Goal: Information Seeking & Learning: Learn about a topic

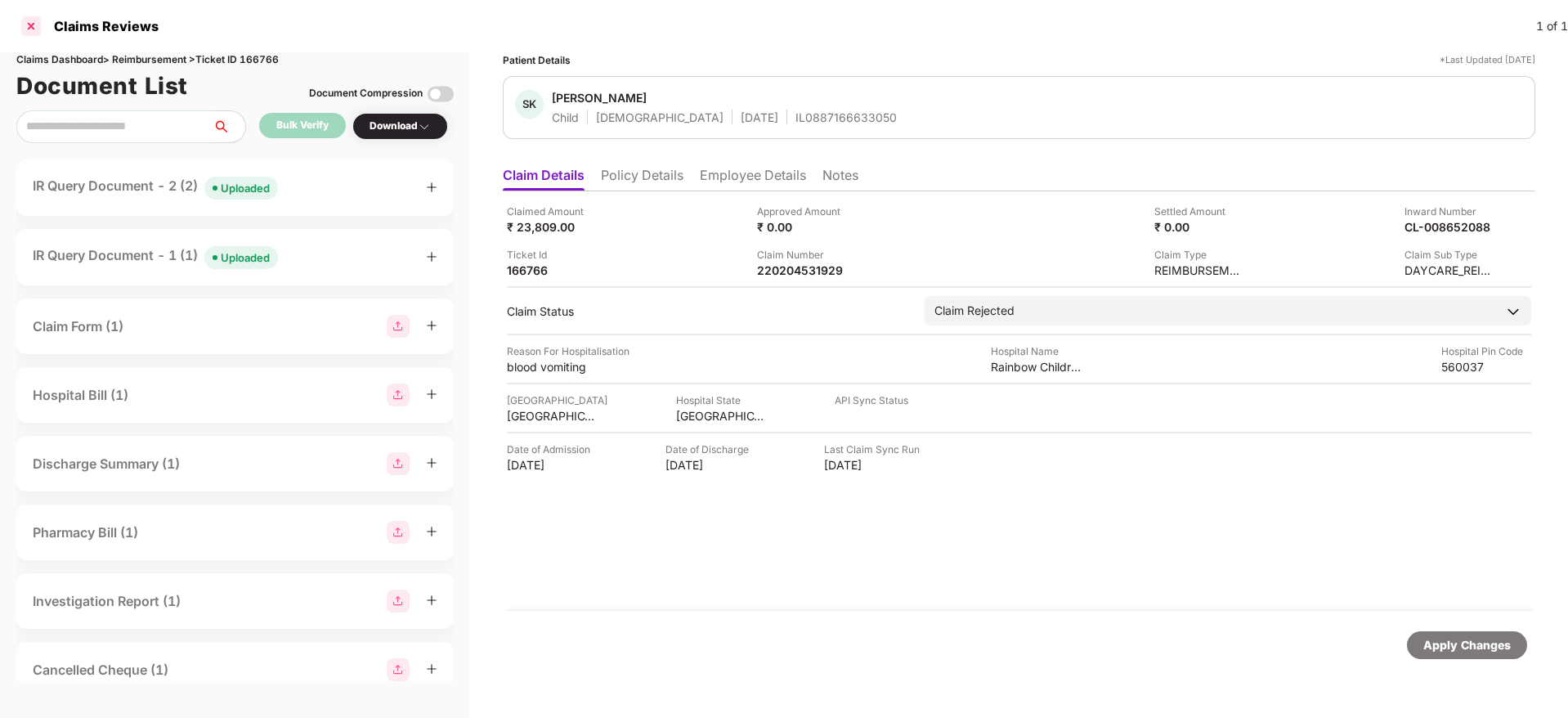
click at [35, 22] on div at bounding box center [30, 26] width 26 height 26
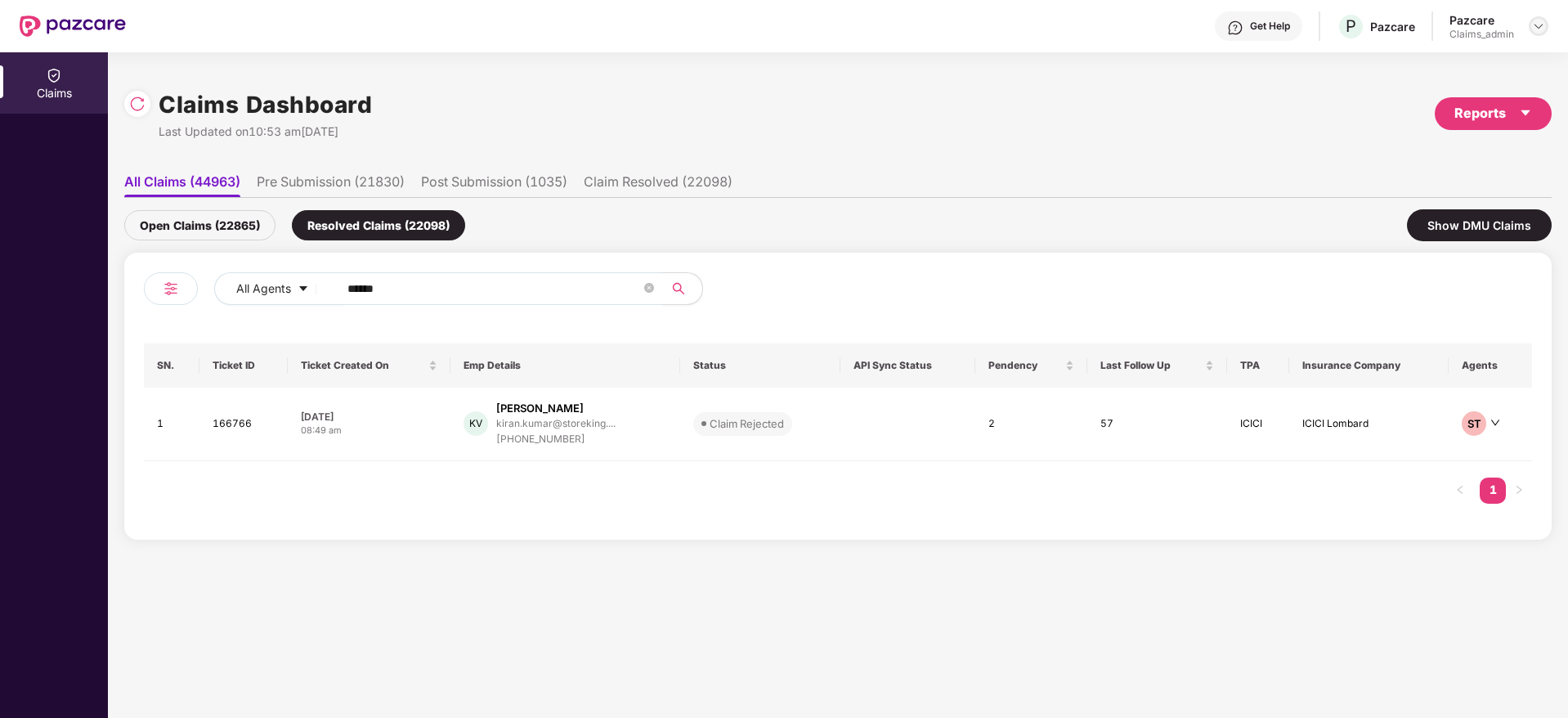
click at [1542, 19] on img at bounding box center [1538, 26] width 13 height 13
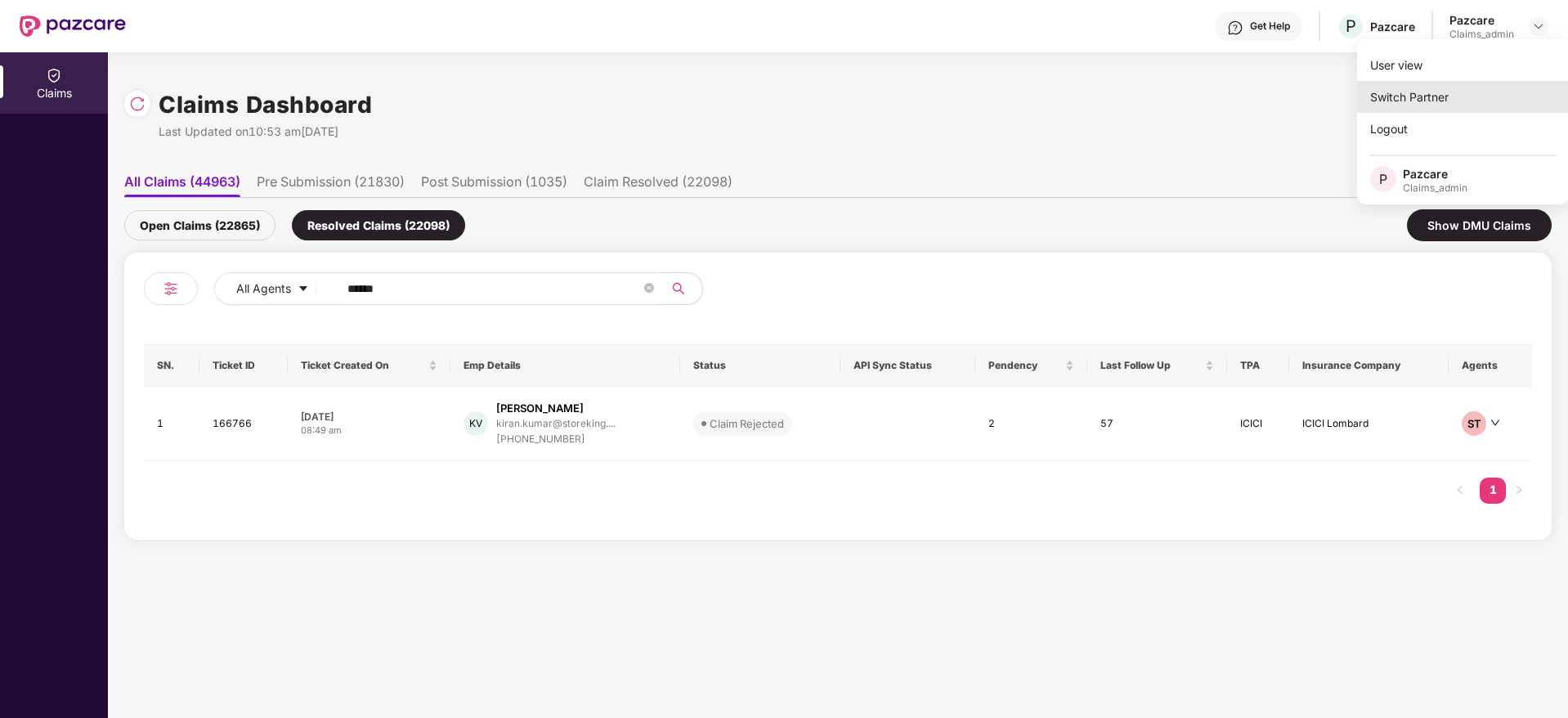
click at [1473, 107] on div "Switch Partner" at bounding box center [1463, 97] width 213 height 32
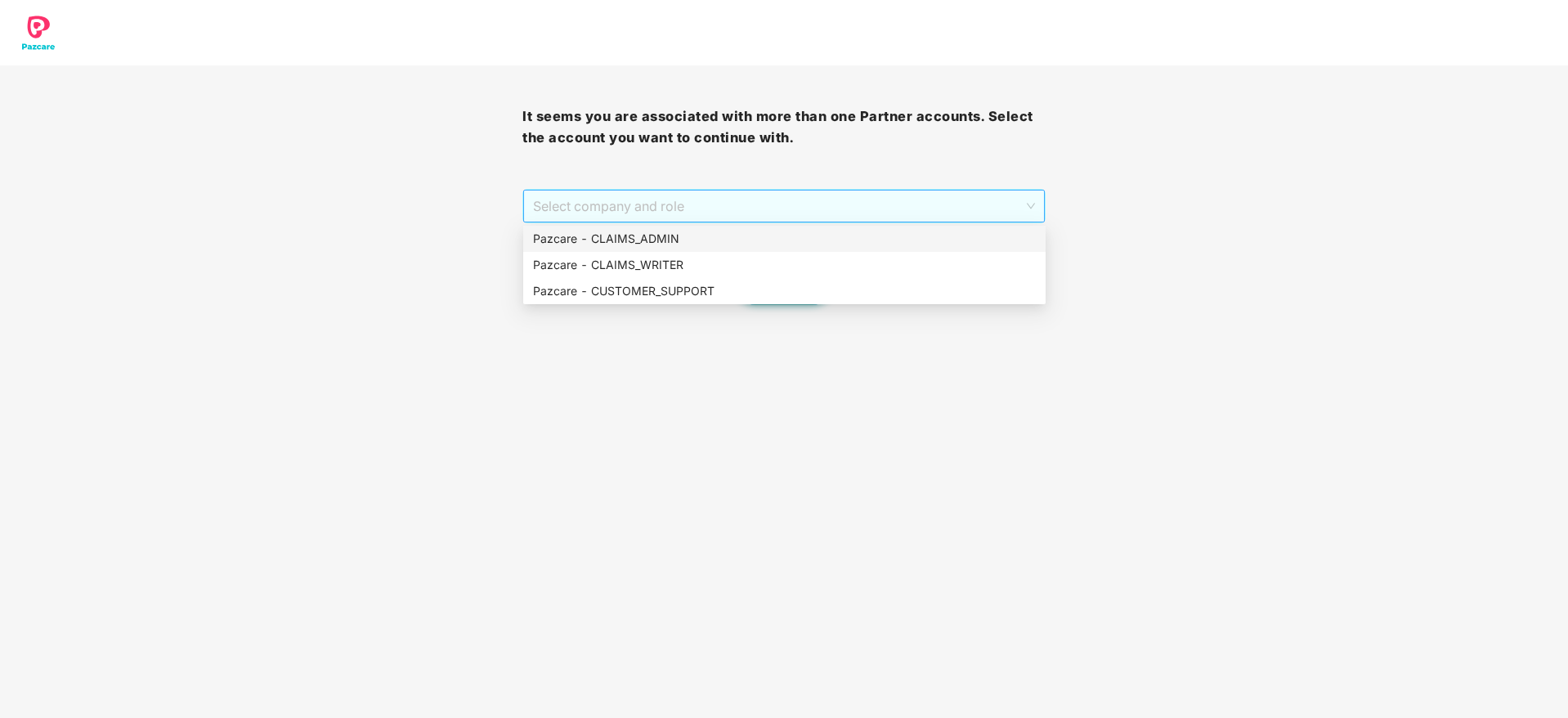
click at [787, 205] on span "Select company and role" at bounding box center [784, 206] width 501 height 31
click at [784, 291] on div "Pazcare - CUSTOMER_SUPPORT" at bounding box center [784, 290] width 503 height 18
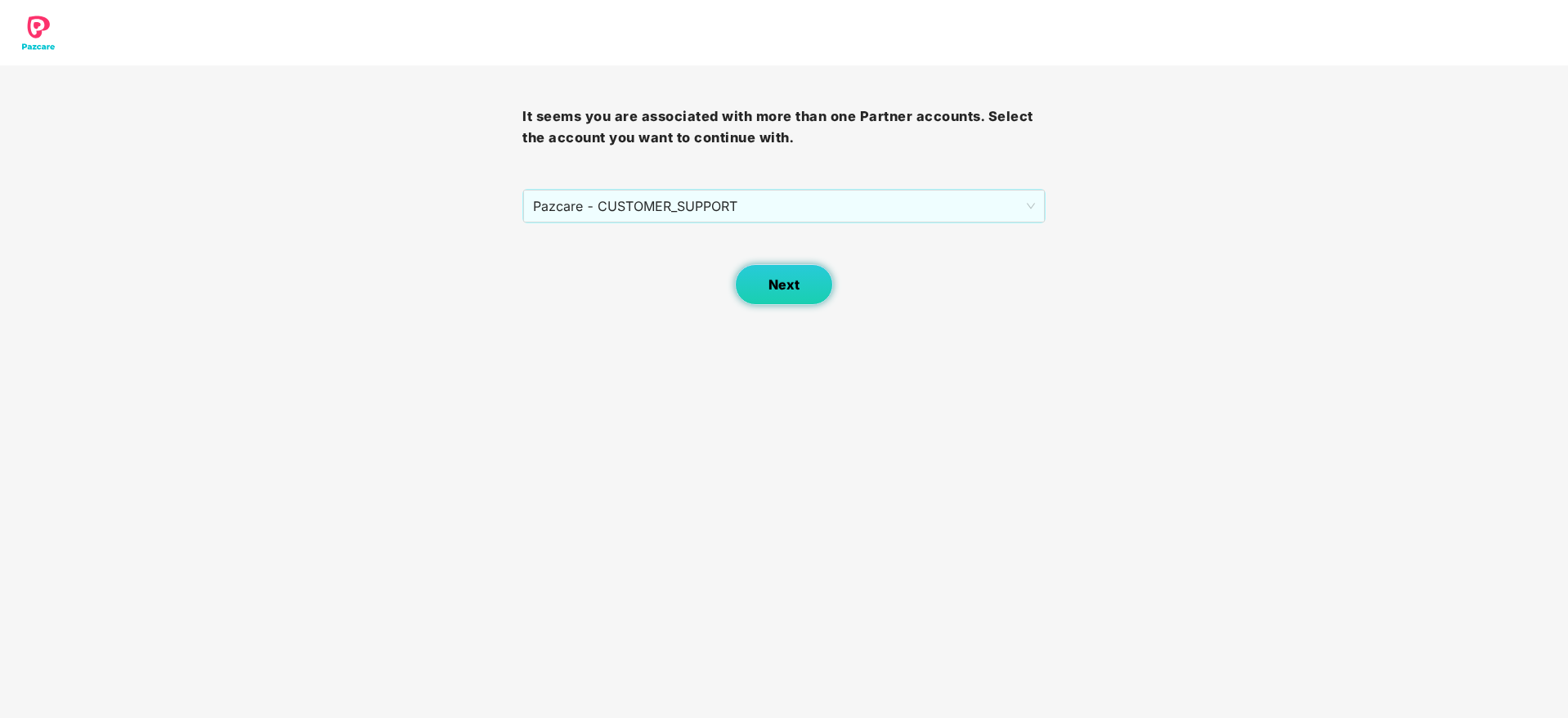
click at [784, 291] on span "Next" at bounding box center [784, 285] width 31 height 15
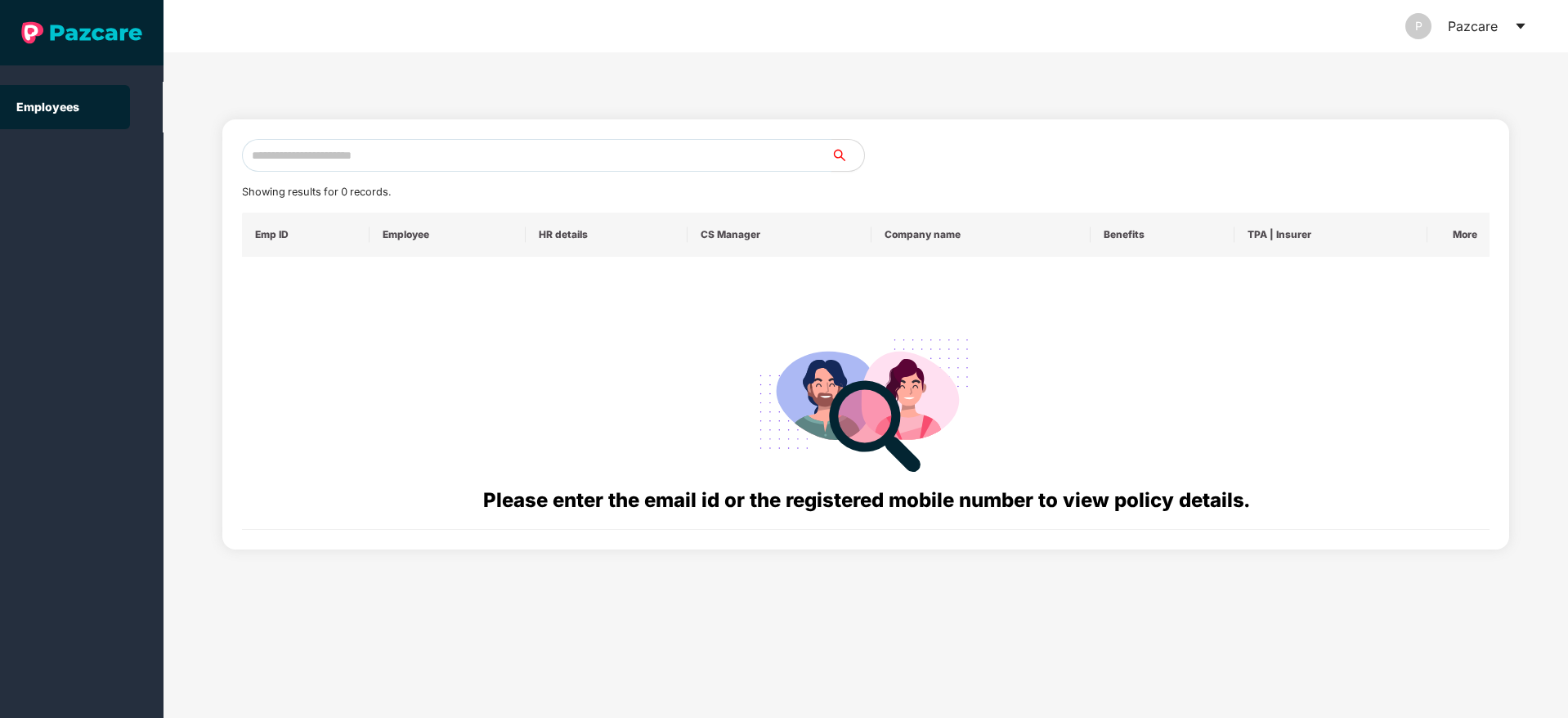
click at [528, 142] on input "text" at bounding box center [536, 155] width 590 height 33
paste input "**********"
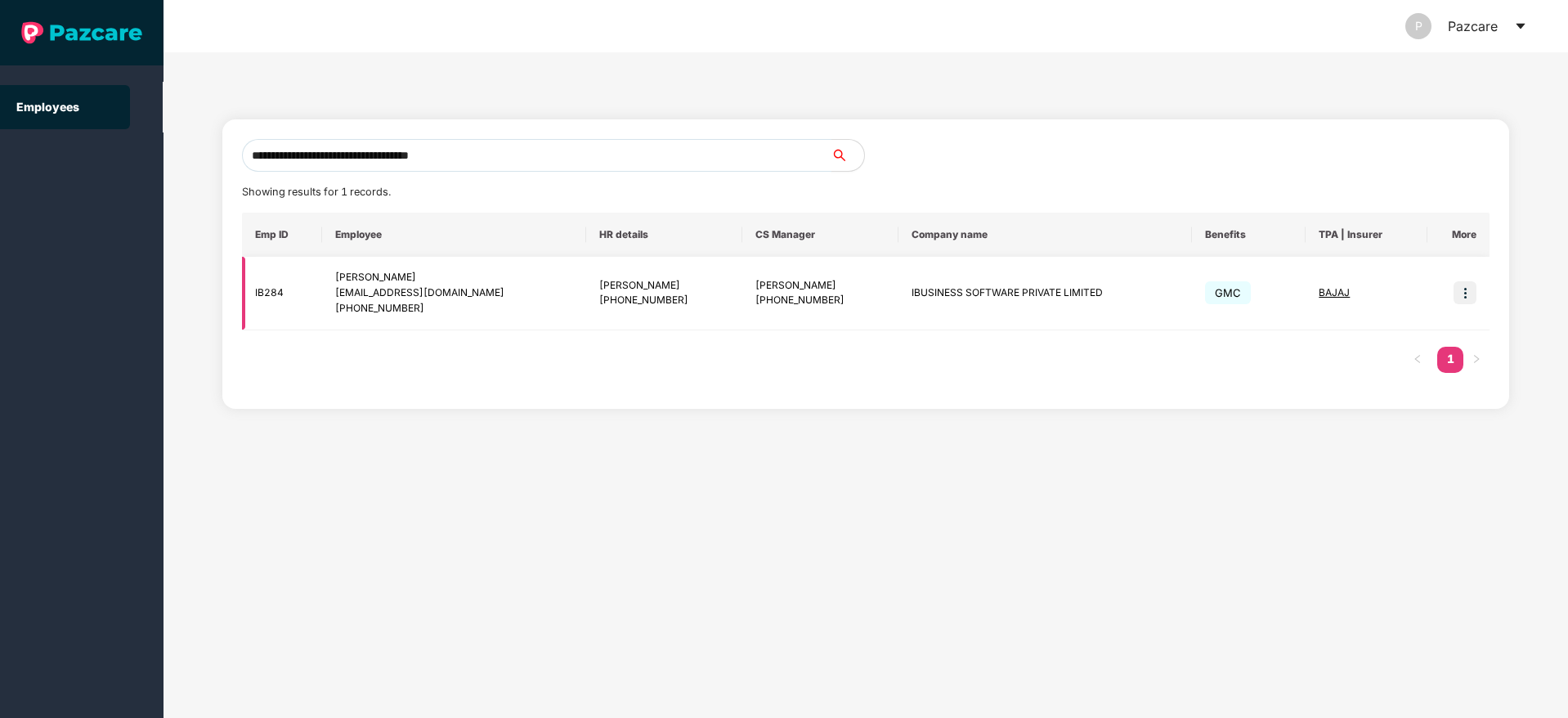
type input "**********"
click at [1469, 303] on img at bounding box center [1464, 292] width 23 height 23
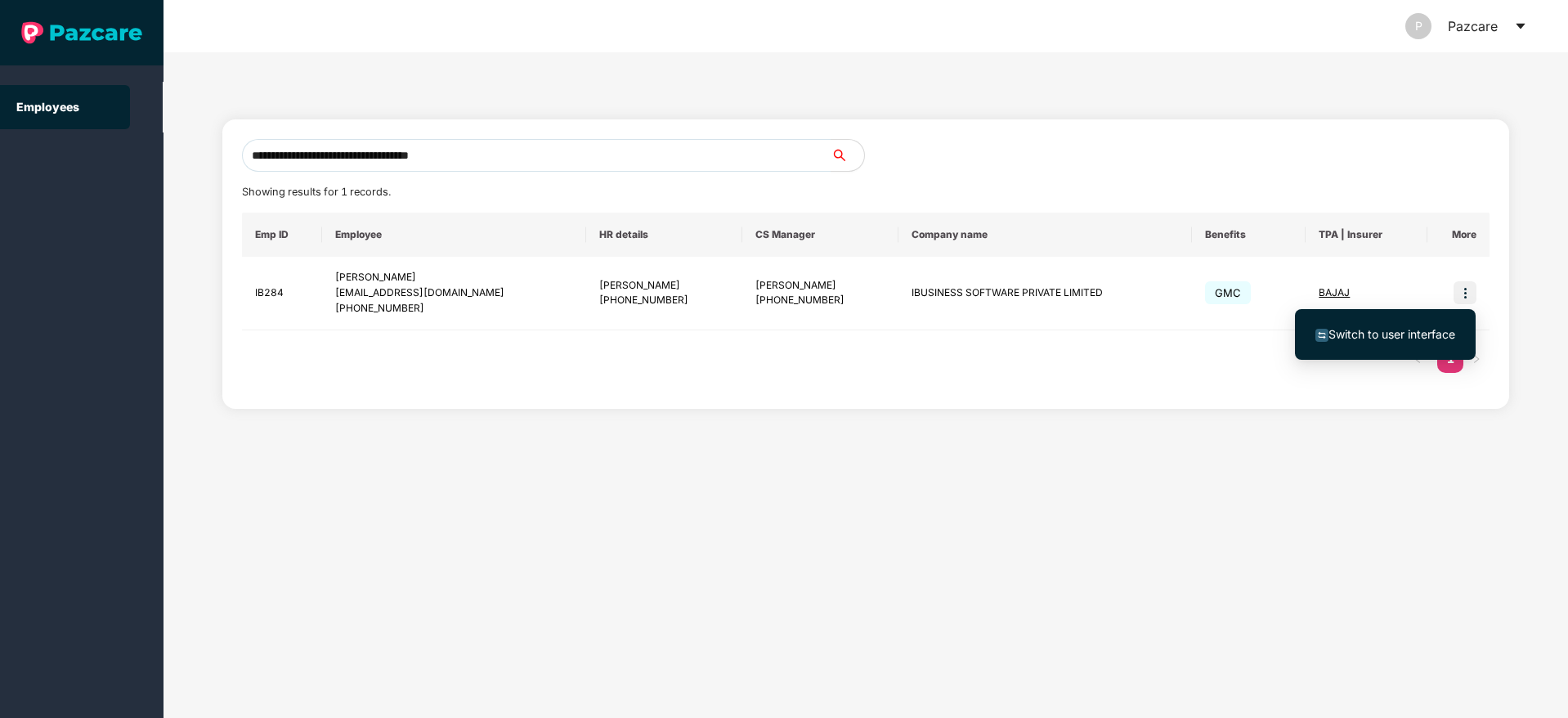
click at [1379, 344] on li "Switch to user interface" at bounding box center [1385, 334] width 181 height 35
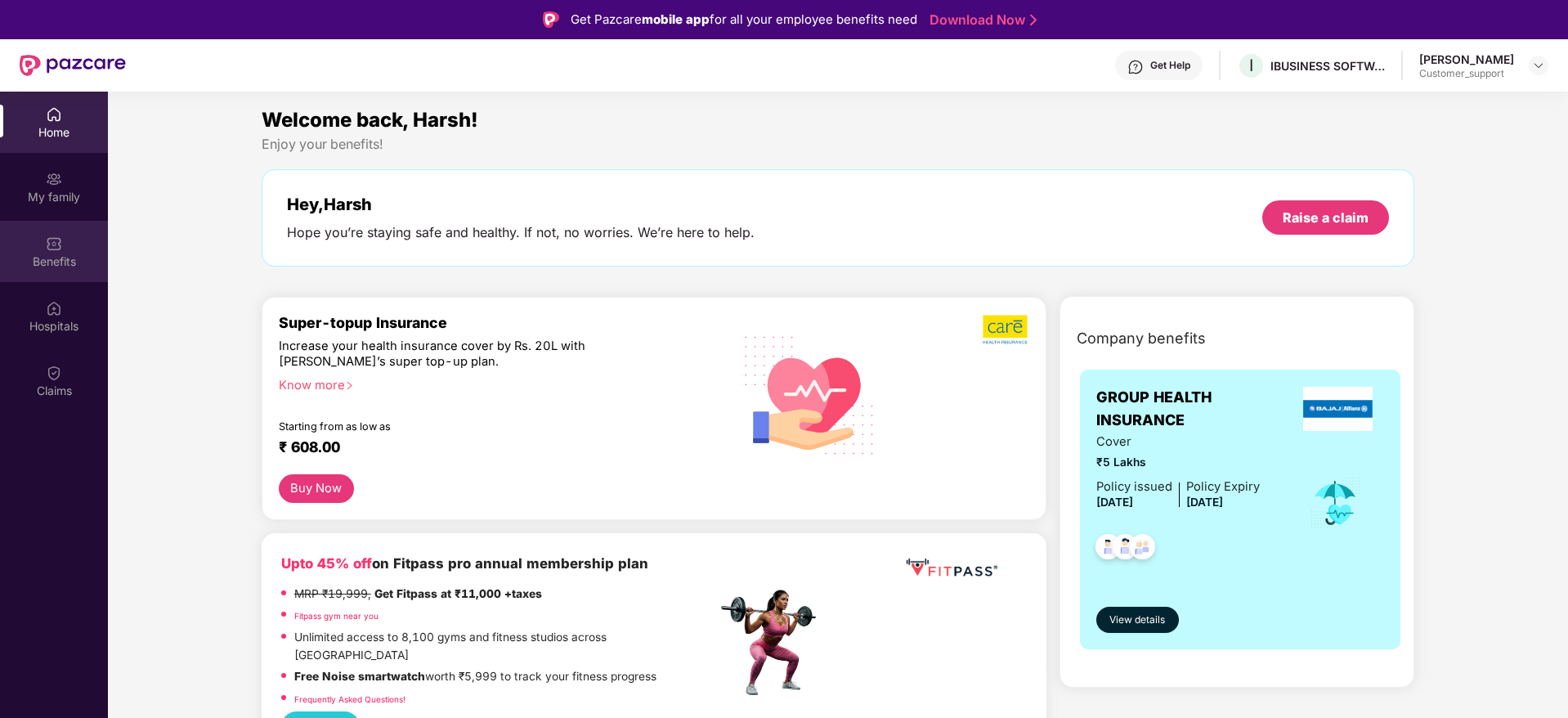
click at [29, 238] on div "Benefits" at bounding box center [54, 251] width 108 height 62
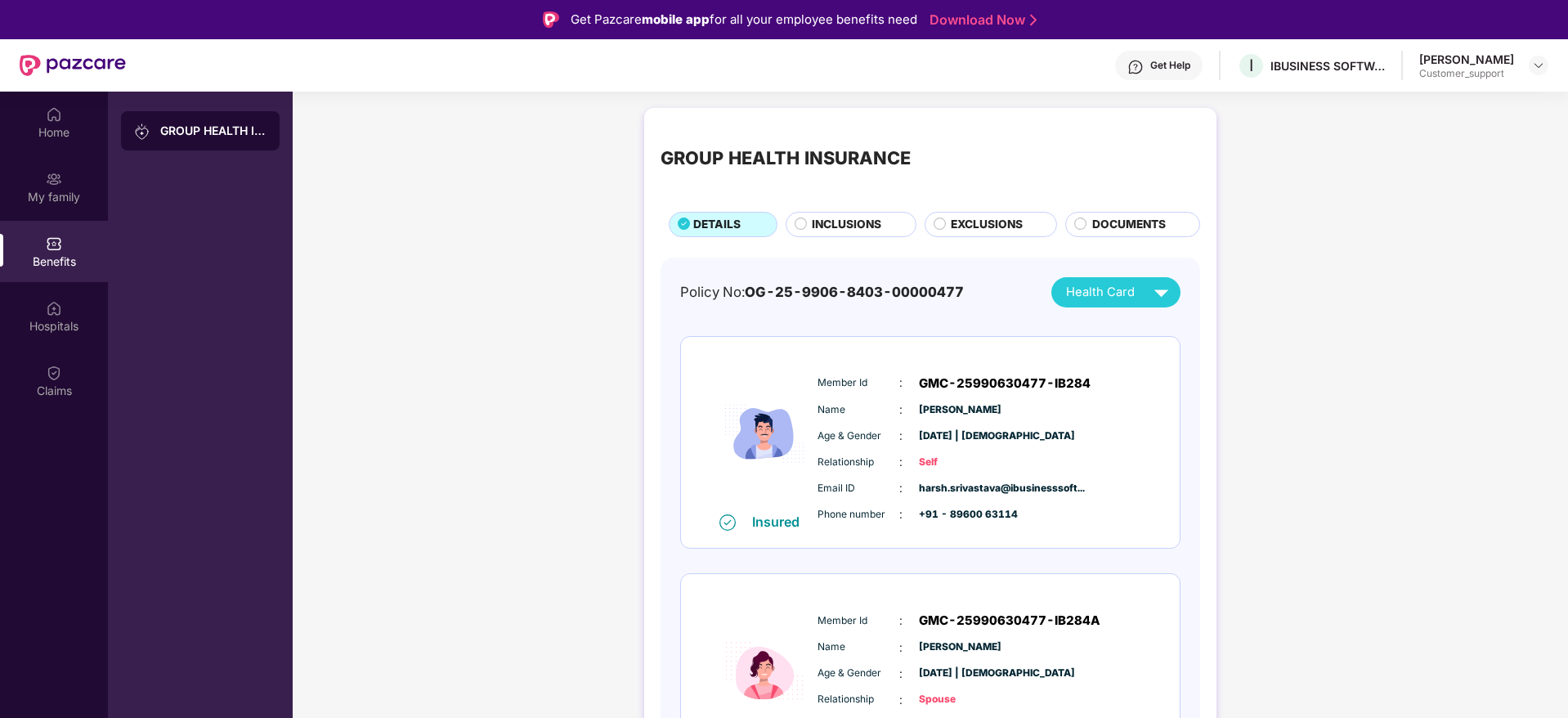
click at [861, 228] on span "INCLUSIONS" at bounding box center [846, 224] width 69 height 18
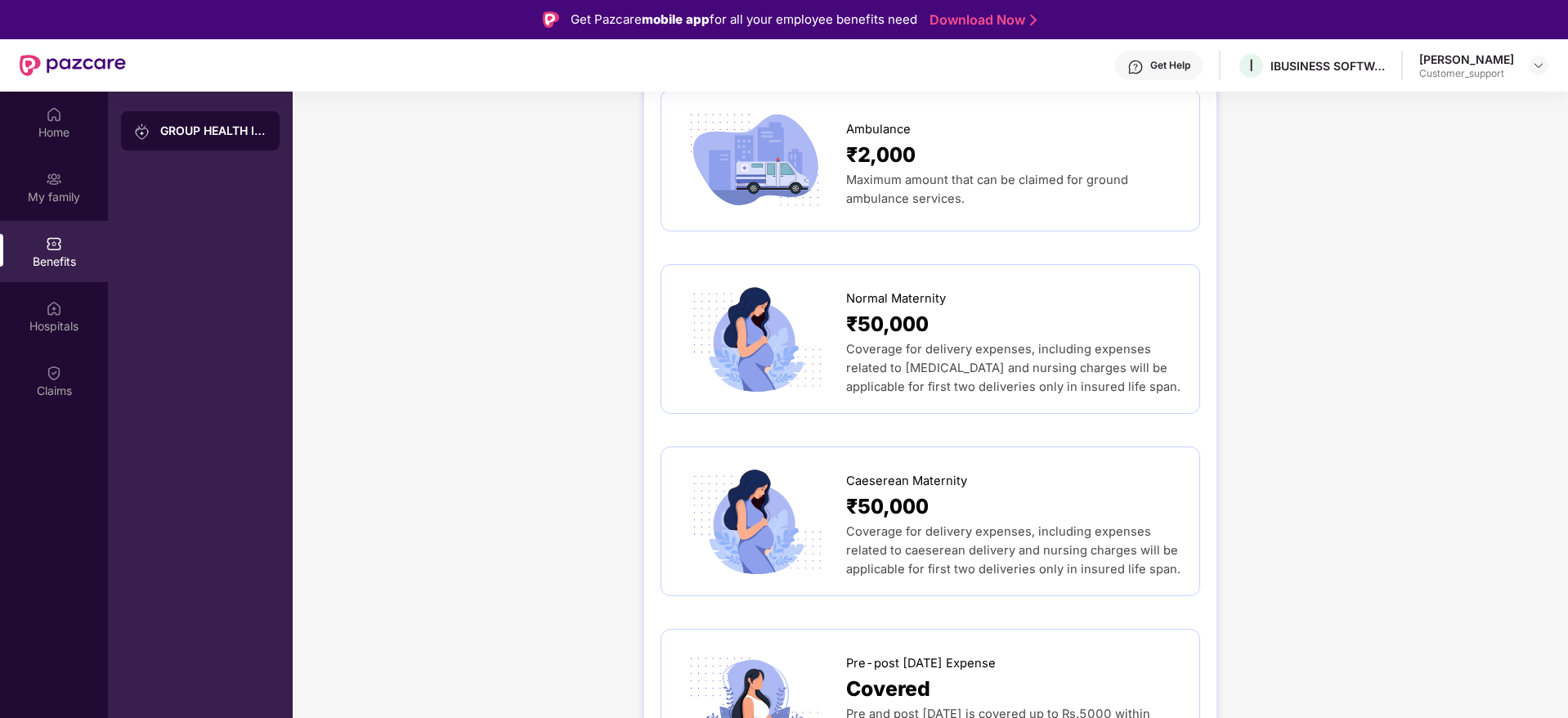
scroll to position [1619, 0]
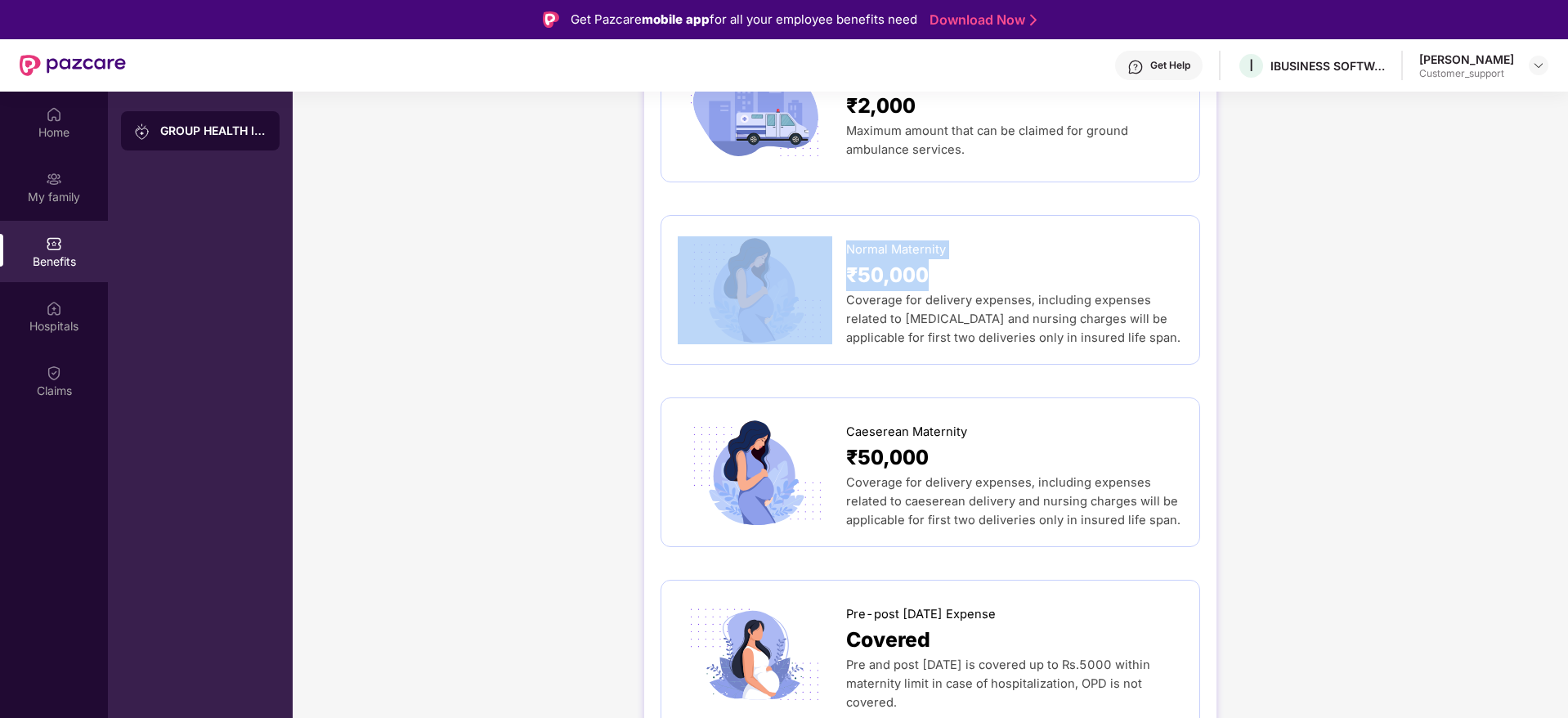
drag, startPoint x: 844, startPoint y: 208, endPoint x: 946, endPoint y: 247, distance: 109.2
click at [946, 247] on div "Normal Maternity ₹50,000 Coverage for delivery expenses, including expenses rel…" at bounding box center [930, 289] width 505 height 116
copy div "Normal Maternity ₹50,000"
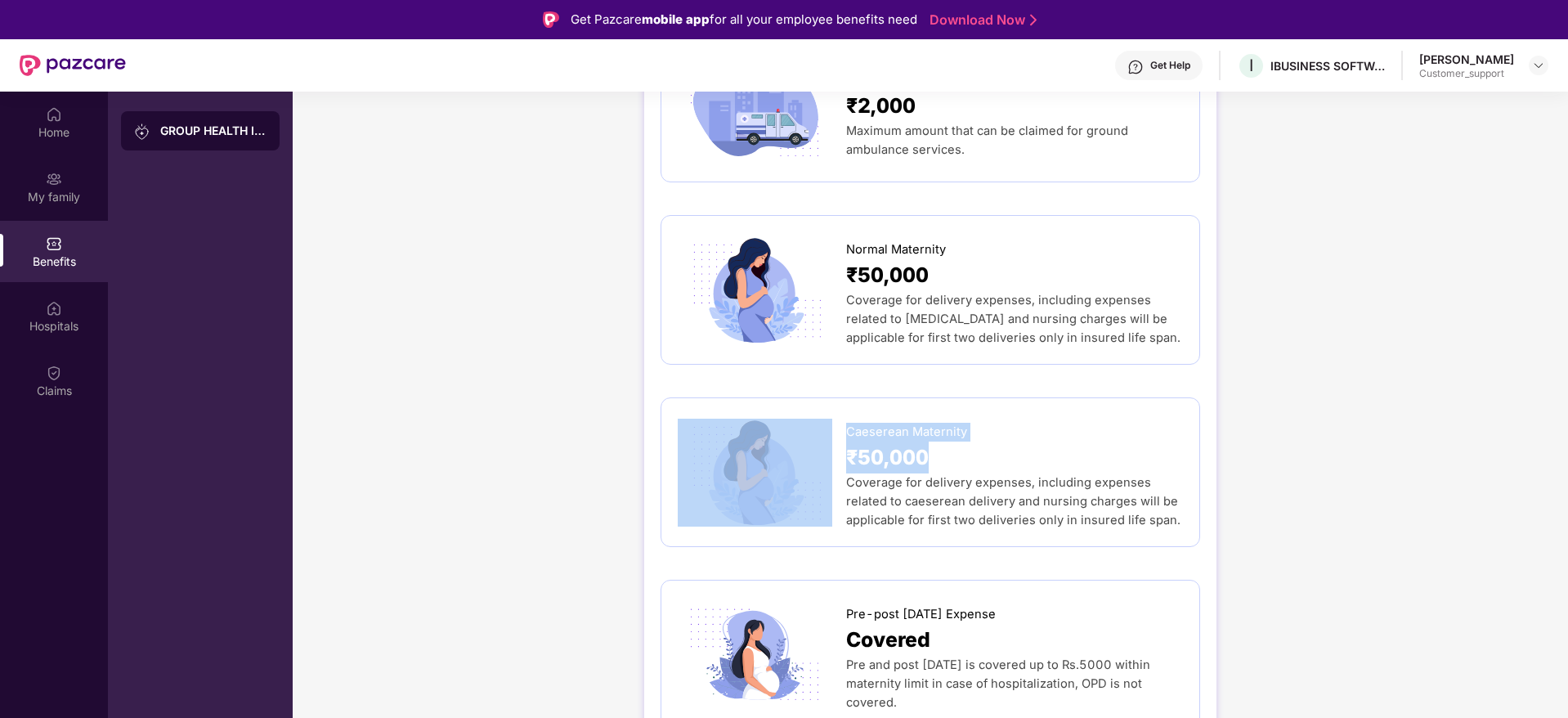
drag, startPoint x: 842, startPoint y: 386, endPoint x: 950, endPoint y: 423, distance: 114.2
click at [950, 423] on div "Caeserean Maternity ₹50,000 Coverage for delivery expenses, including expenses …" at bounding box center [930, 472] width 505 height 116
copy div "Caeserean Maternity ₹50,000"
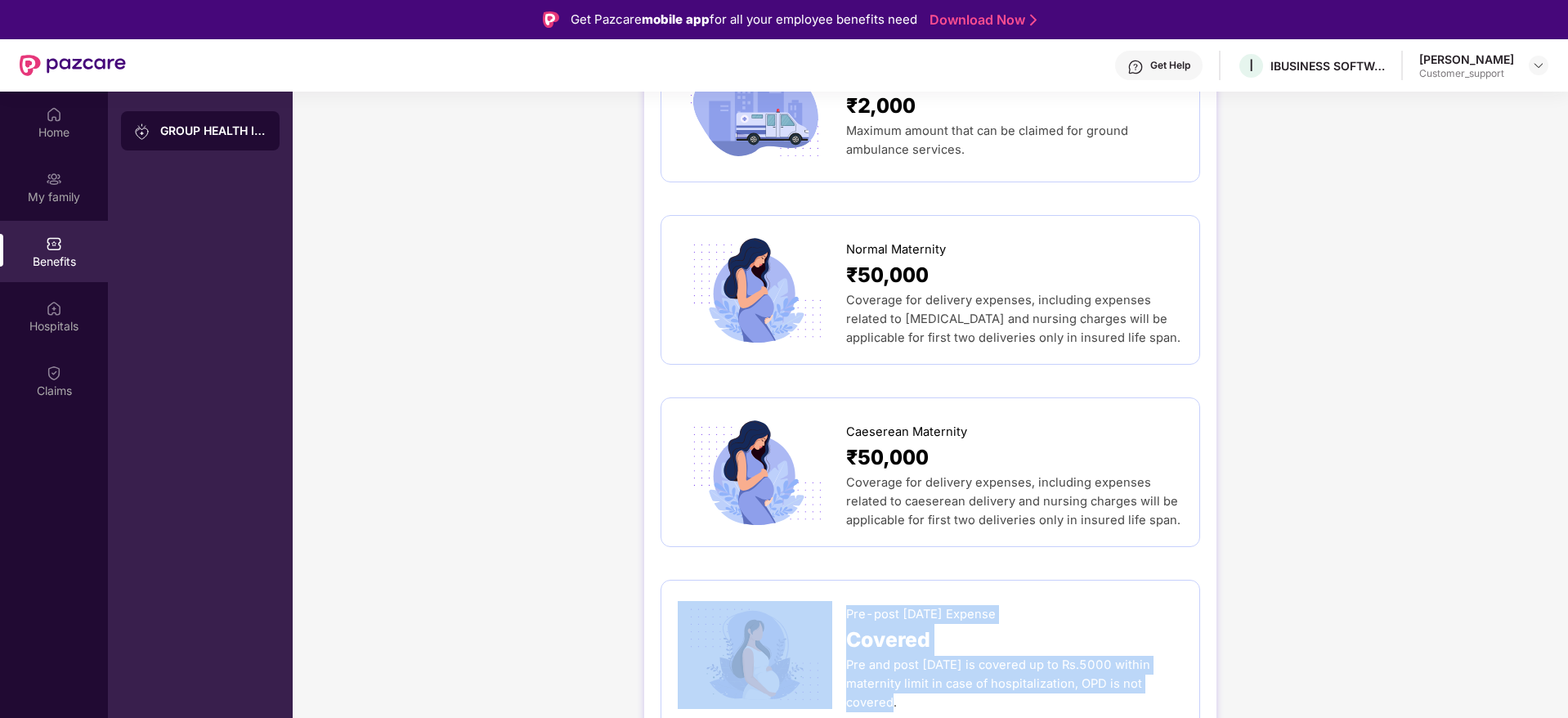
drag, startPoint x: 843, startPoint y: 573, endPoint x: 914, endPoint y: 667, distance: 117.8
click at [914, 667] on div "Pre-post [DATE] Expense Covered Pre and post [DATE] is covered up to Rs.5000 wi…" at bounding box center [930, 655] width 505 height 116
copy div "Pre-post [DATE] Expense Covered Pre and post [DATE] is covered up to Rs.5000 wi…"
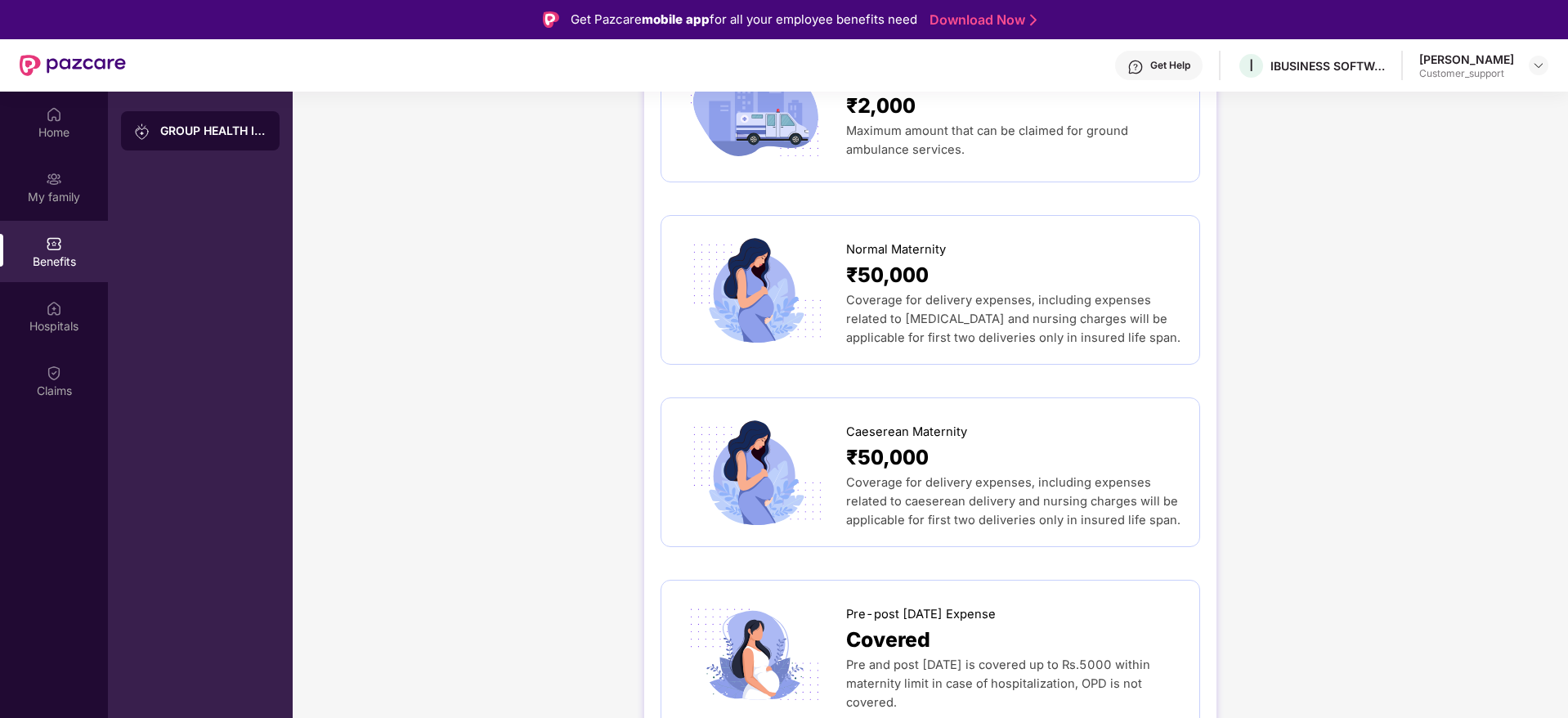
click at [1485, 416] on div "GROUP HEALTH INSURANCE DETAILS INCLUSIONS EXCLUSIONS DOCUMENTS Sum Insured ₹5,0…" at bounding box center [930, 263] width 1275 height 3566
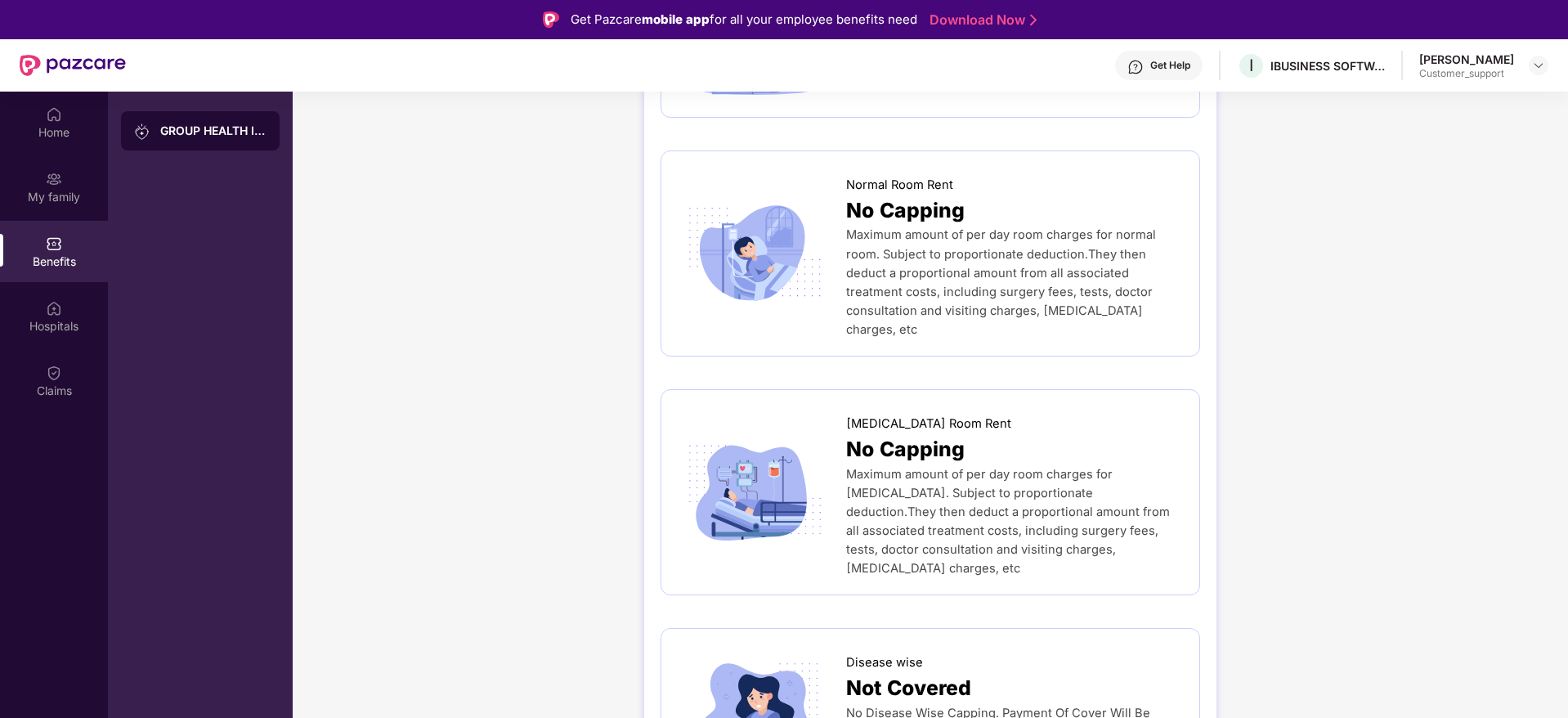
scroll to position [0, 0]
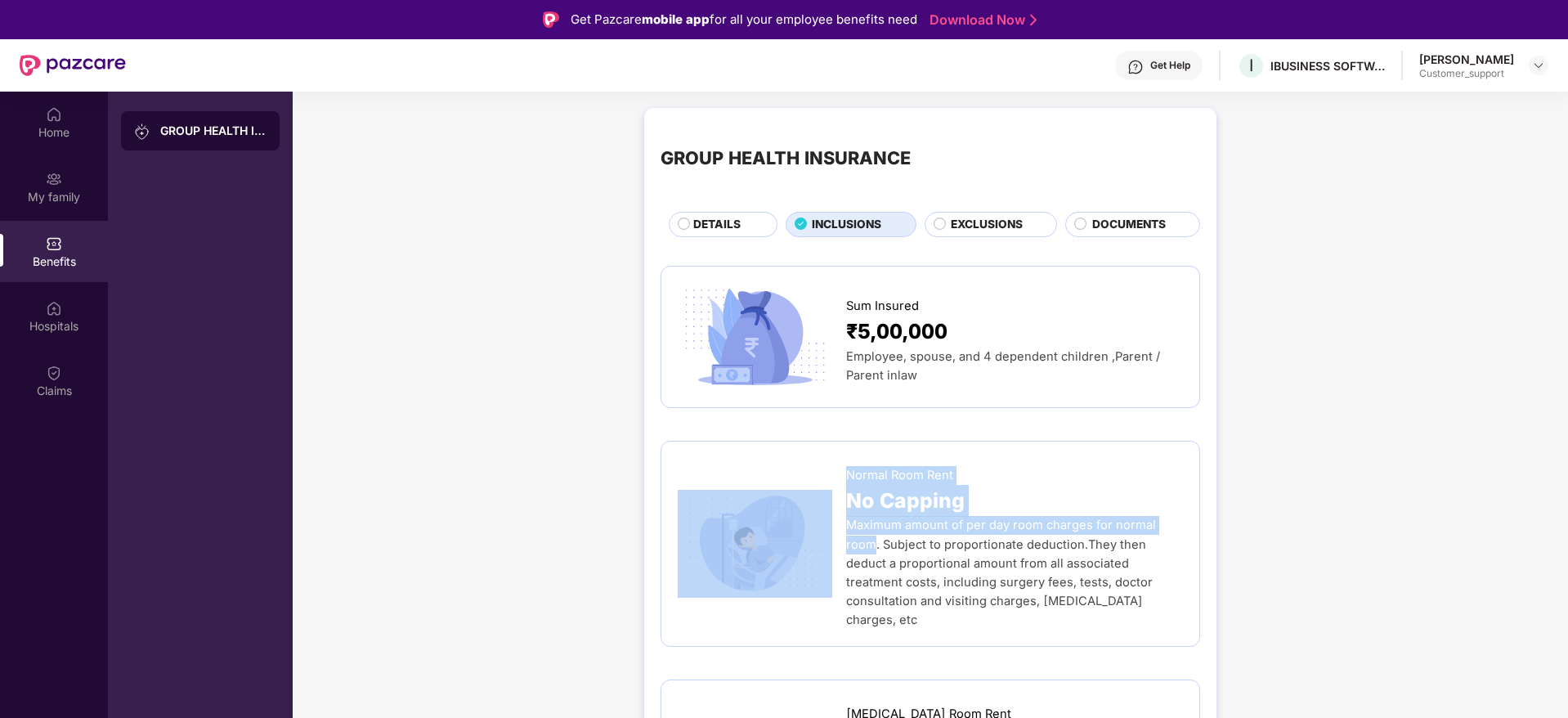
drag, startPoint x: 873, startPoint y: 550, endPoint x: 840, endPoint y: 487, distance: 71.1
click at [840, 487] on div "Normal Room Rent No Capping Maximum amount of per day room charges for normal r…" at bounding box center [930, 544] width 505 height 172
copy div "Normal Room Rent No Capping Maximum amount of per day room charges for normal r…"
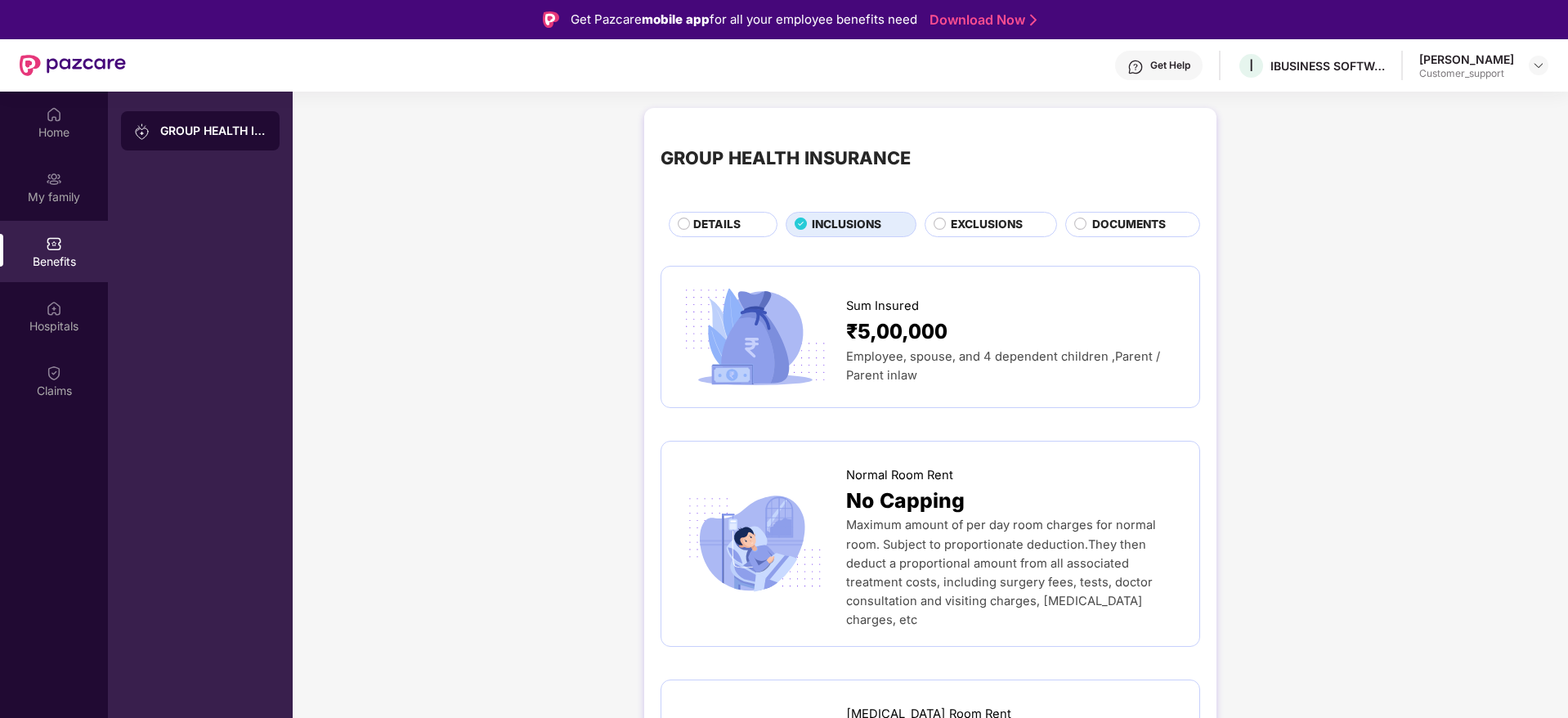
click at [1145, 217] on span "DOCUMENTS" at bounding box center [1129, 224] width 73 height 18
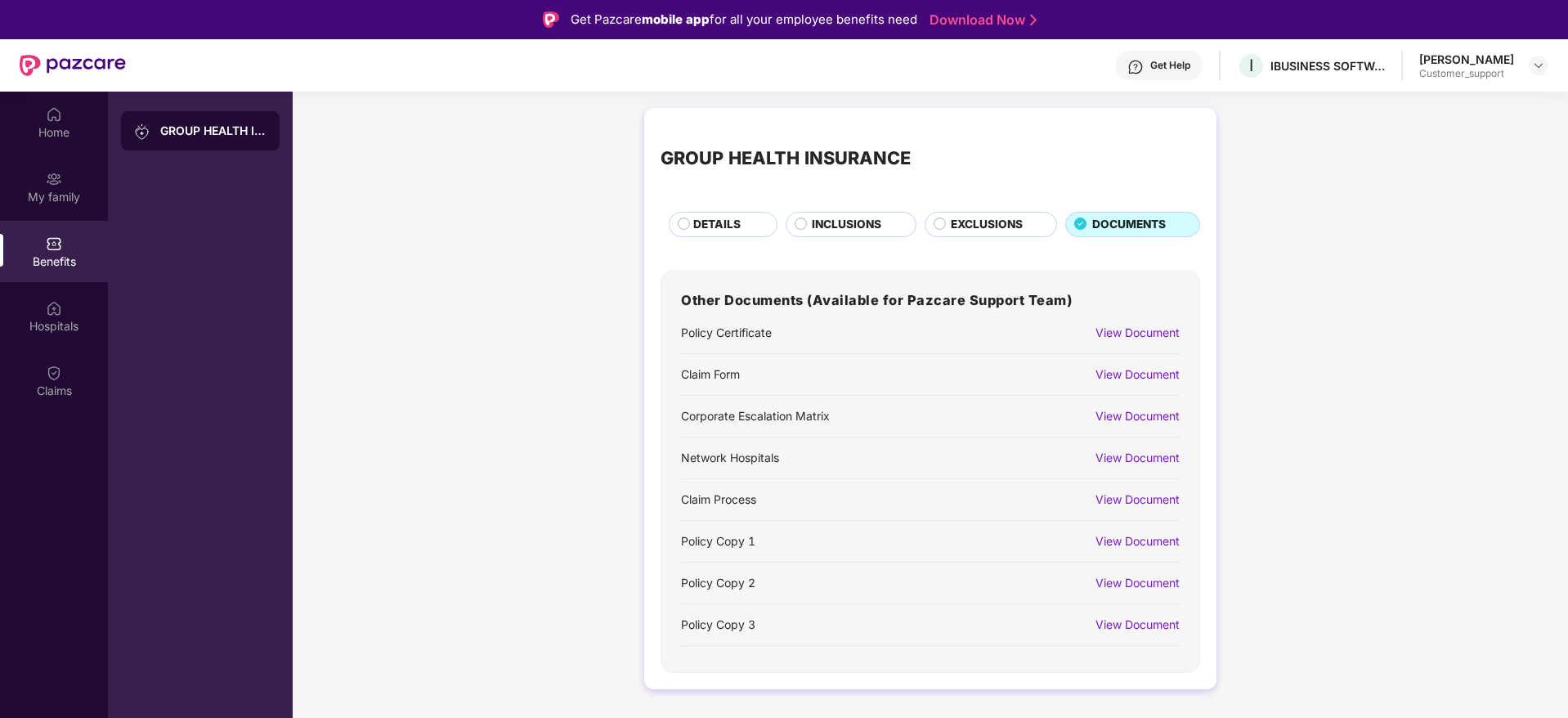
click at [1125, 532] on div "View Document" at bounding box center [1138, 541] width 84 height 18
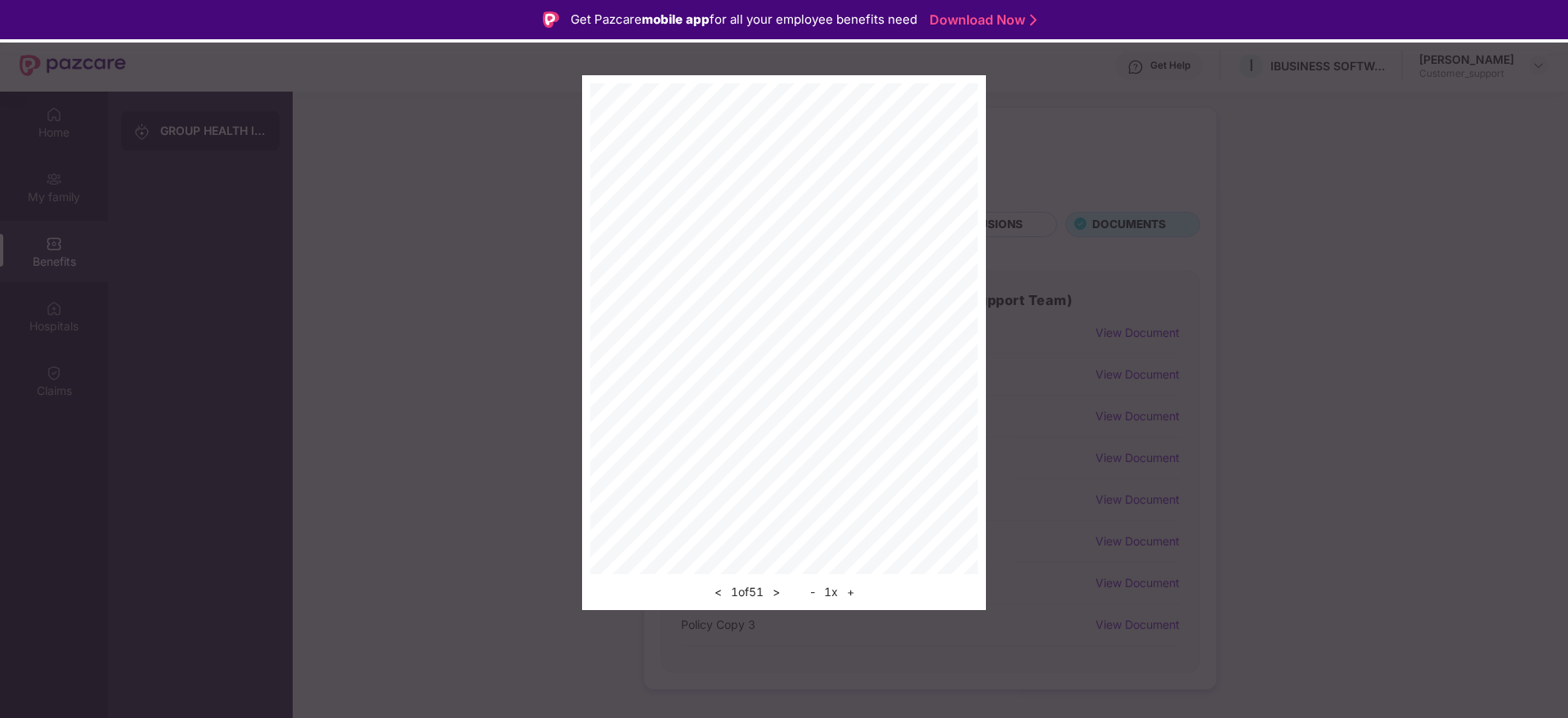
click at [849, 597] on button "+" at bounding box center [850, 591] width 17 height 19
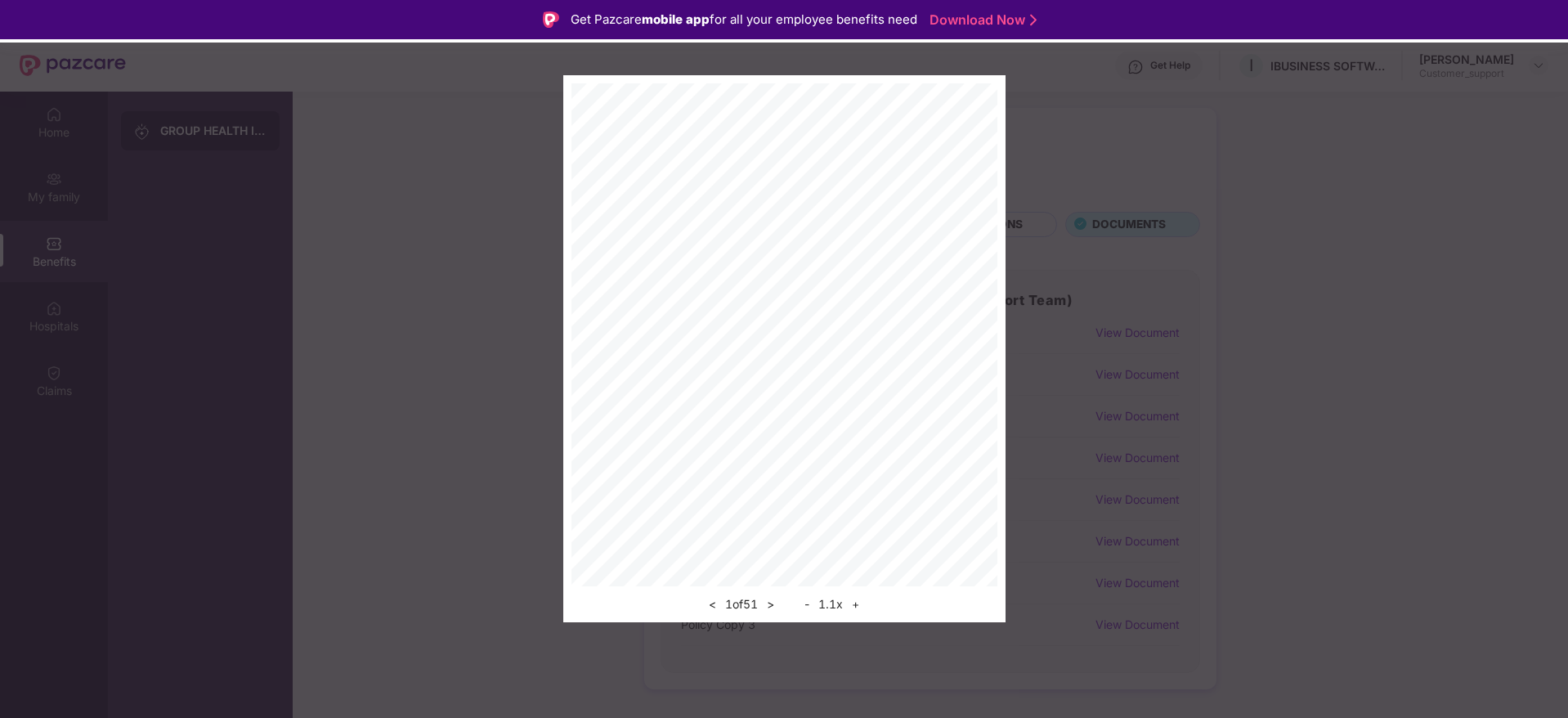
click at [849, 597] on div "- 1.1 x +" at bounding box center [832, 604] width 65 height 19
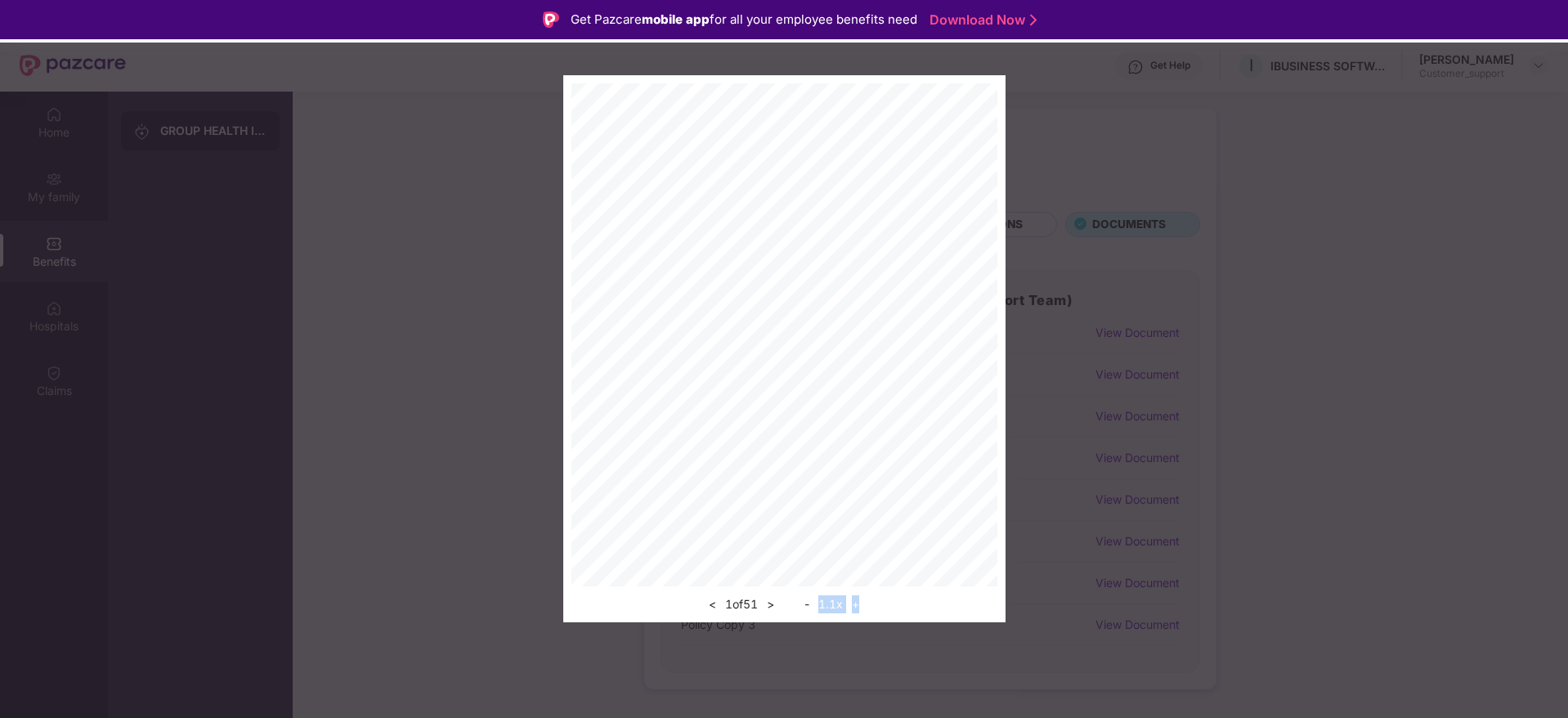
drag, startPoint x: 849, startPoint y: 597, endPoint x: 860, endPoint y: 601, distance: 11.7
click at [860, 601] on div "- 1.1 x +" at bounding box center [832, 604] width 65 height 19
click at [860, 601] on button "+" at bounding box center [855, 604] width 17 height 19
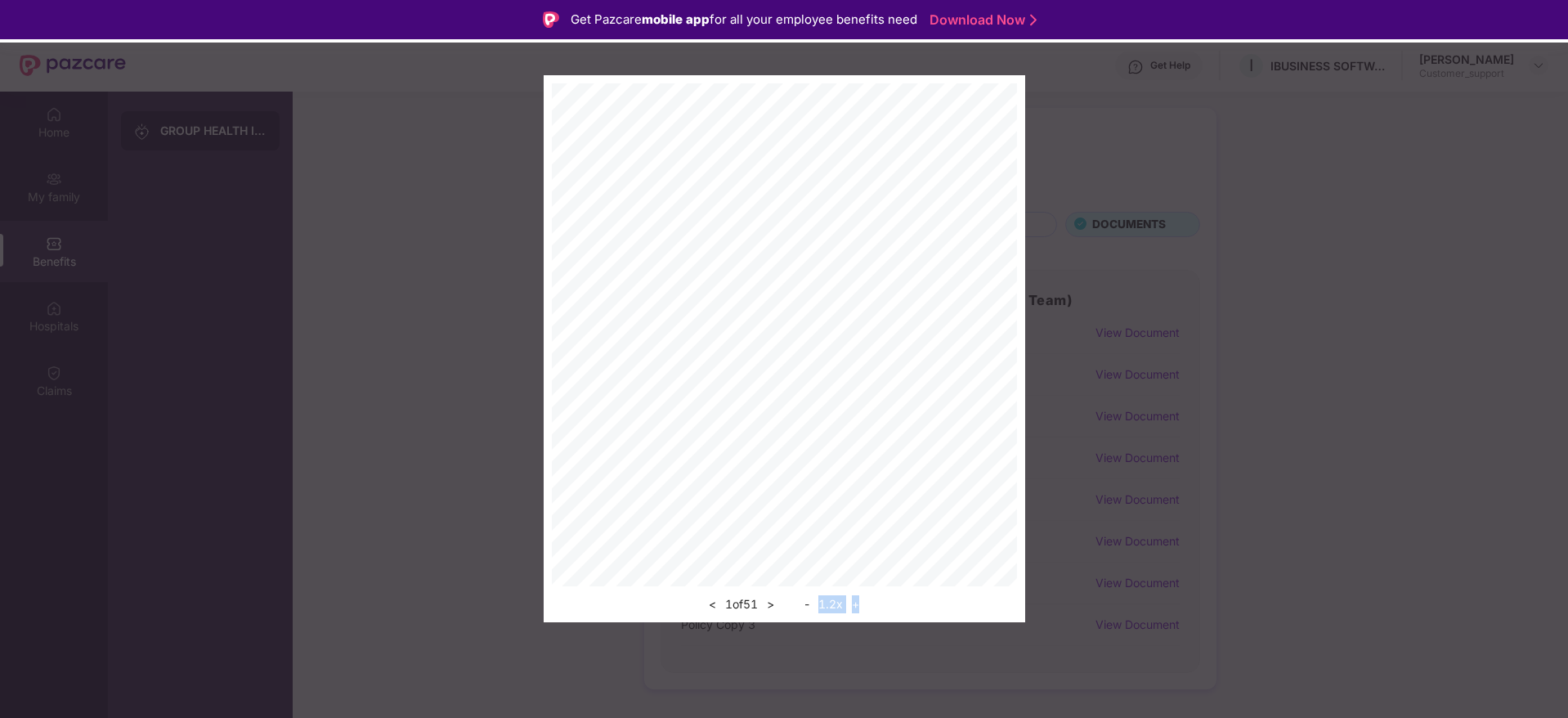
click at [860, 601] on button "+" at bounding box center [855, 604] width 17 height 19
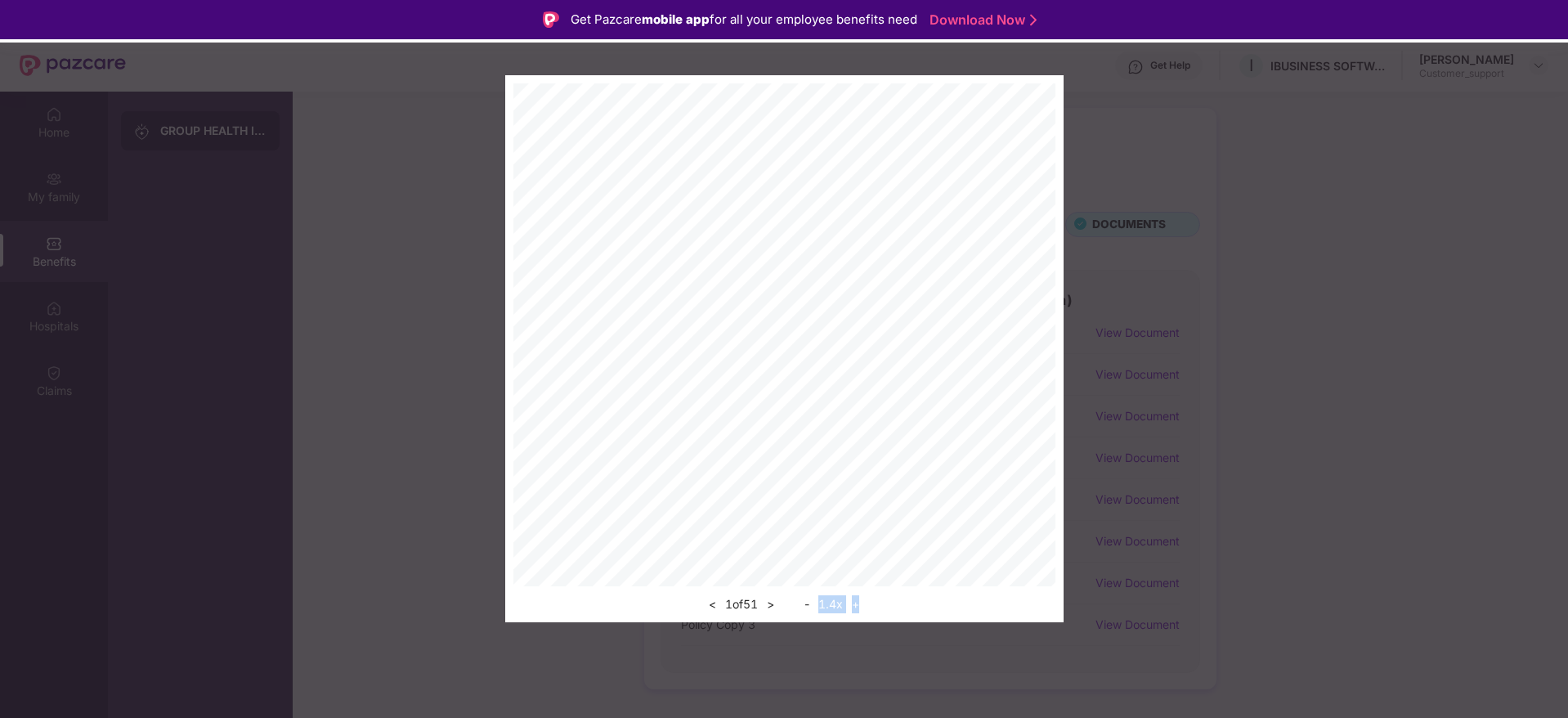
click at [860, 601] on button "+" at bounding box center [855, 604] width 17 height 19
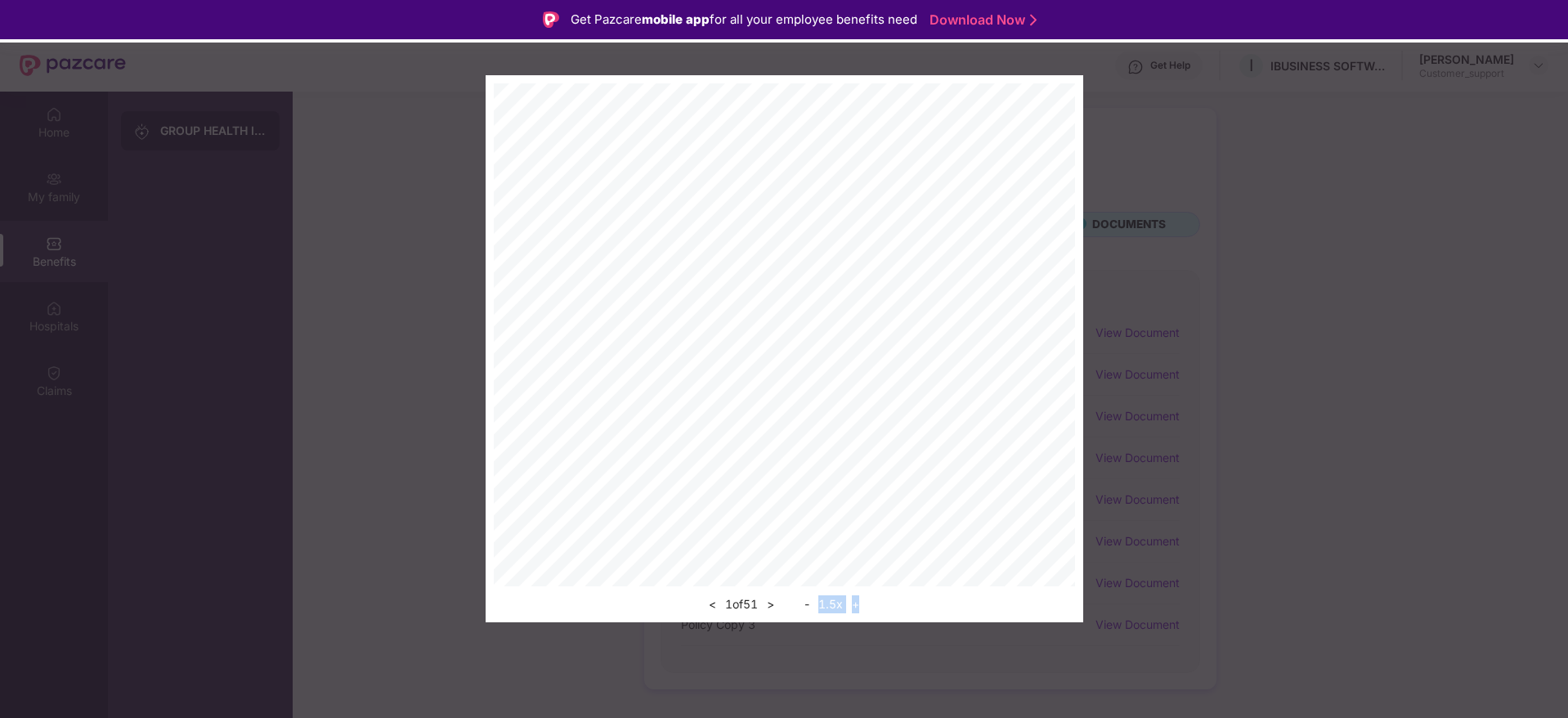
click at [860, 601] on button "+" at bounding box center [855, 604] width 17 height 19
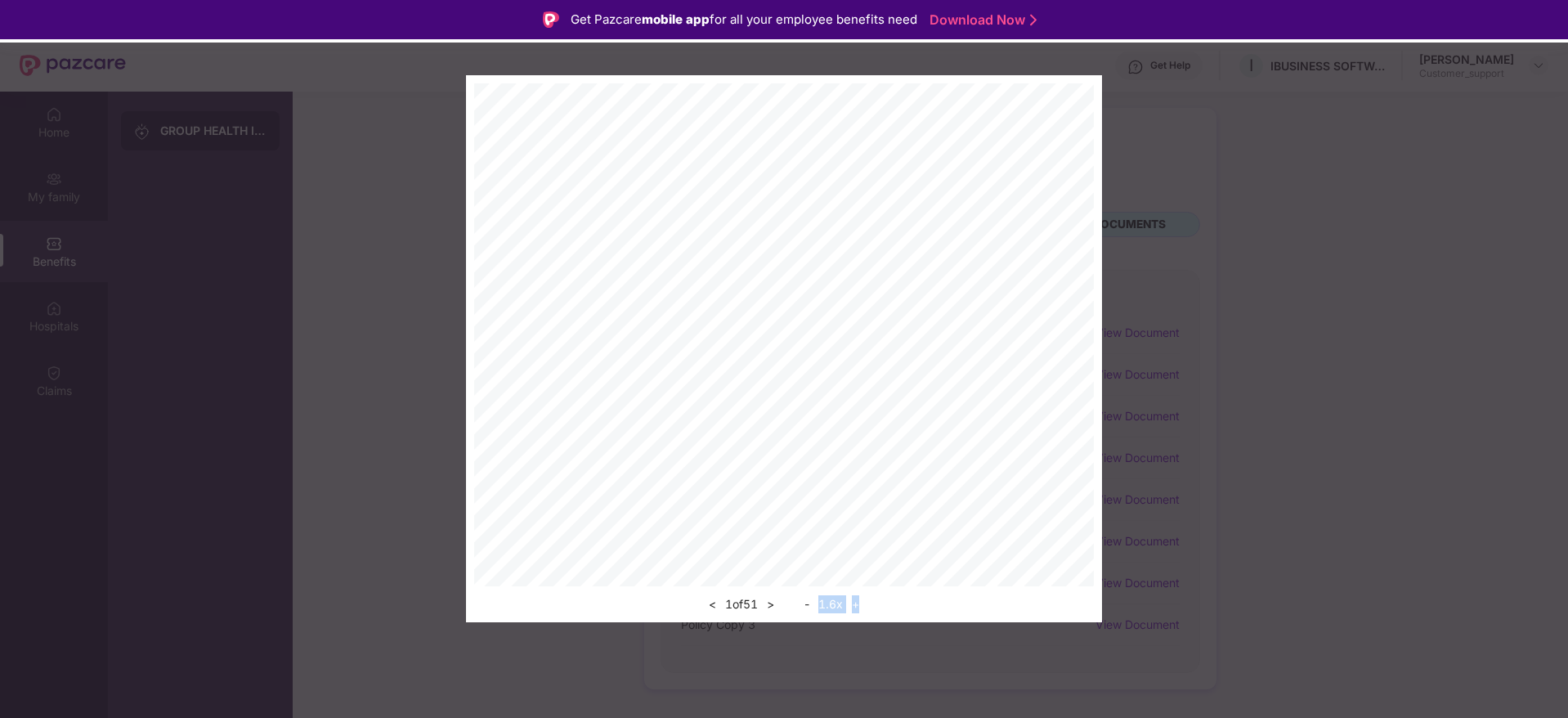
click at [860, 601] on button "+" at bounding box center [855, 604] width 17 height 19
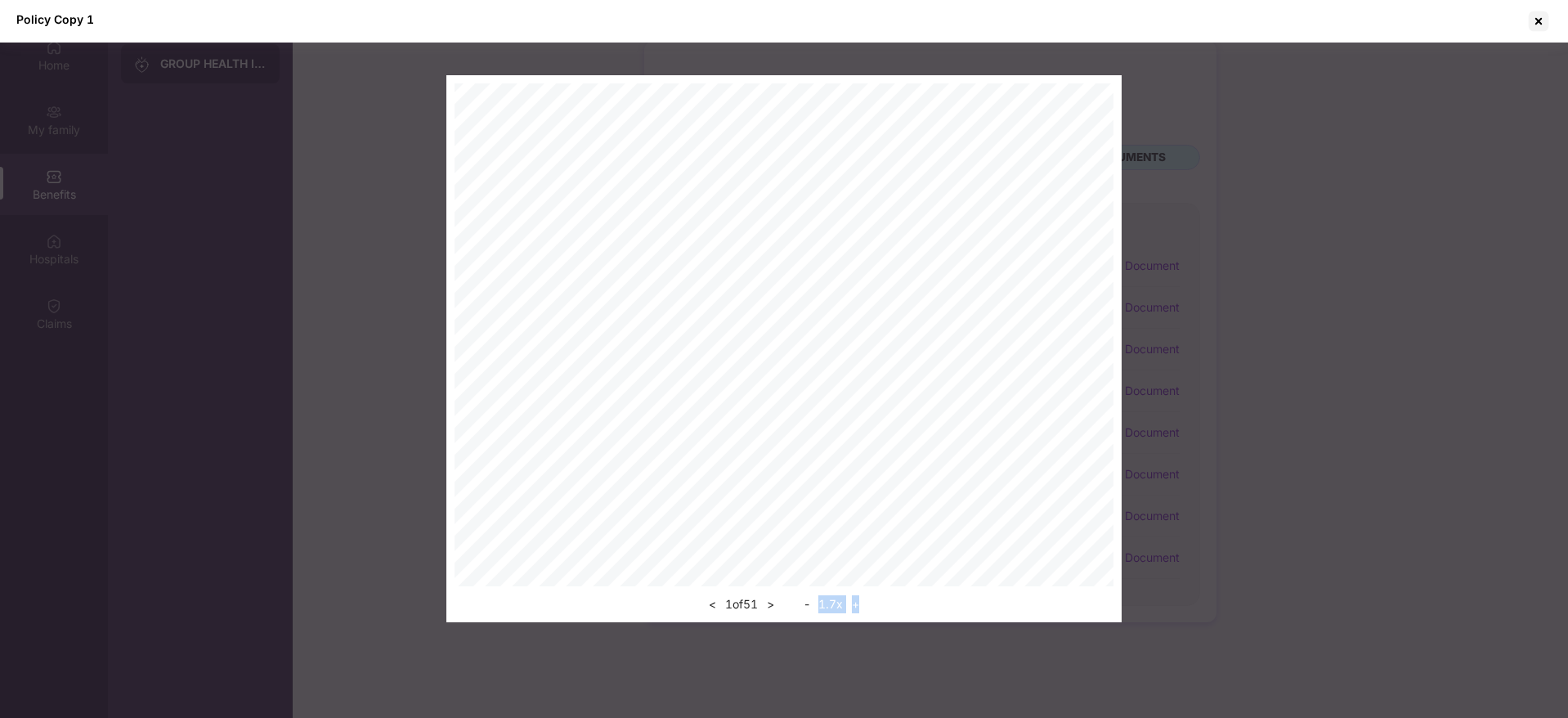
scroll to position [92, 0]
click at [773, 609] on button ">" at bounding box center [770, 604] width 17 height 19
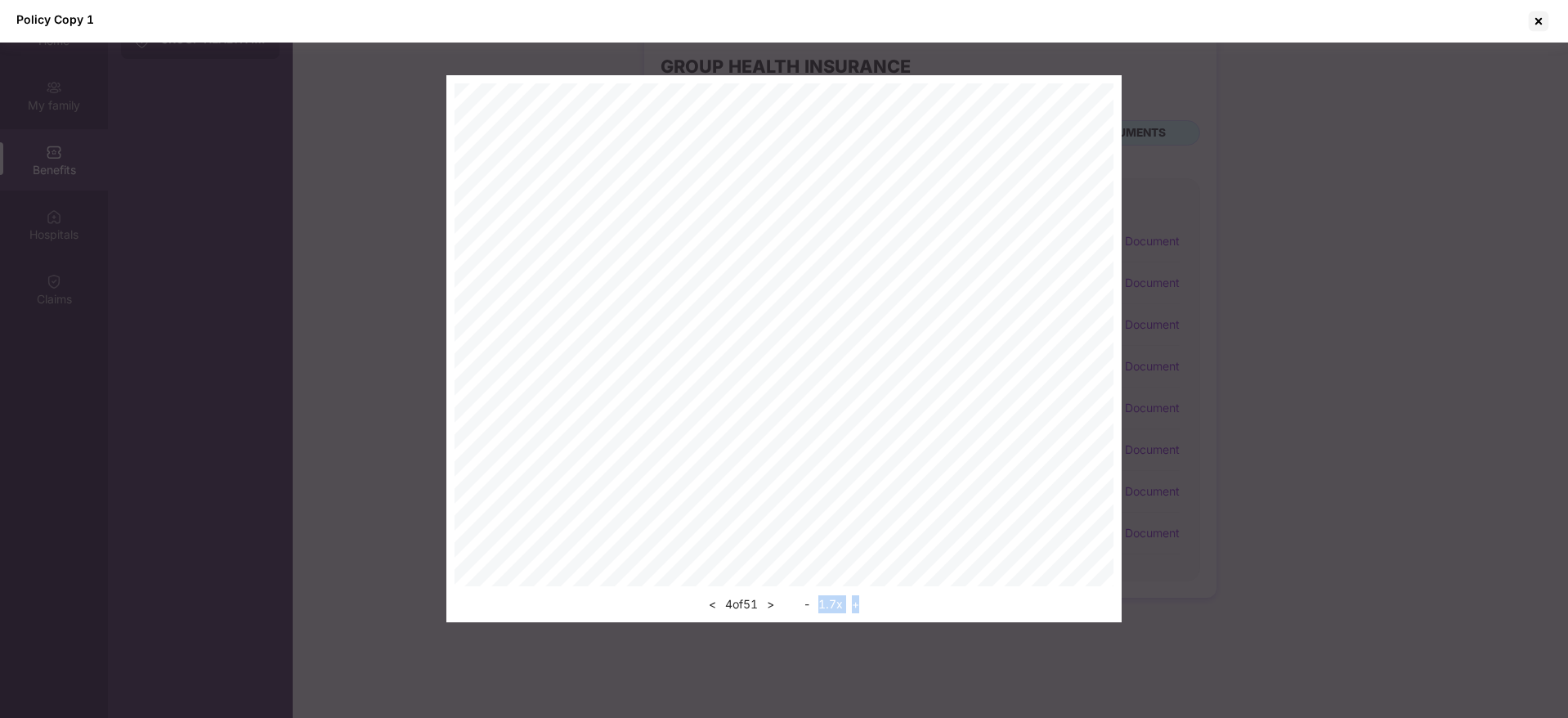
click at [773, 609] on button ">" at bounding box center [770, 604] width 17 height 19
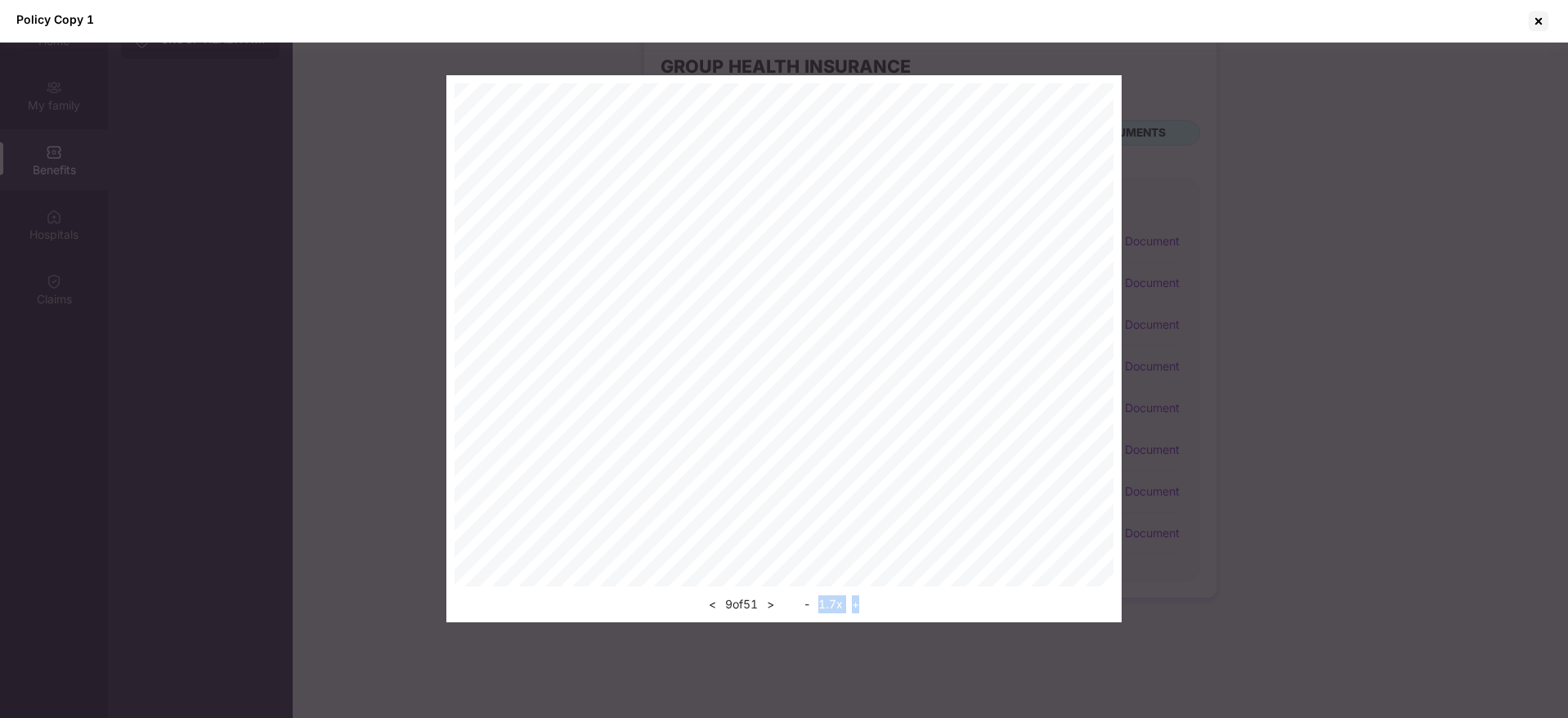
click at [773, 609] on button ">" at bounding box center [770, 604] width 17 height 19
click at [773, 609] on button ">" at bounding box center [774, 604] width 17 height 19
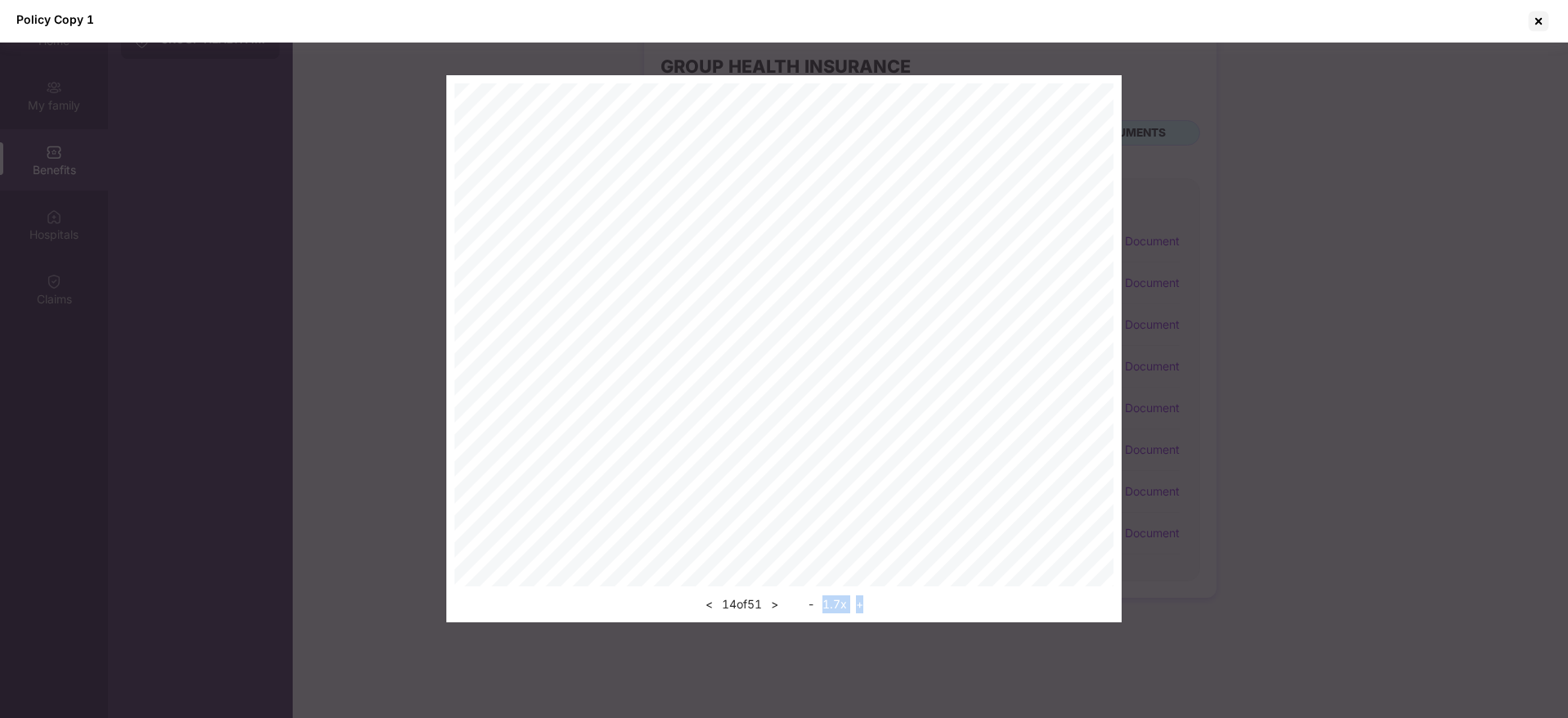
click at [773, 609] on button ">" at bounding box center [774, 604] width 17 height 19
click at [1541, 20] on div at bounding box center [1538, 21] width 26 height 26
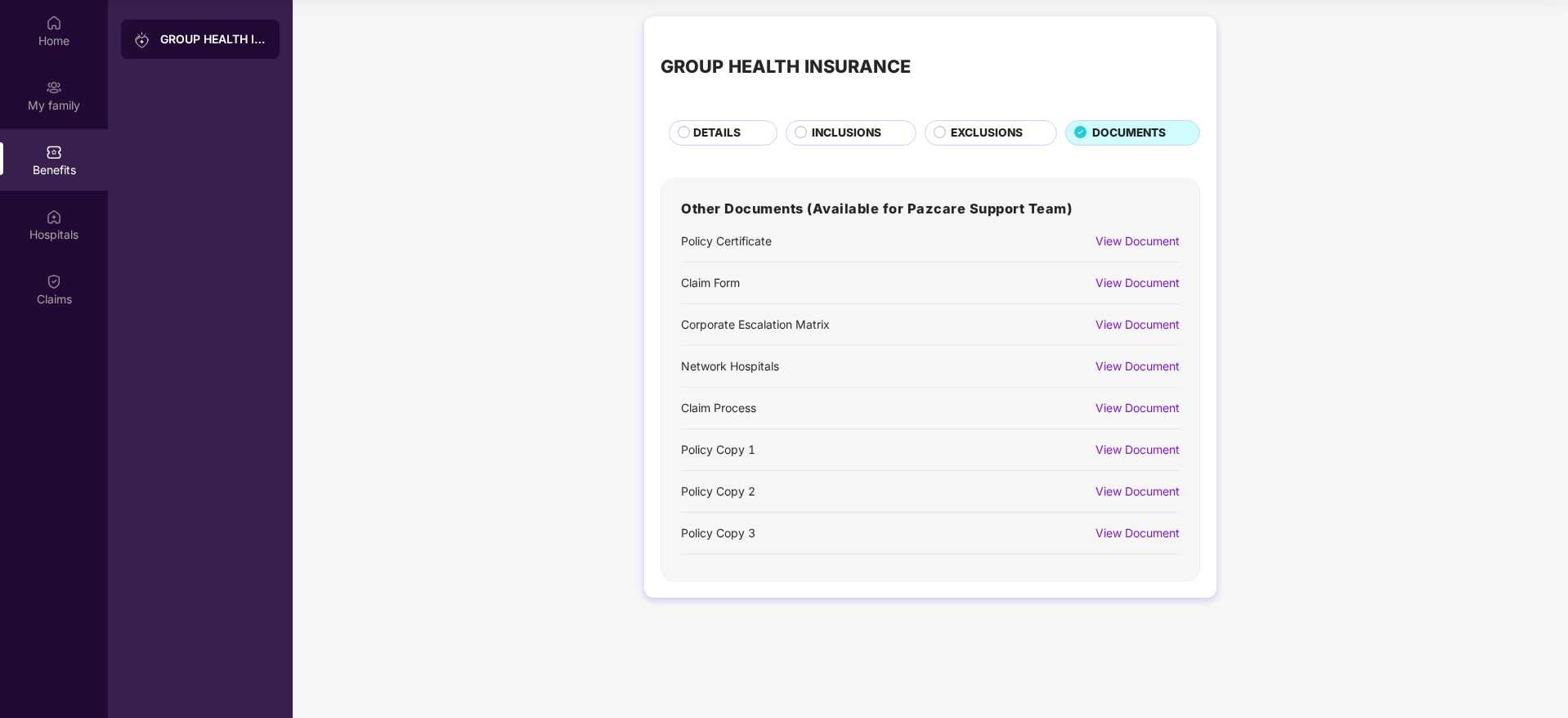
click at [1152, 228] on div "View Document" at bounding box center [1129, 240] width 100 height 28
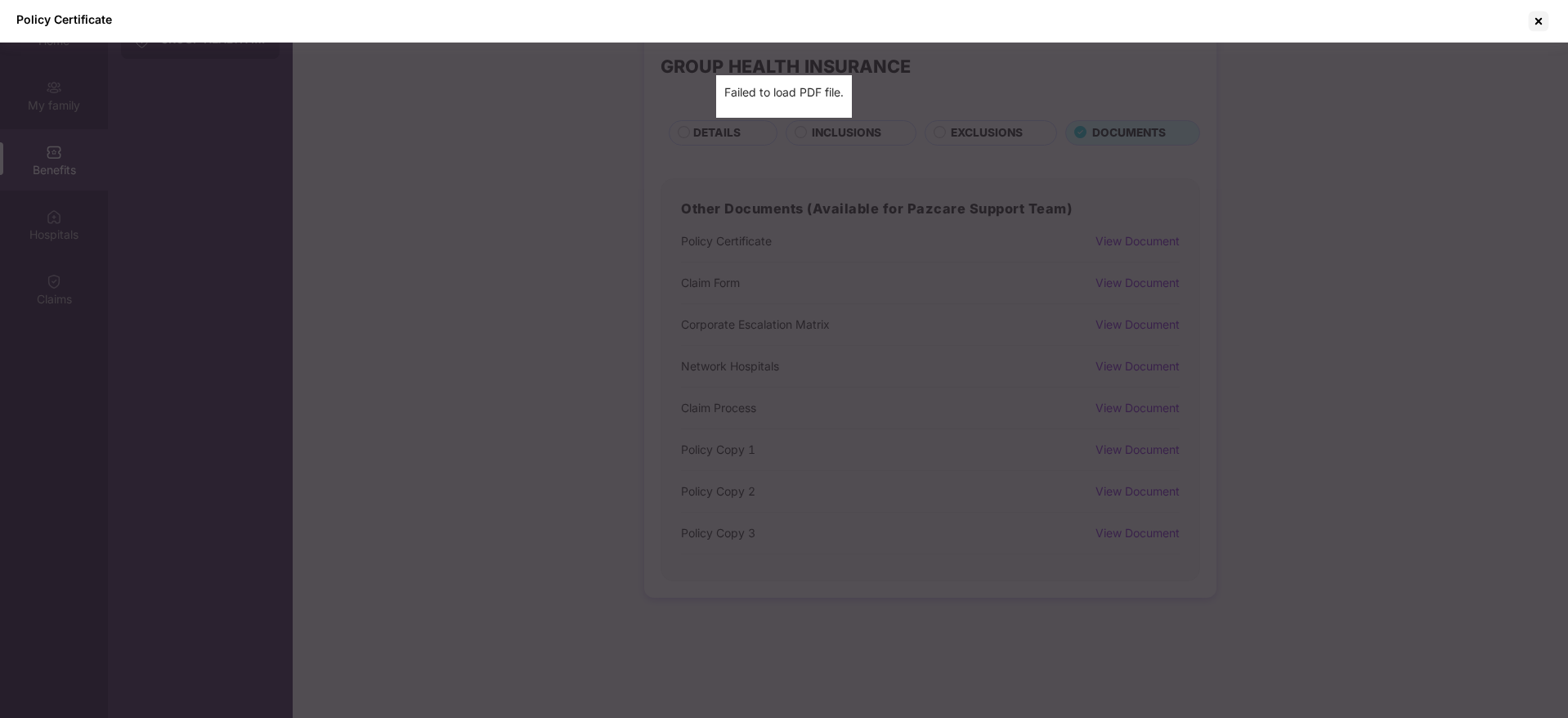
click at [1152, 242] on div "Policy Certificate Failed to load PDF file." at bounding box center [784, 359] width 1568 height 718
click at [1534, 27] on div at bounding box center [1538, 21] width 26 height 26
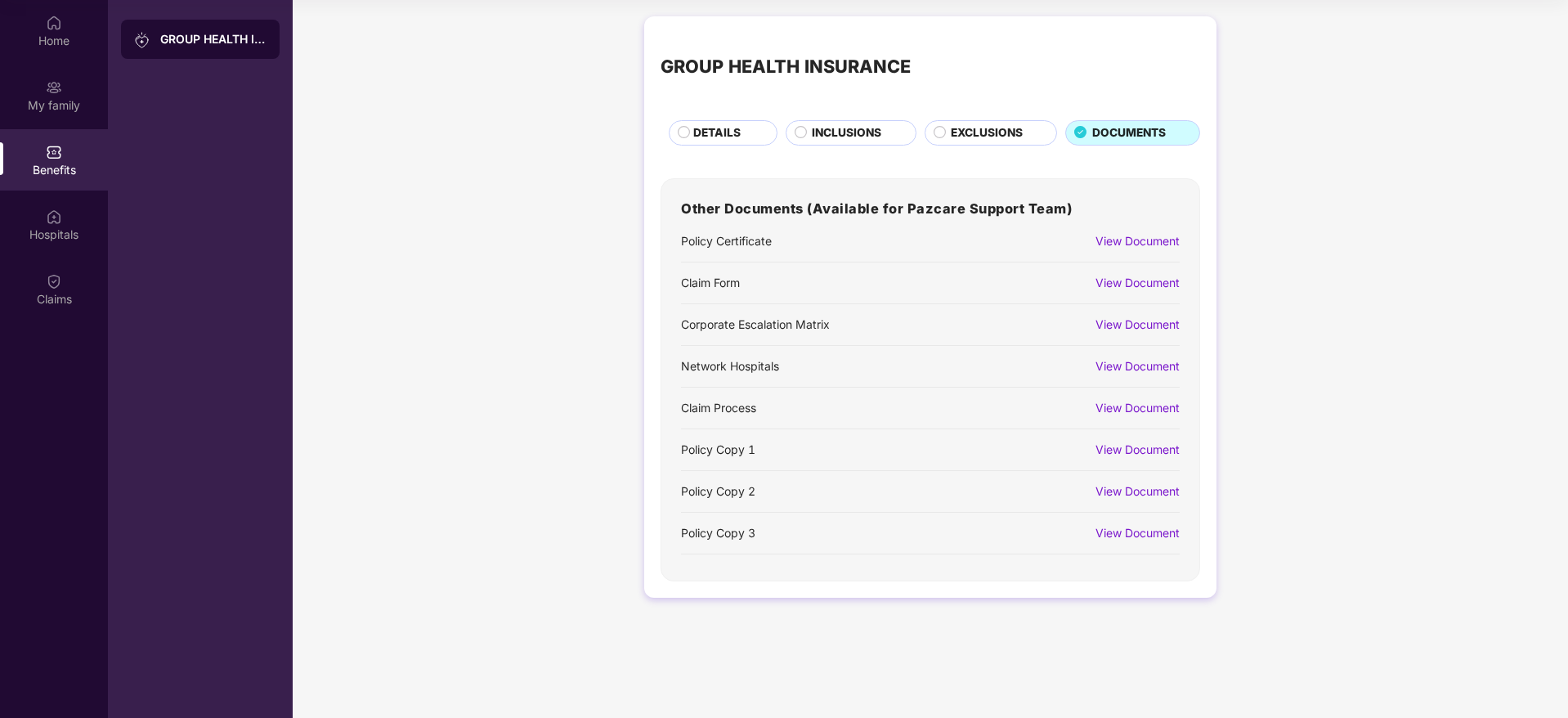
click at [1161, 489] on div "View Document" at bounding box center [1138, 491] width 84 height 18
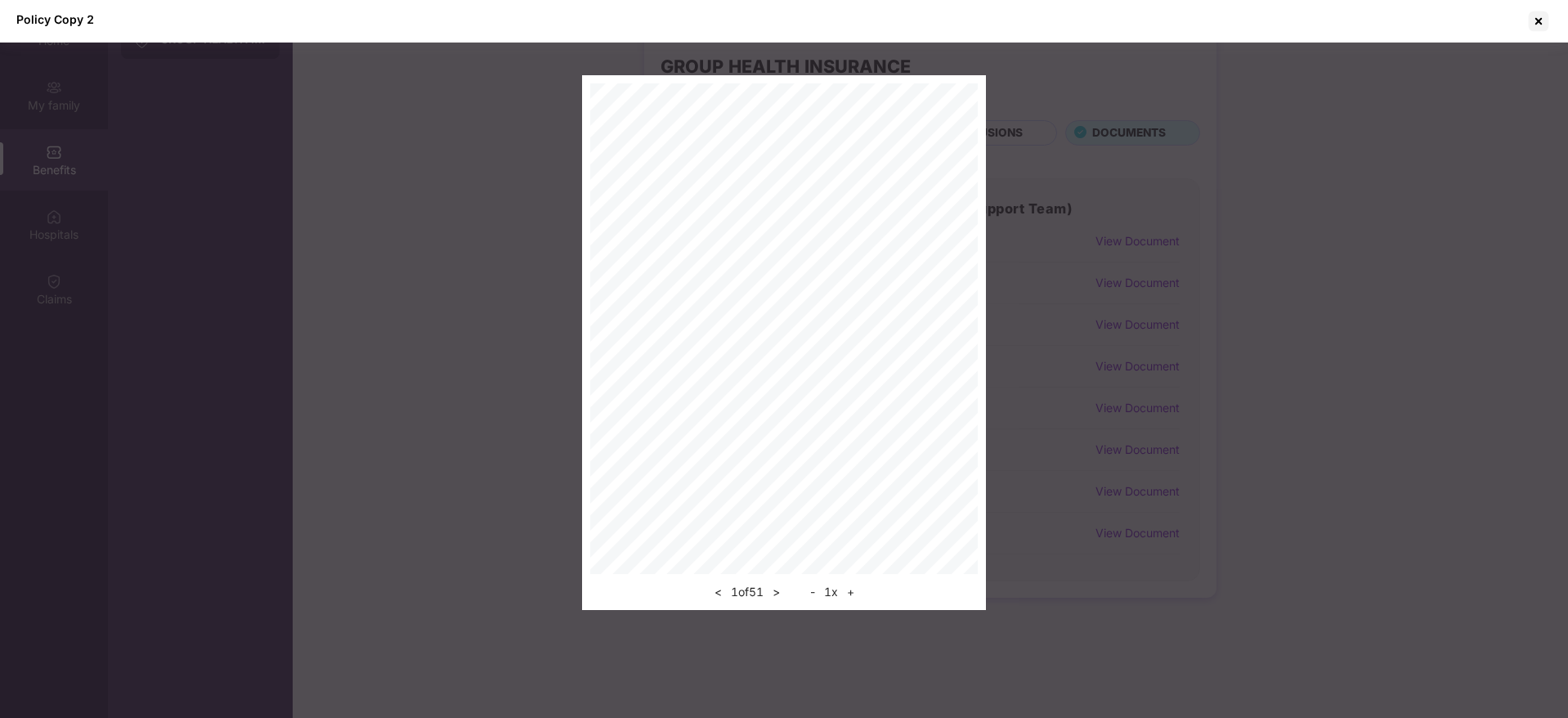
click at [779, 596] on button ">" at bounding box center [776, 591] width 17 height 19
drag, startPoint x: 779, startPoint y: 595, endPoint x: 1535, endPoint y: 22, distance: 948.6
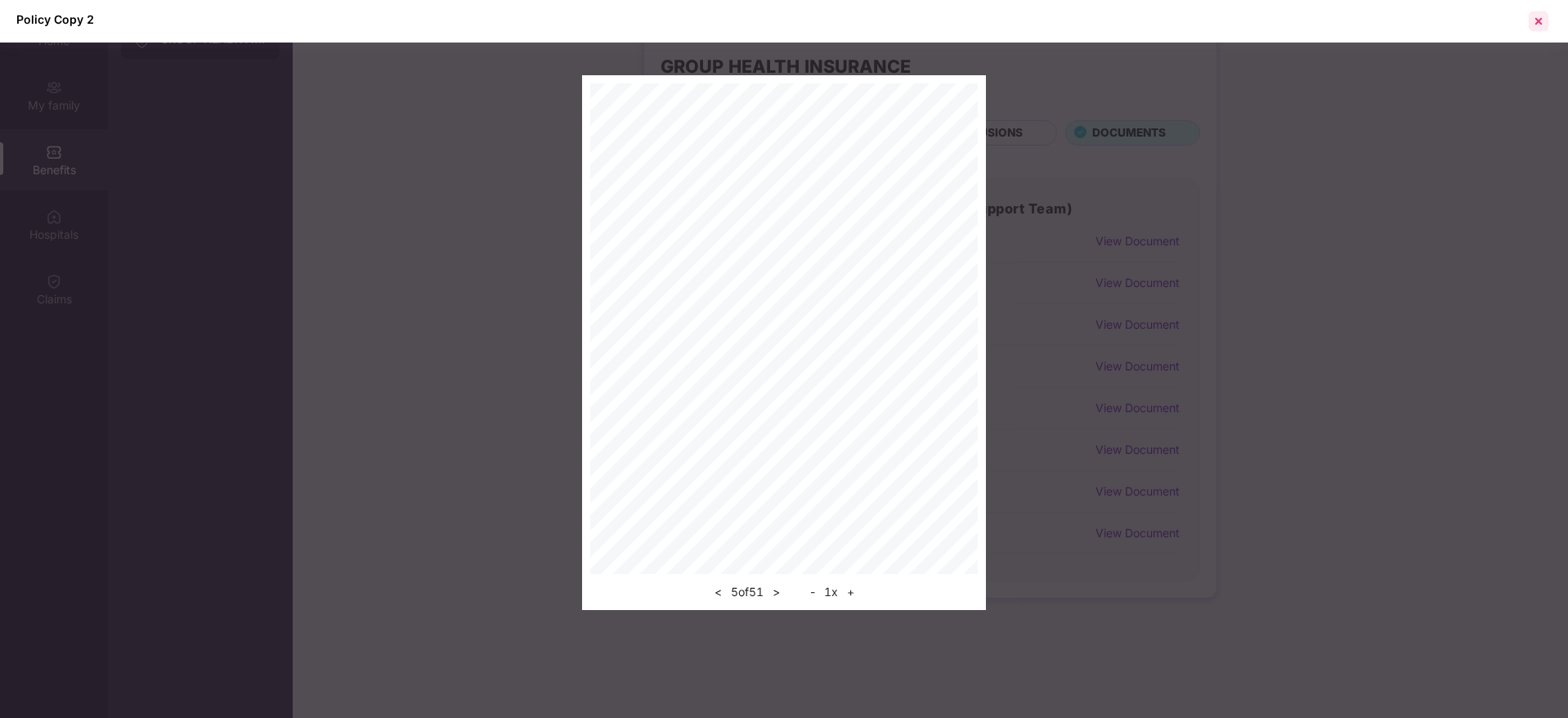
click at [1535, 22] on div "Policy Copy 2 < 5 of 51 > - 1 x +" at bounding box center [784, 305] width 1568 height 610
click at [1535, 22] on div at bounding box center [1538, 21] width 26 height 26
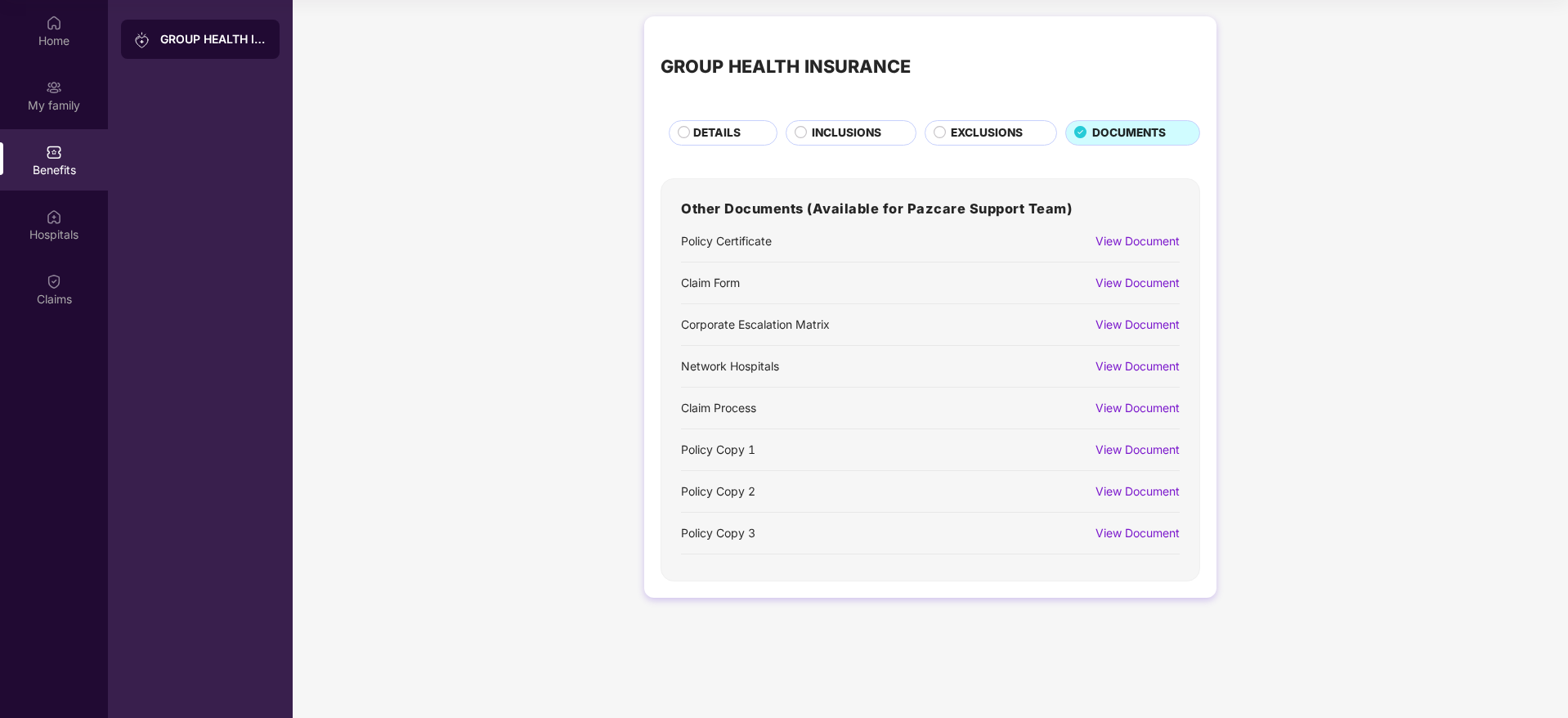
click at [1147, 535] on div "View Document" at bounding box center [1138, 532] width 84 height 18
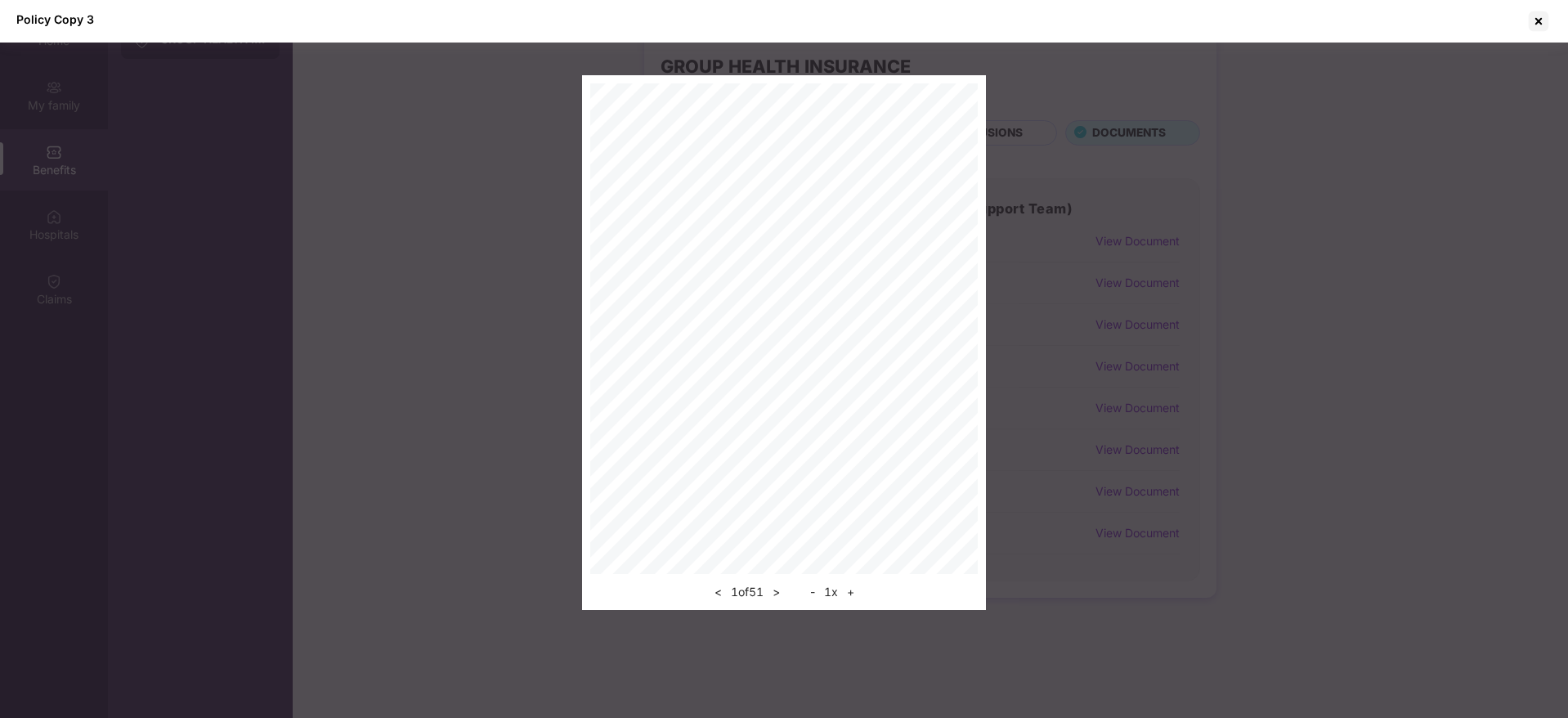
click at [780, 591] on button ">" at bounding box center [776, 591] width 17 height 19
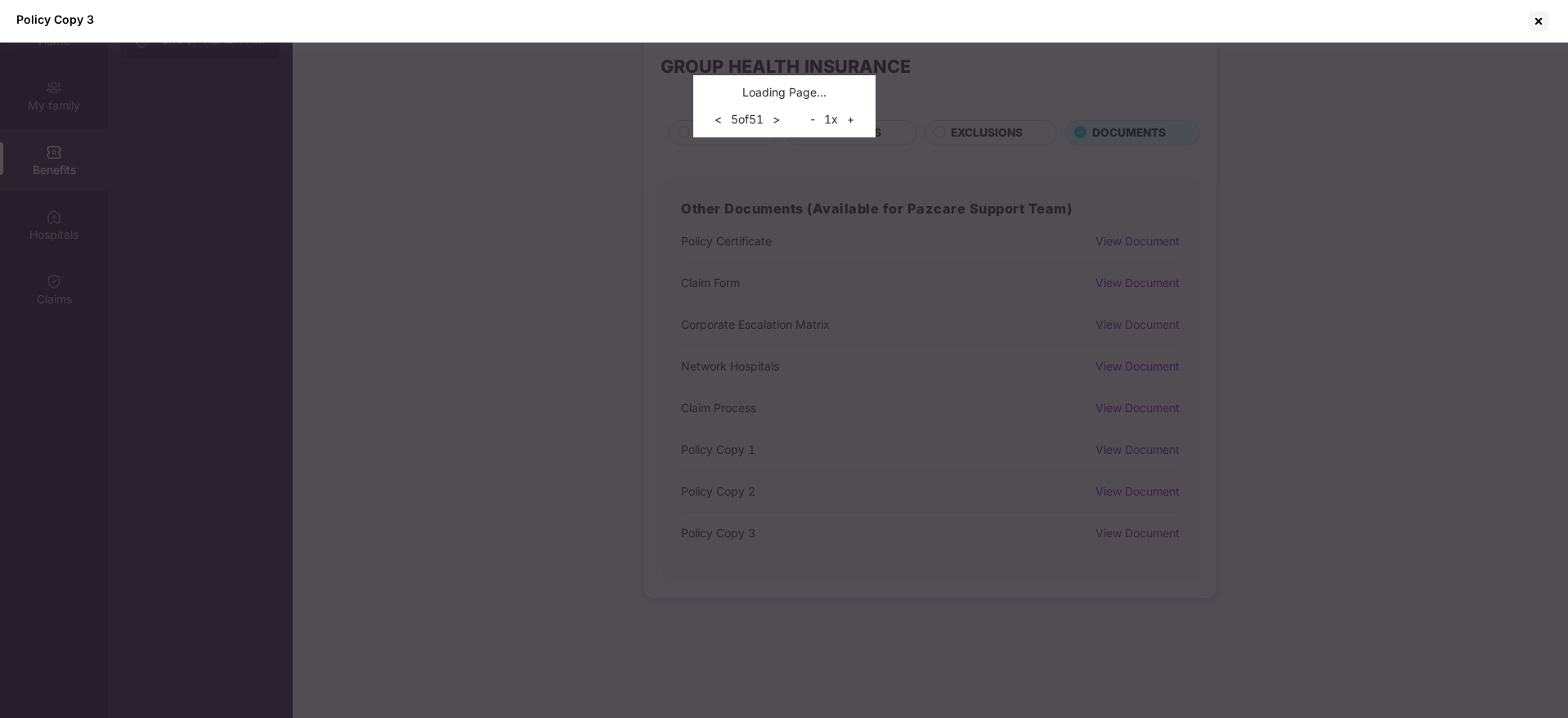
click at [780, 129] on button ">" at bounding box center [776, 119] width 17 height 19
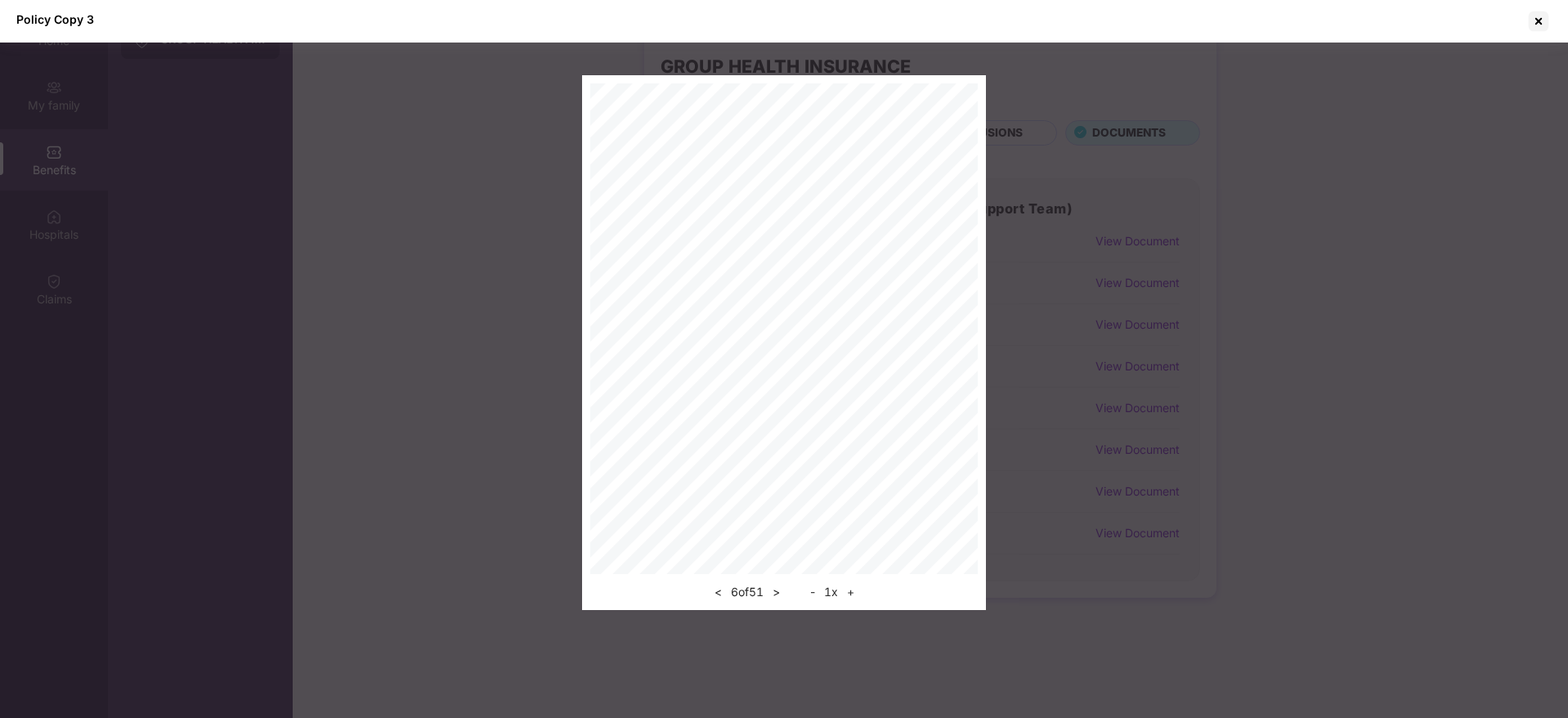
click at [780, 591] on button ">" at bounding box center [776, 591] width 17 height 19
click at [780, 591] on button ">" at bounding box center [779, 591] width 17 height 19
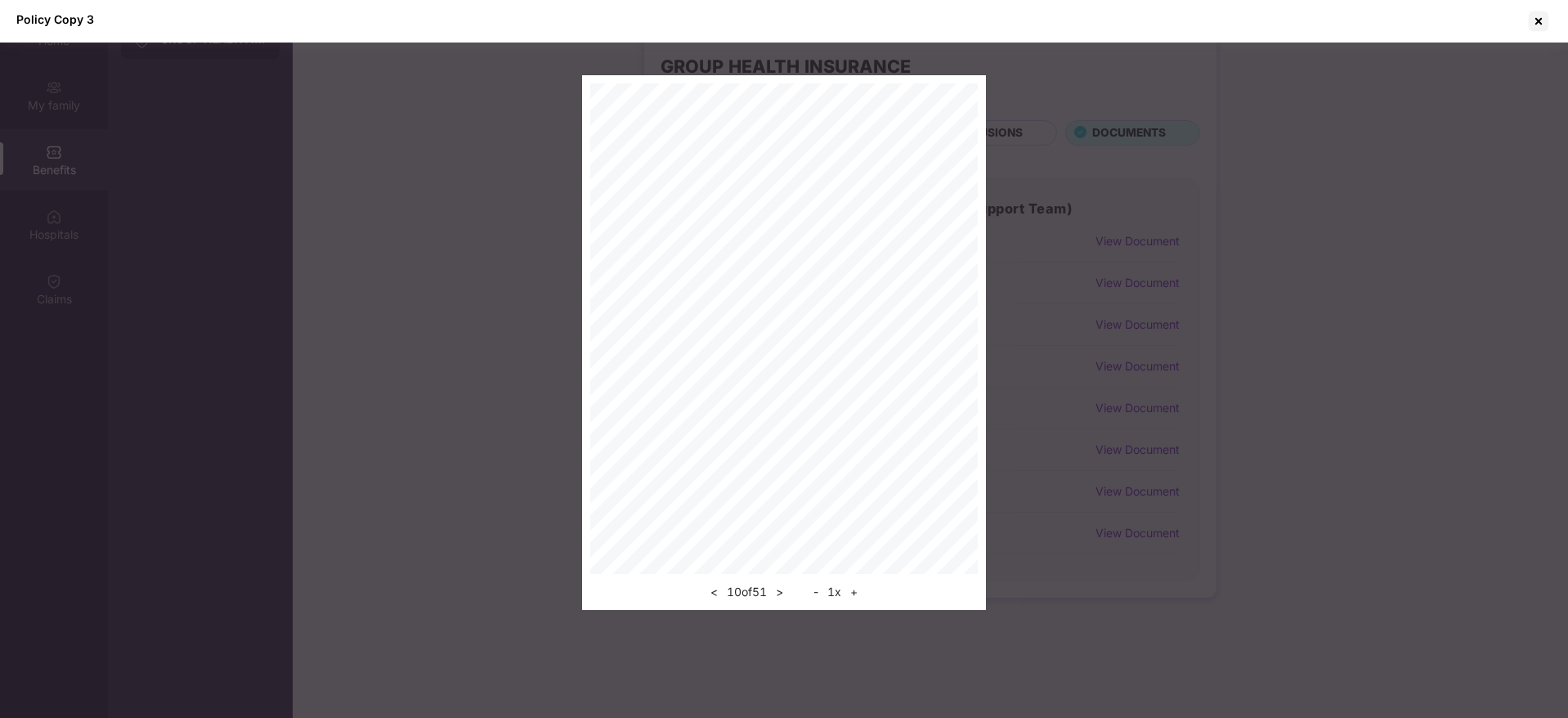
click at [780, 591] on button ">" at bounding box center [779, 591] width 17 height 19
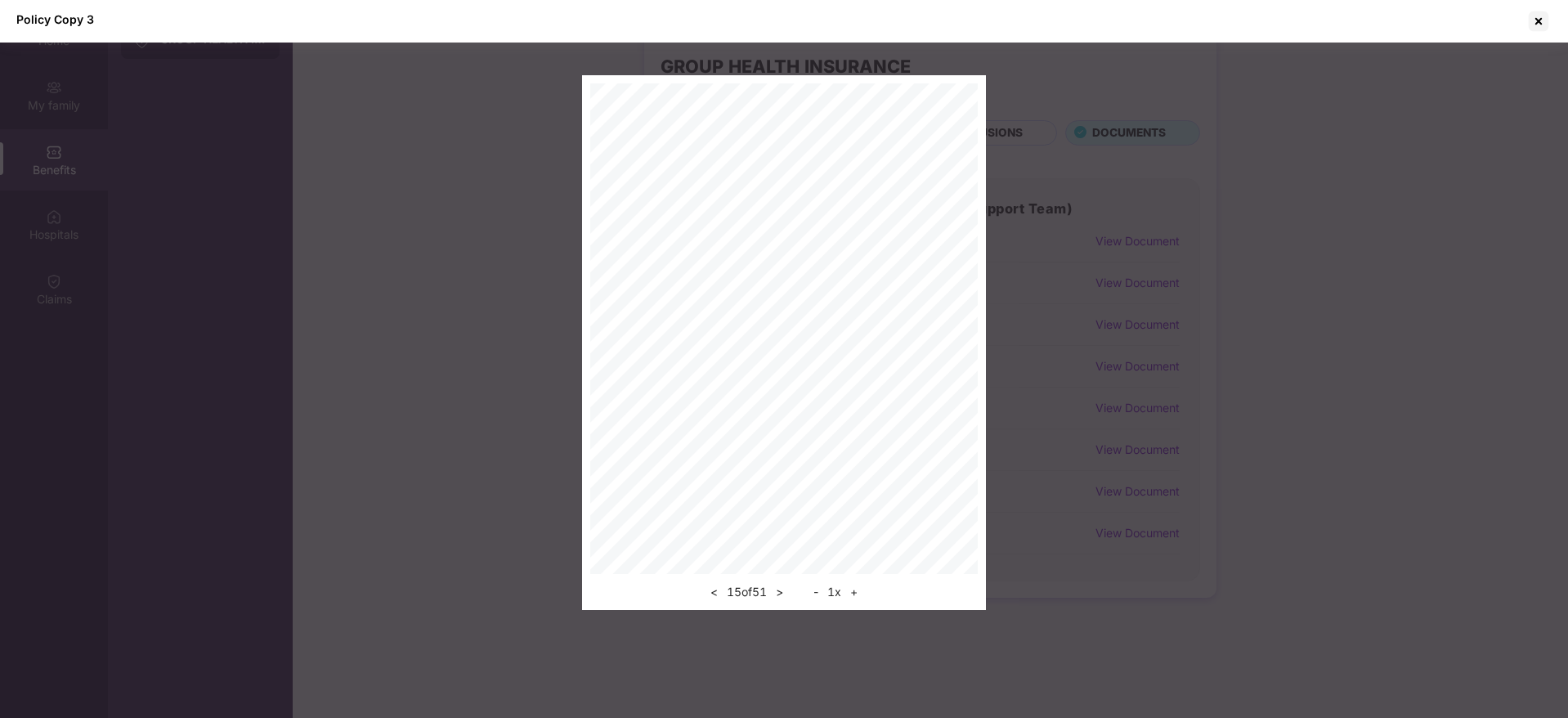
click at [780, 591] on button ">" at bounding box center [779, 591] width 17 height 19
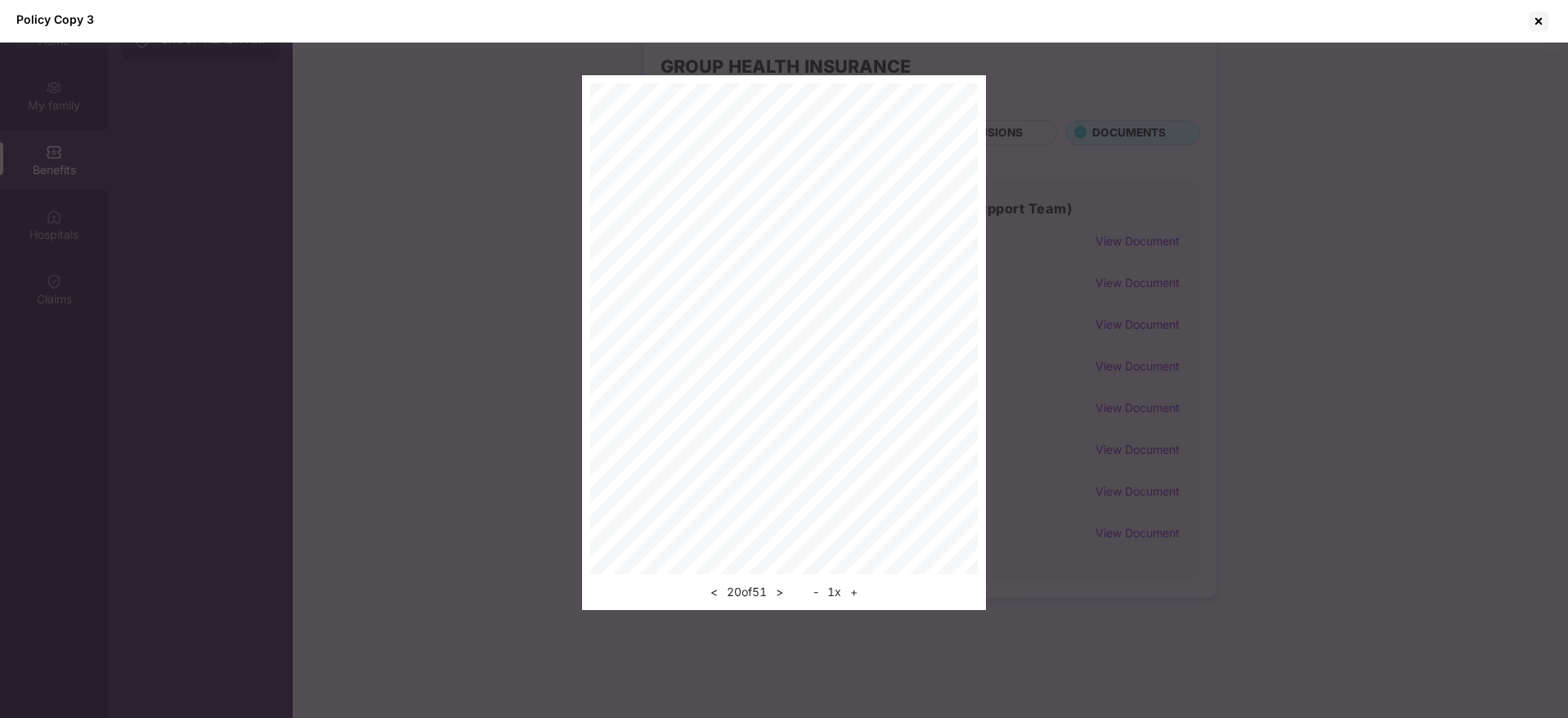
click at [780, 591] on button ">" at bounding box center [779, 591] width 17 height 19
click at [781, 591] on button ">" at bounding box center [779, 591] width 17 height 19
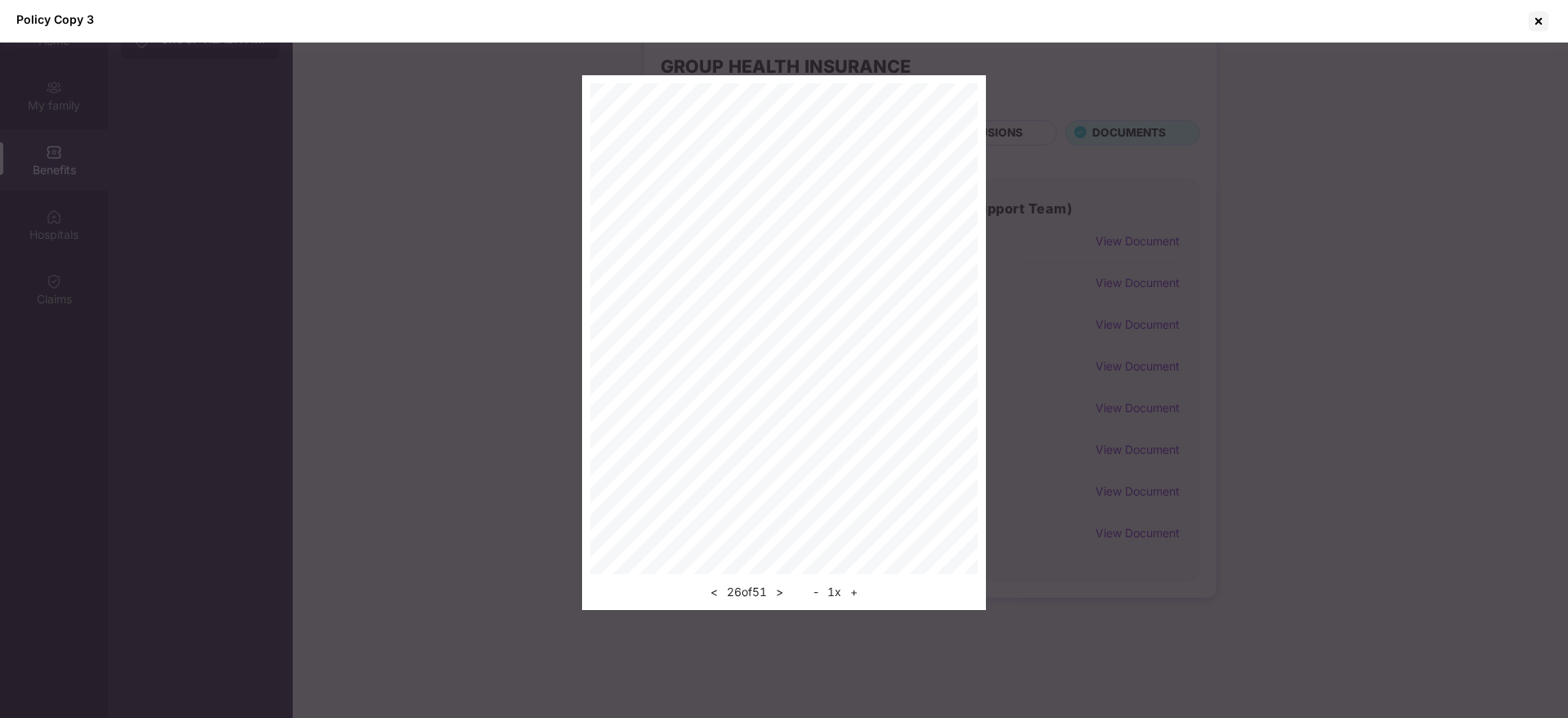
click at [781, 591] on button ">" at bounding box center [779, 591] width 17 height 19
click at [1531, 25] on div at bounding box center [1538, 21] width 26 height 26
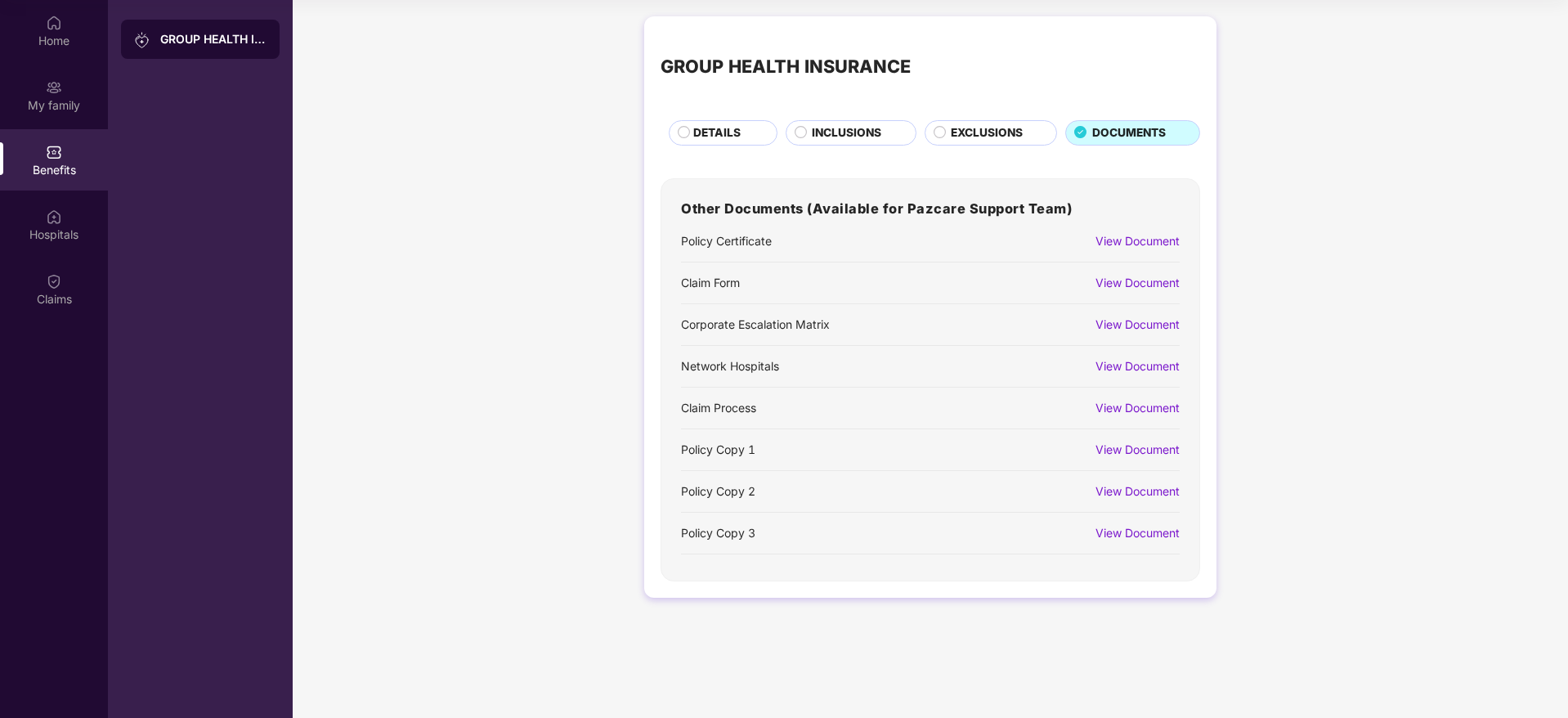
click at [1122, 237] on div "View Document" at bounding box center [1138, 240] width 84 height 18
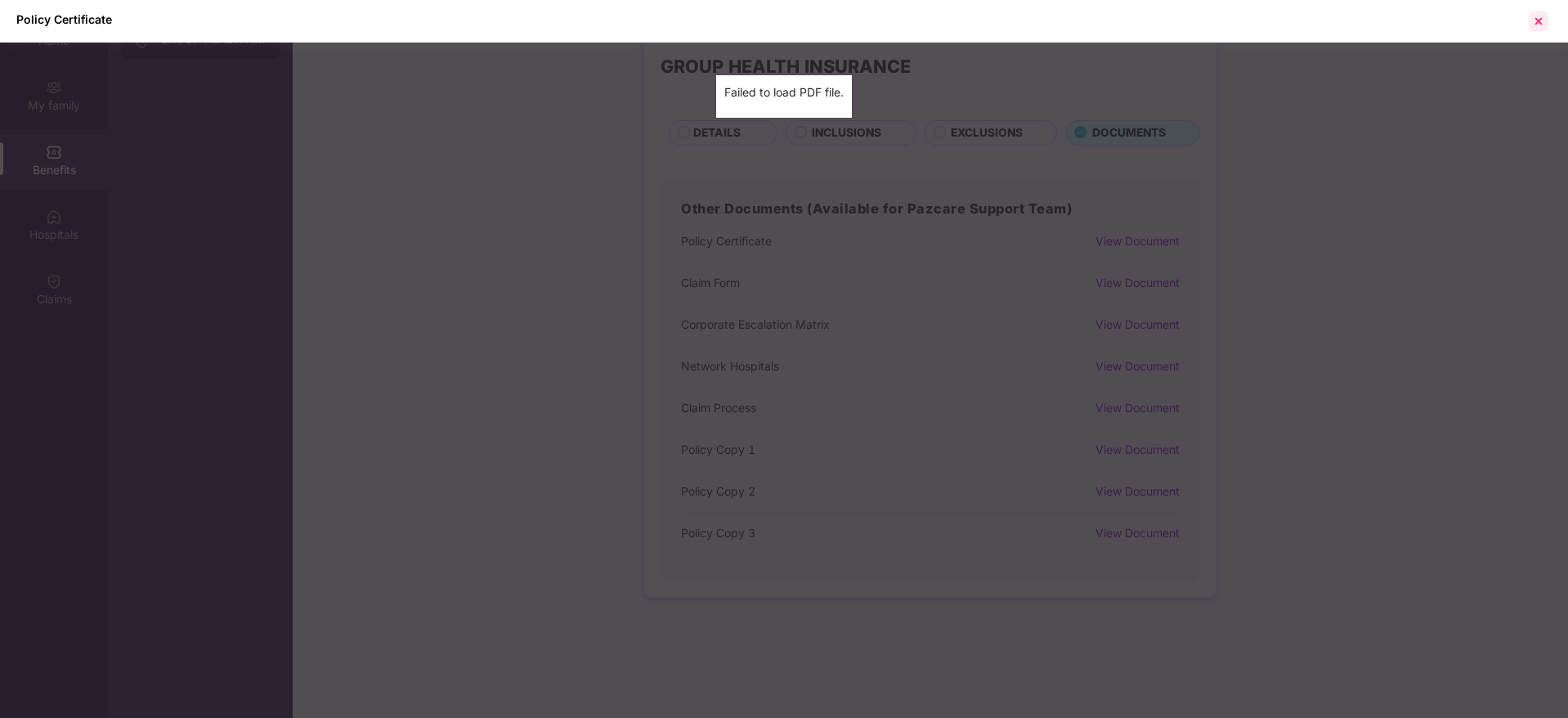
click at [1540, 16] on div at bounding box center [1538, 21] width 26 height 26
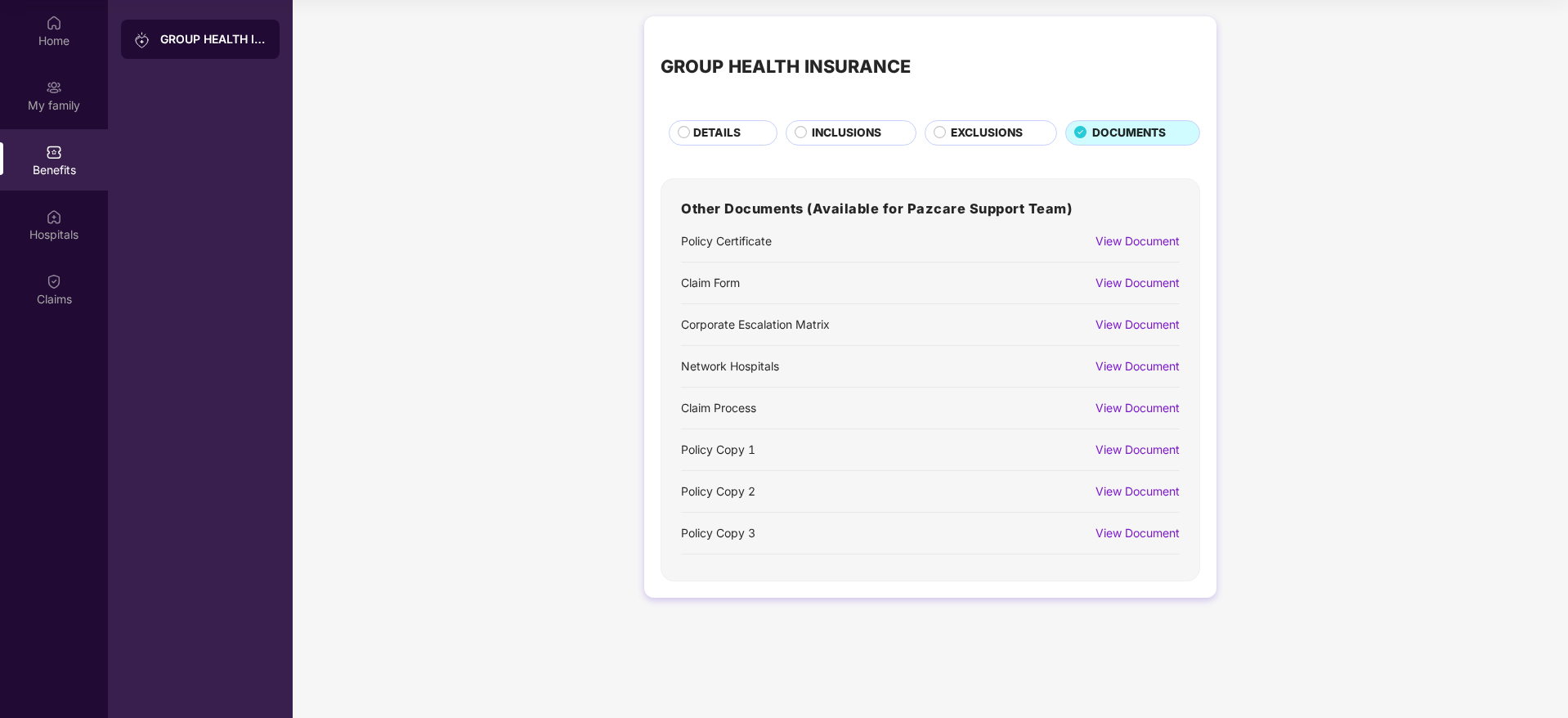
click at [832, 131] on span "INCLUSIONS" at bounding box center [846, 132] width 69 height 18
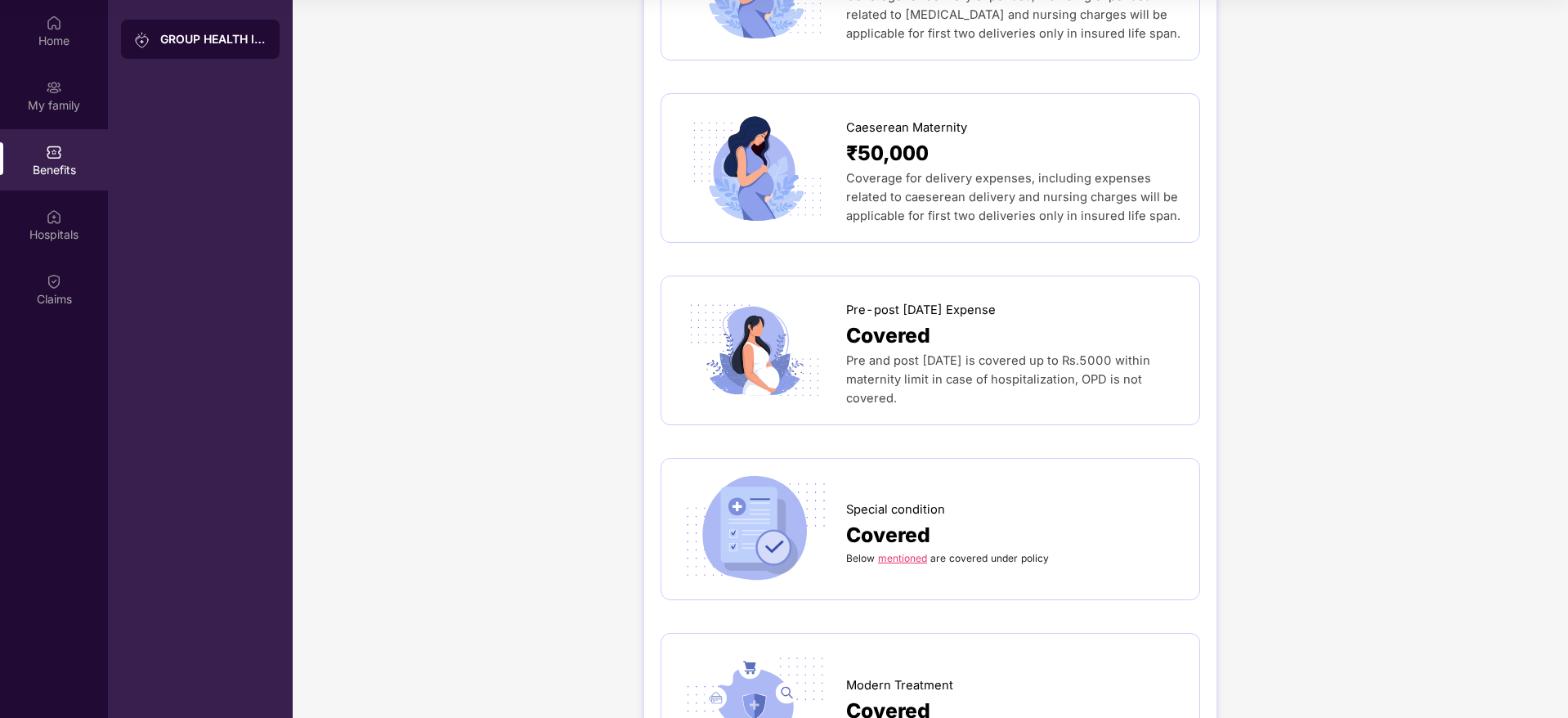
scroll to position [1914, 0]
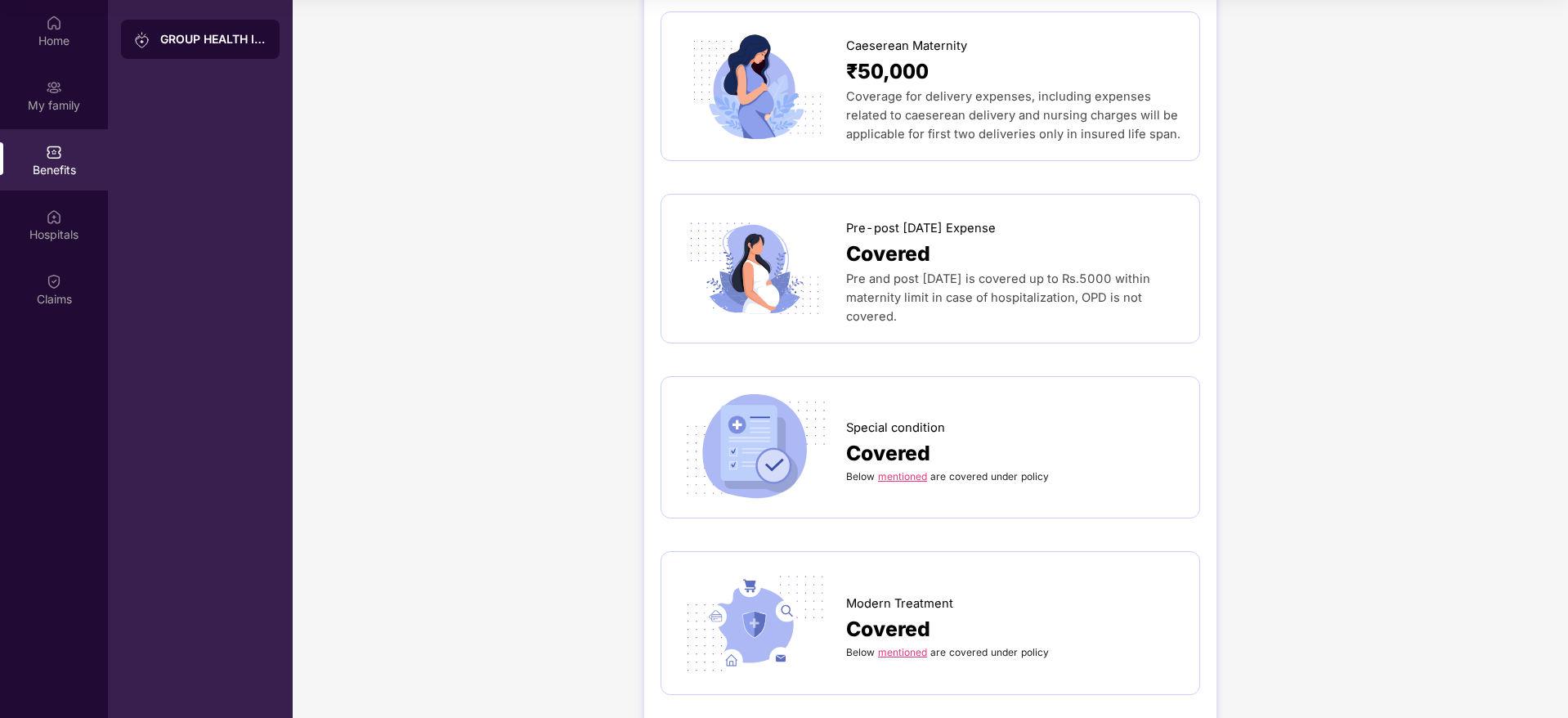
click at [893, 470] on link "mentioned" at bounding box center [903, 476] width 49 height 13
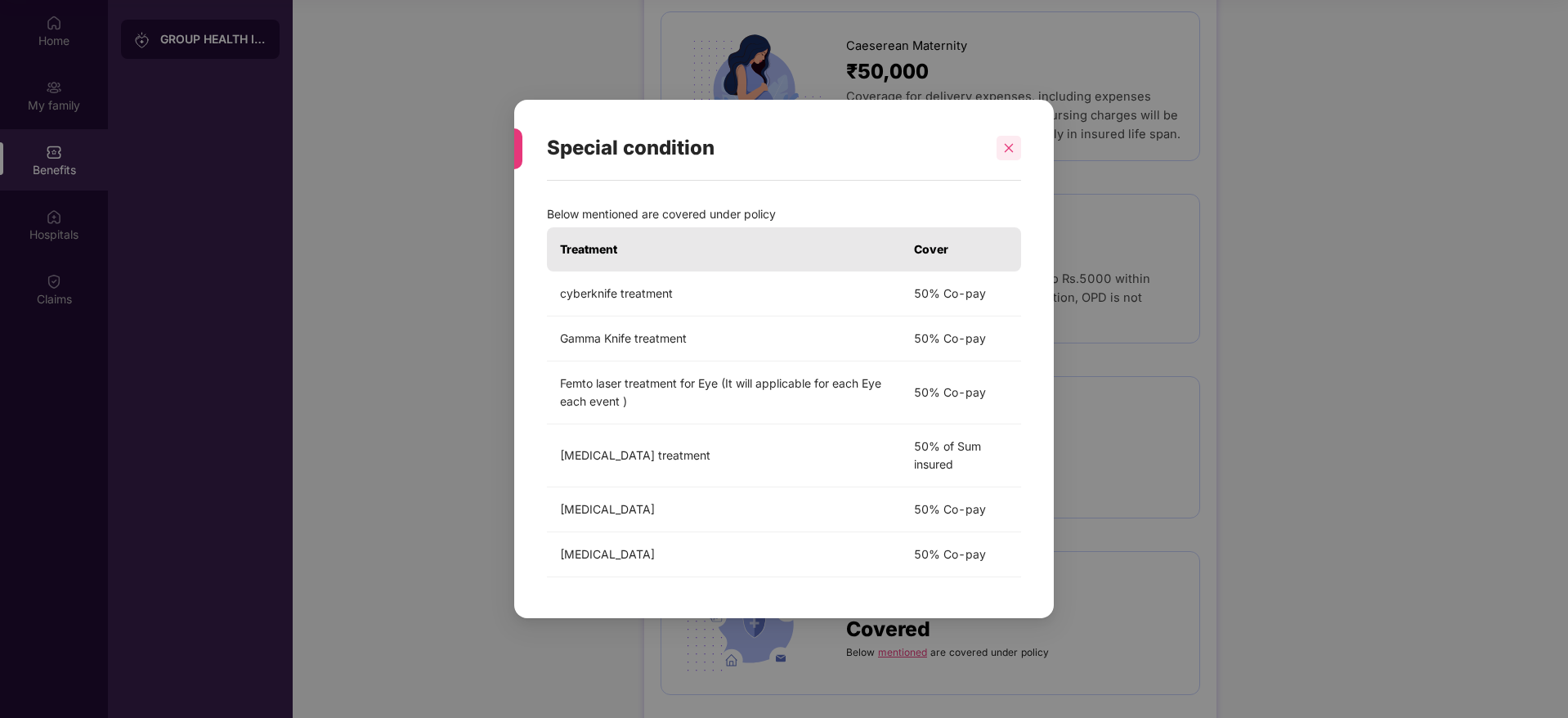
click at [1007, 152] on div at bounding box center [1009, 148] width 24 height 24
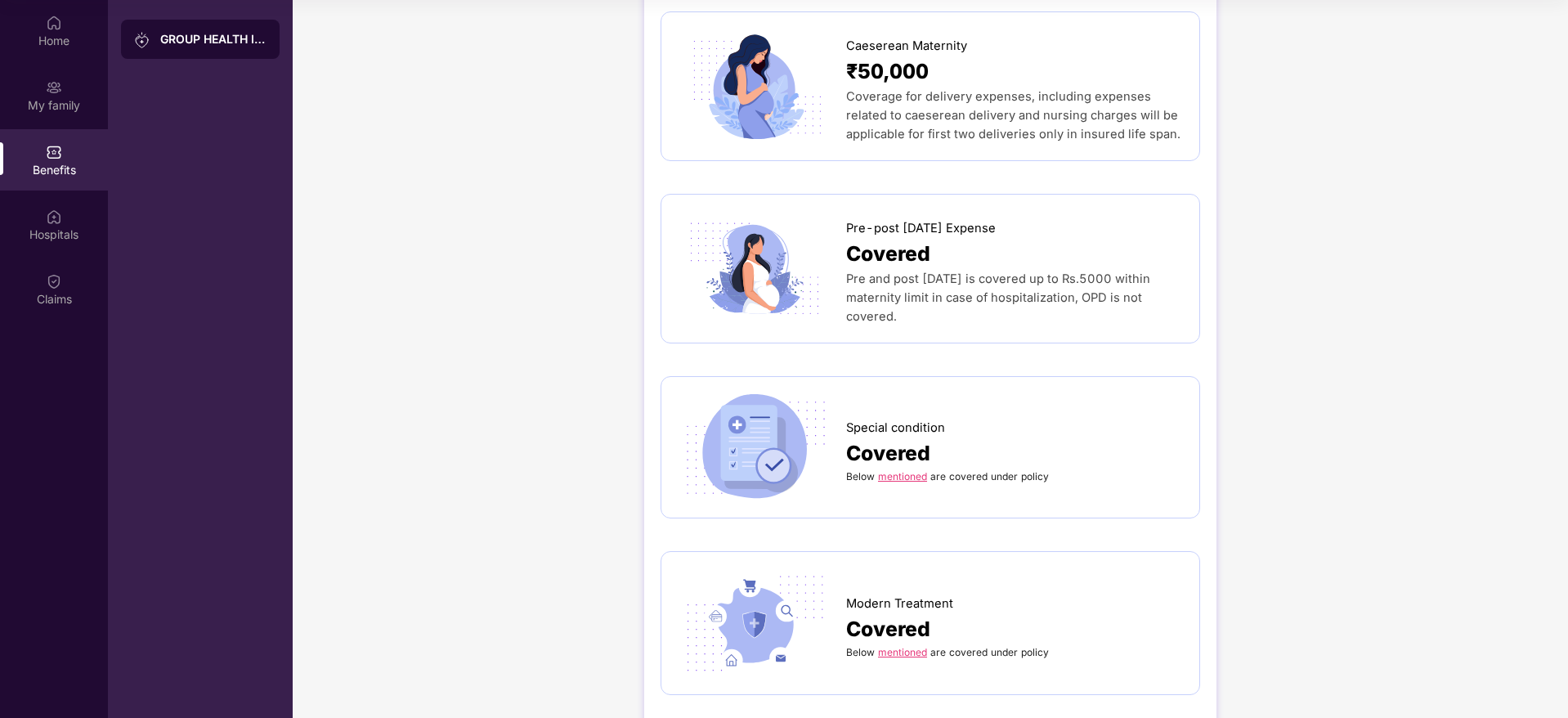
click at [1007, 152] on body "Get Pazcare mobile app for all your employee benefits need Download Now Get Hel…" at bounding box center [784, 267] width 1568 height 718
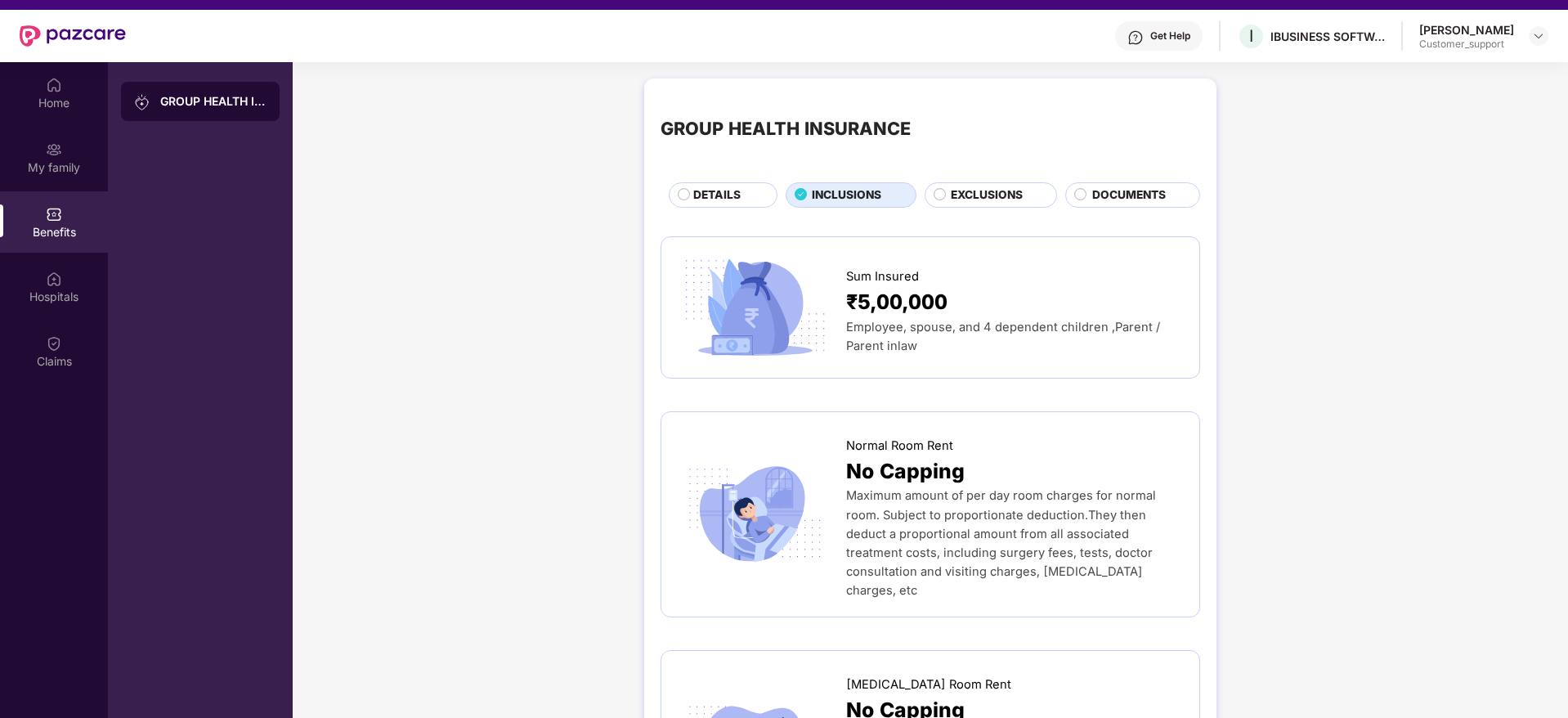
scroll to position [0, 0]
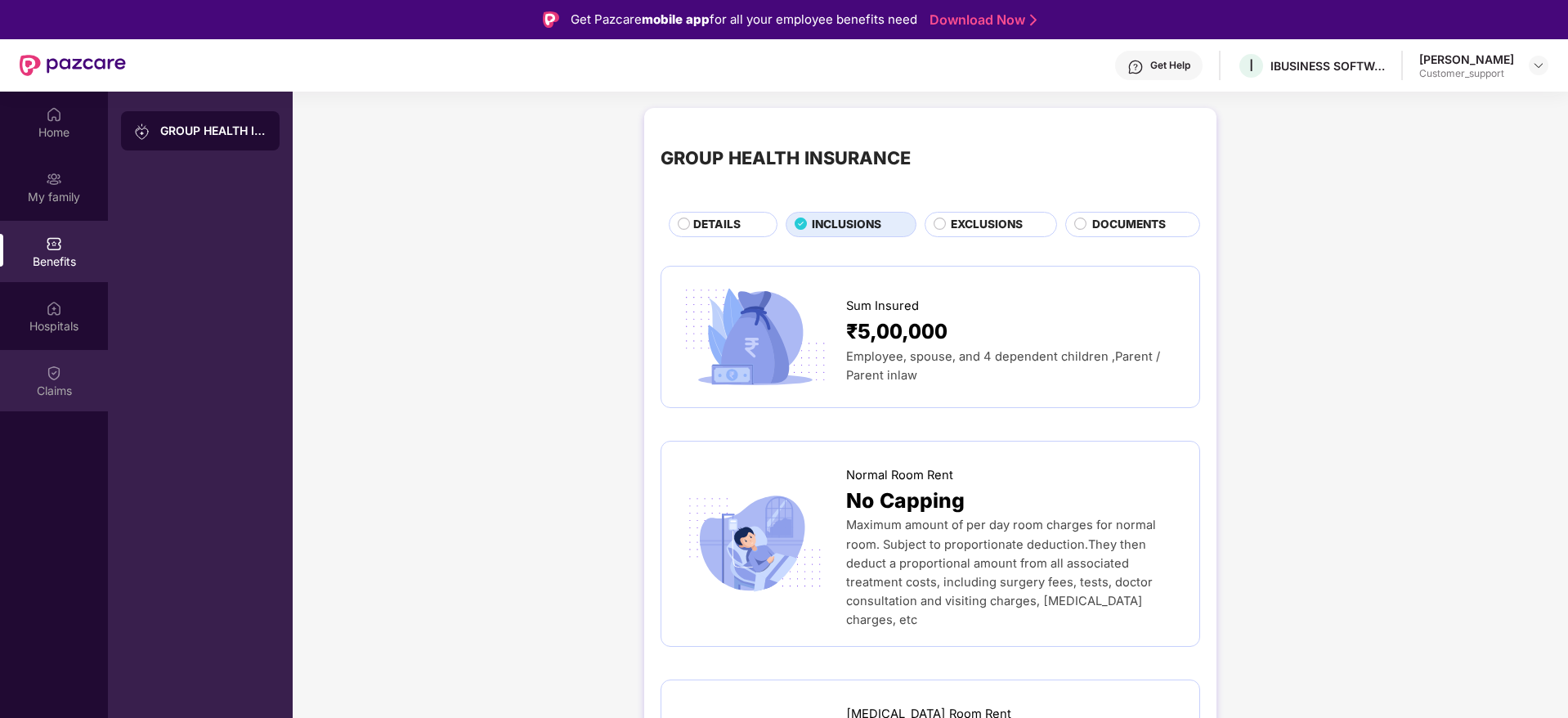
click at [71, 378] on div "Claims" at bounding box center [54, 381] width 108 height 62
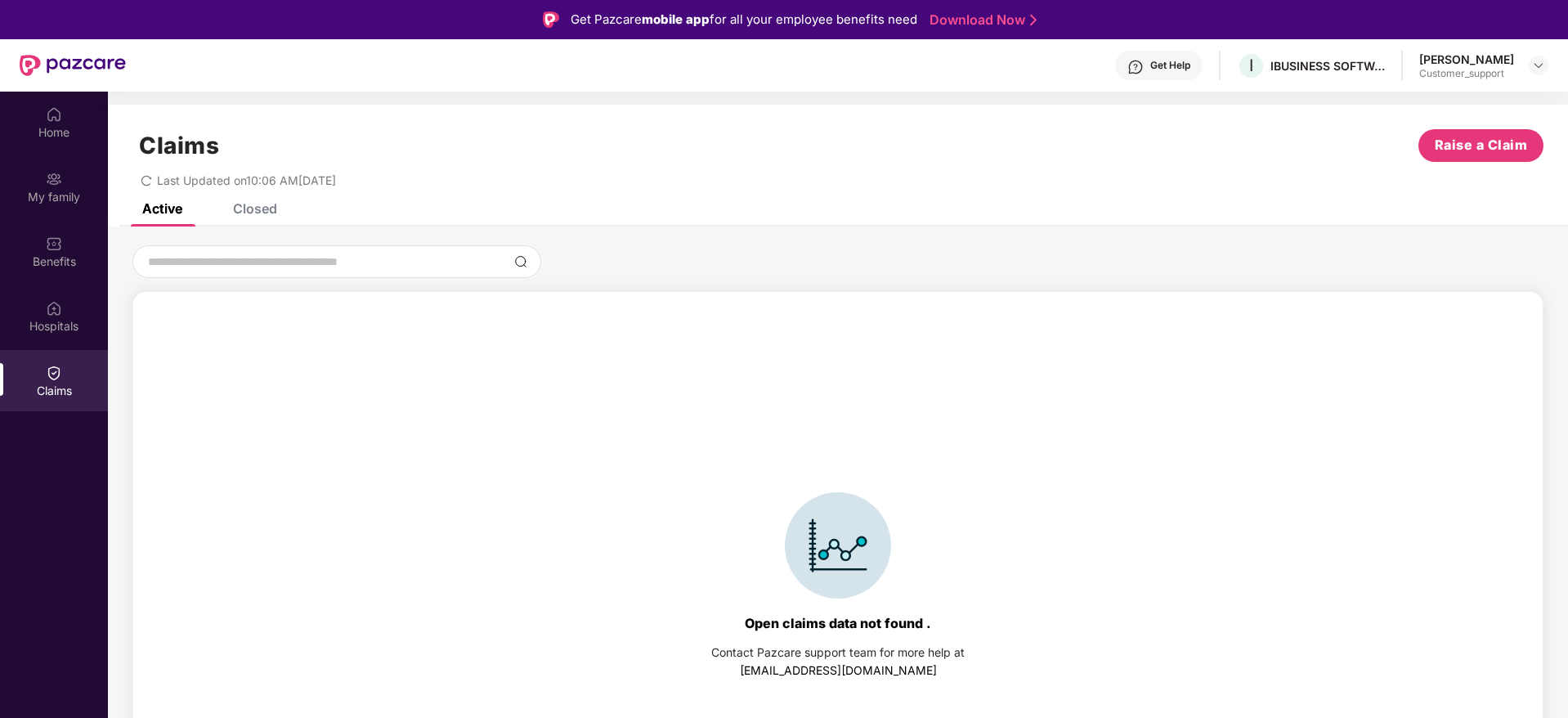
click at [275, 205] on div "Closed" at bounding box center [255, 208] width 44 height 16
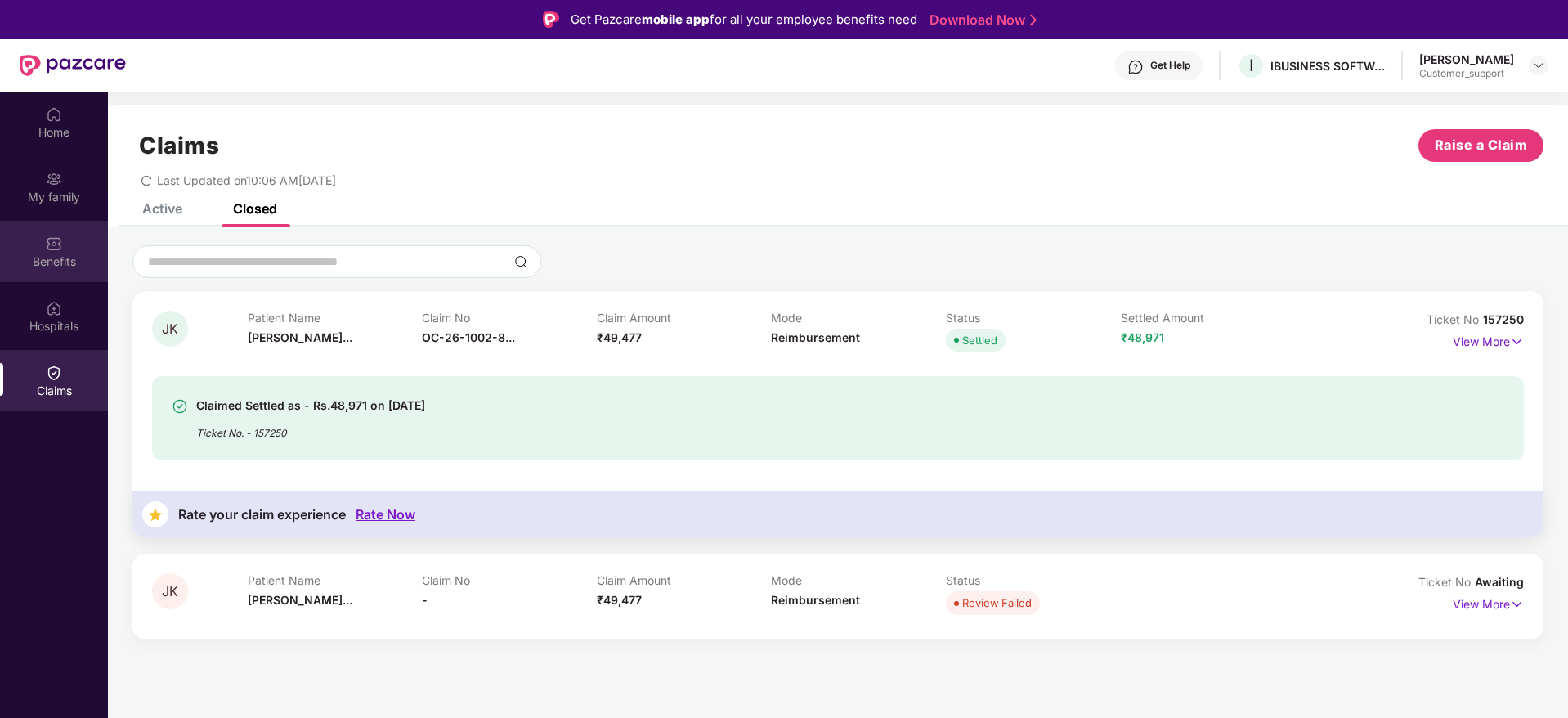
click at [70, 246] on div "Benefits" at bounding box center [54, 251] width 108 height 62
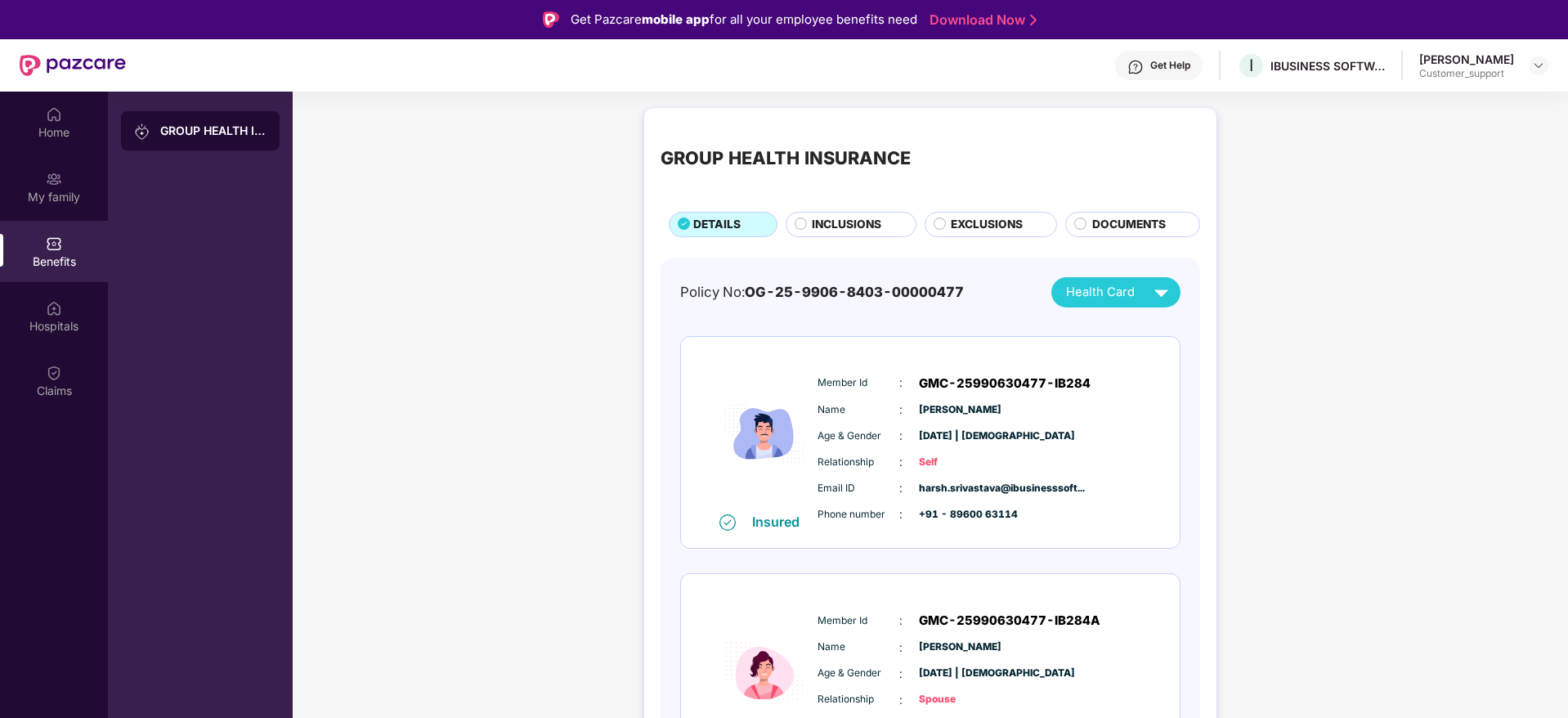
click at [844, 229] on span "INCLUSIONS" at bounding box center [846, 224] width 69 height 18
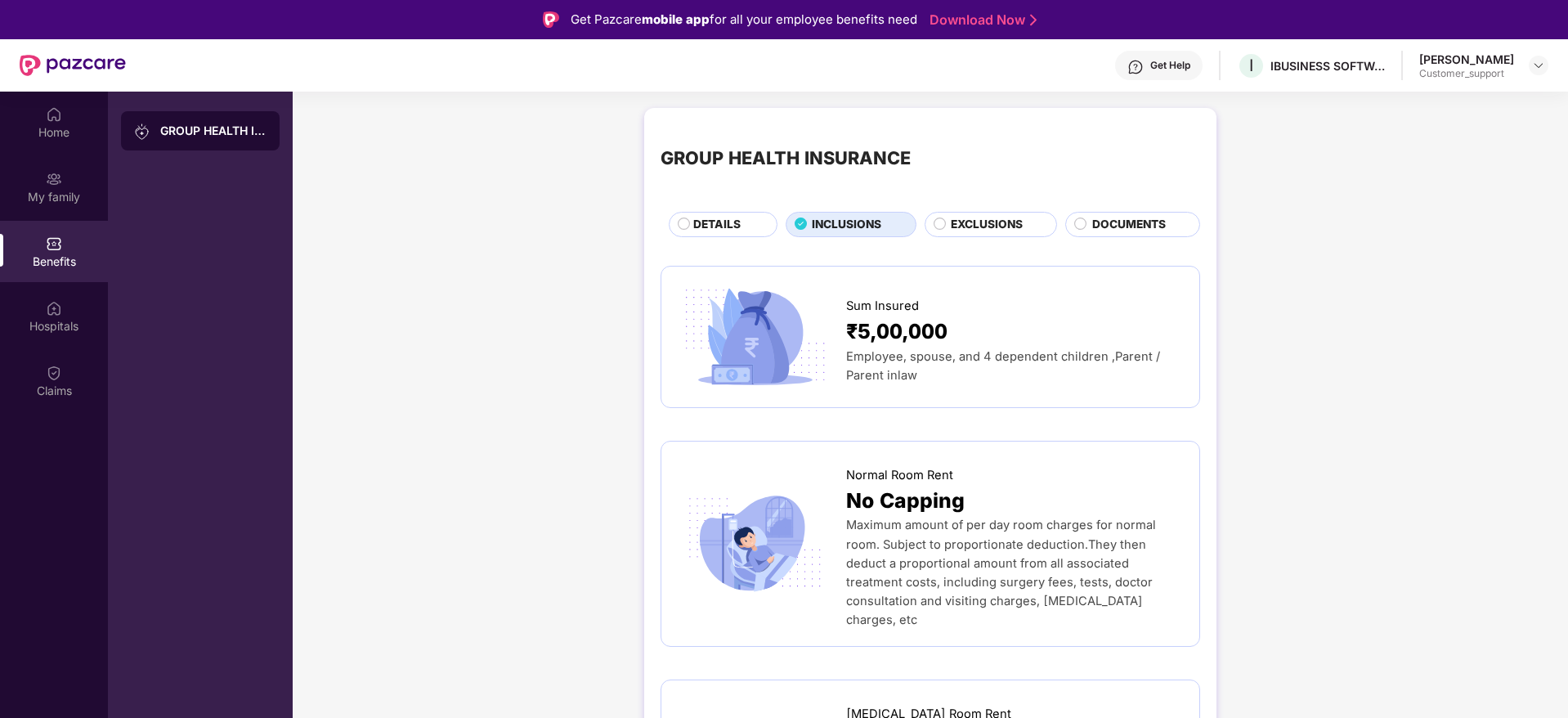
click at [1003, 221] on span "EXCLUSIONS" at bounding box center [986, 224] width 72 height 18
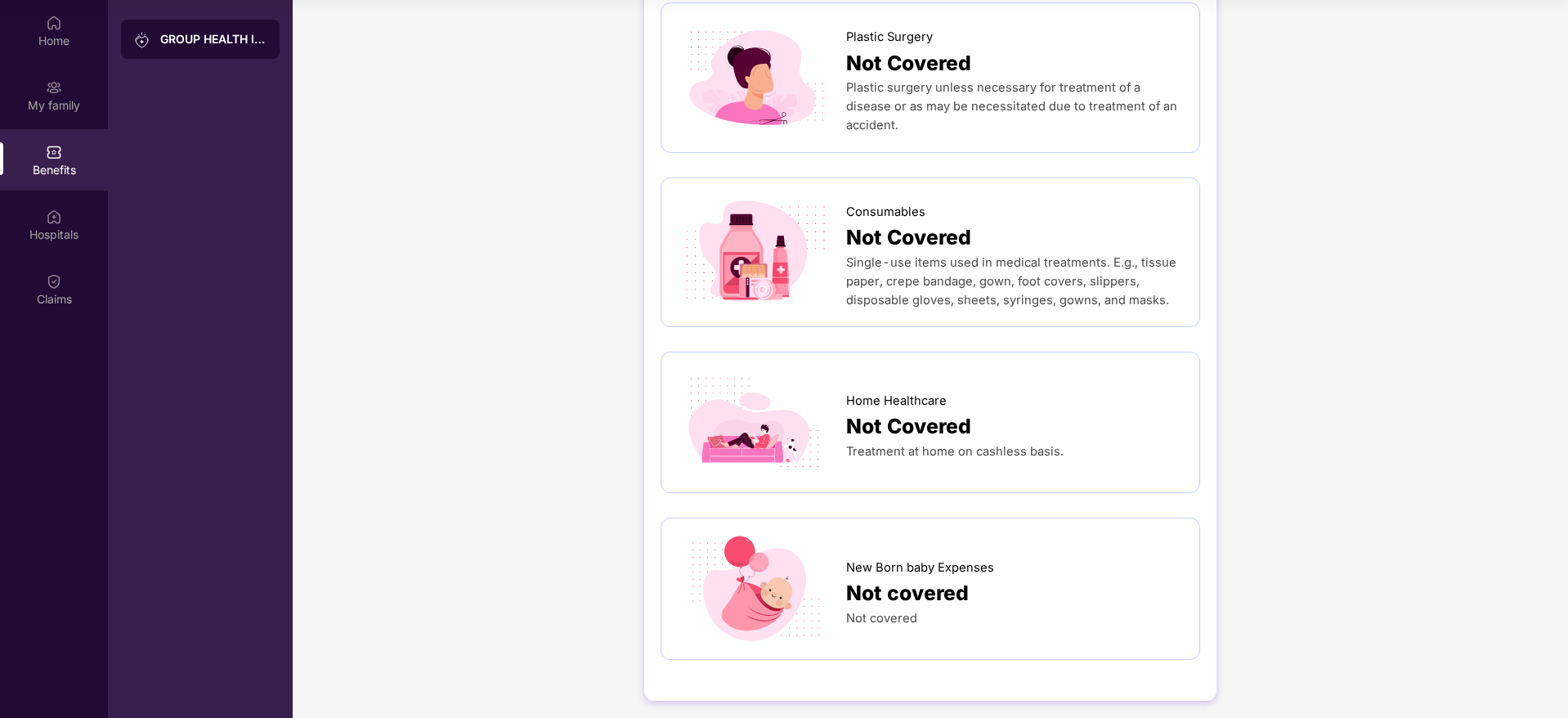
scroll to position [1505, 0]
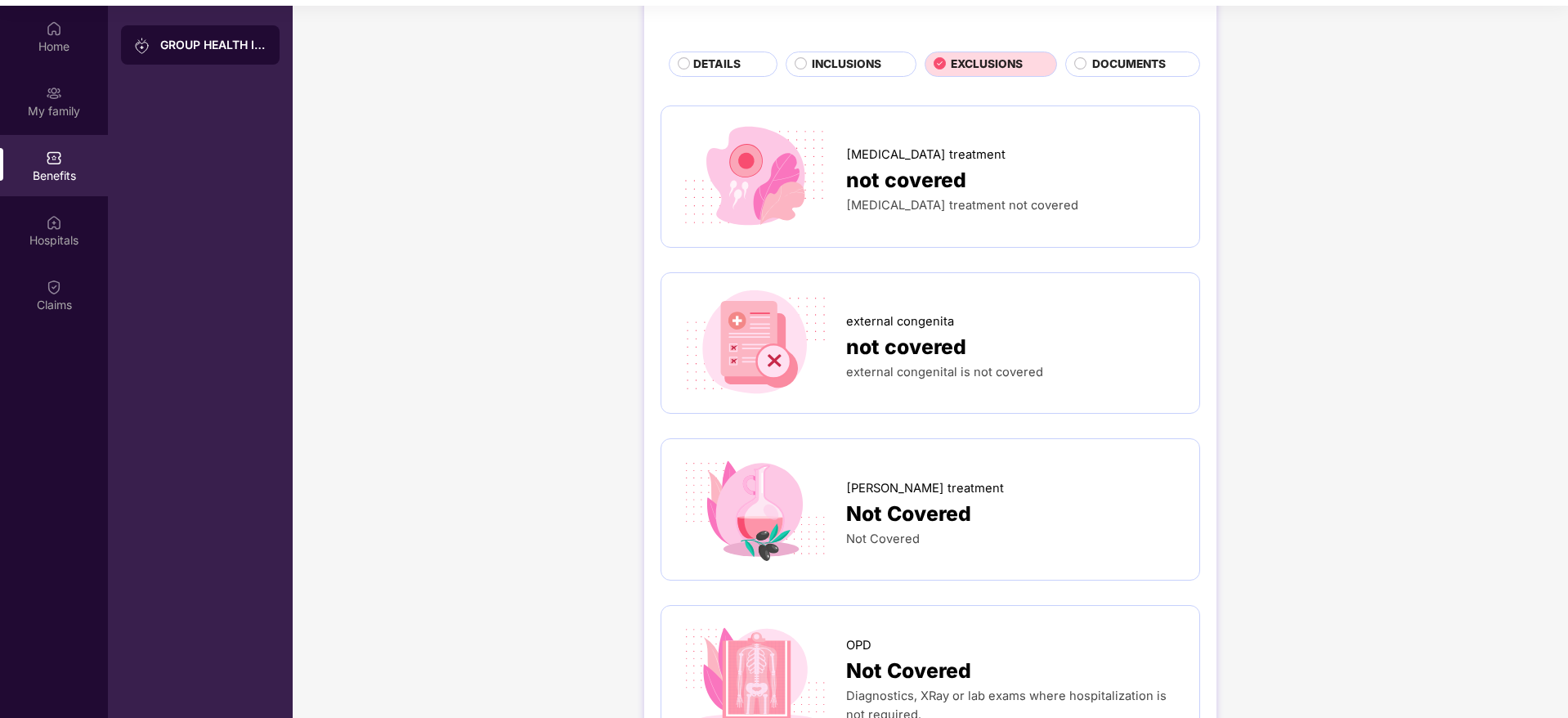
scroll to position [0, 0]
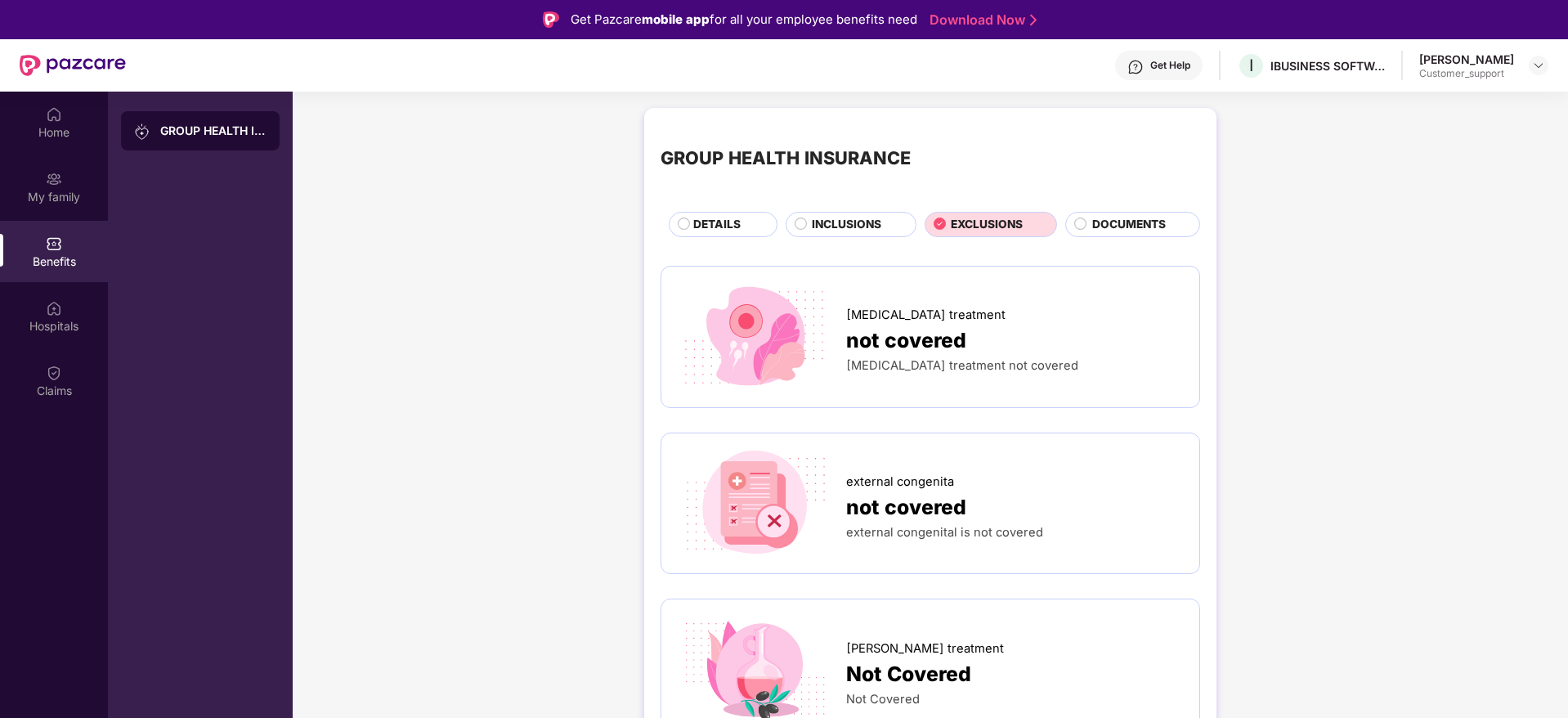
click at [1154, 72] on div "Get Help" at bounding box center [1159, 65] width 88 height 30
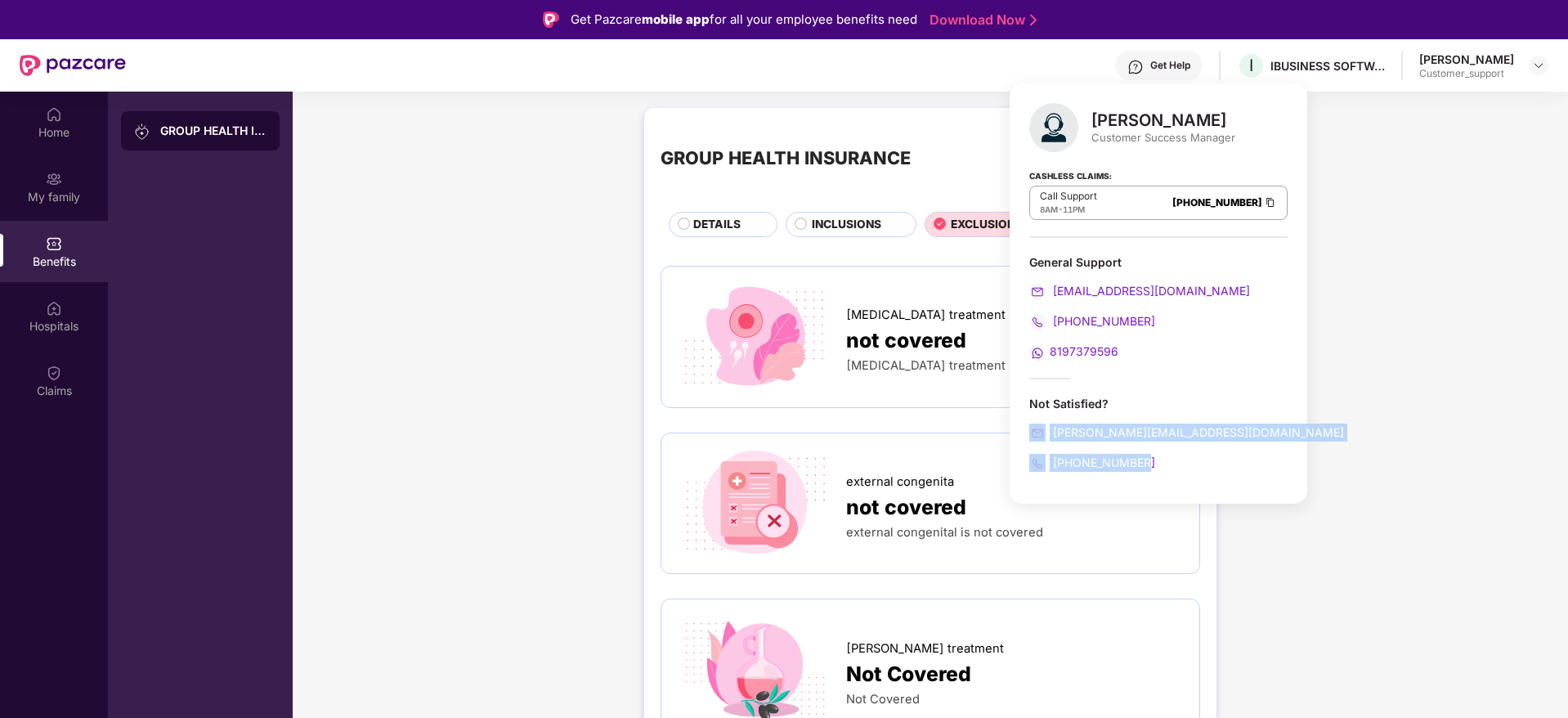
drag, startPoint x: 1156, startPoint y: 466, endPoint x: 1020, endPoint y: 429, distance: 140.9
click at [1020, 429] on div "[PERSON_NAME] Customer Success Manager Cashless Claims: Call Support 8AM - 11PM…" at bounding box center [1158, 294] width 298 height 420
copy div "[PERSON_NAME][EMAIL_ADDRESS][DOMAIN_NAME] [PHONE_NUMBER]"
click at [1533, 68] on img at bounding box center [1538, 66] width 13 height 13
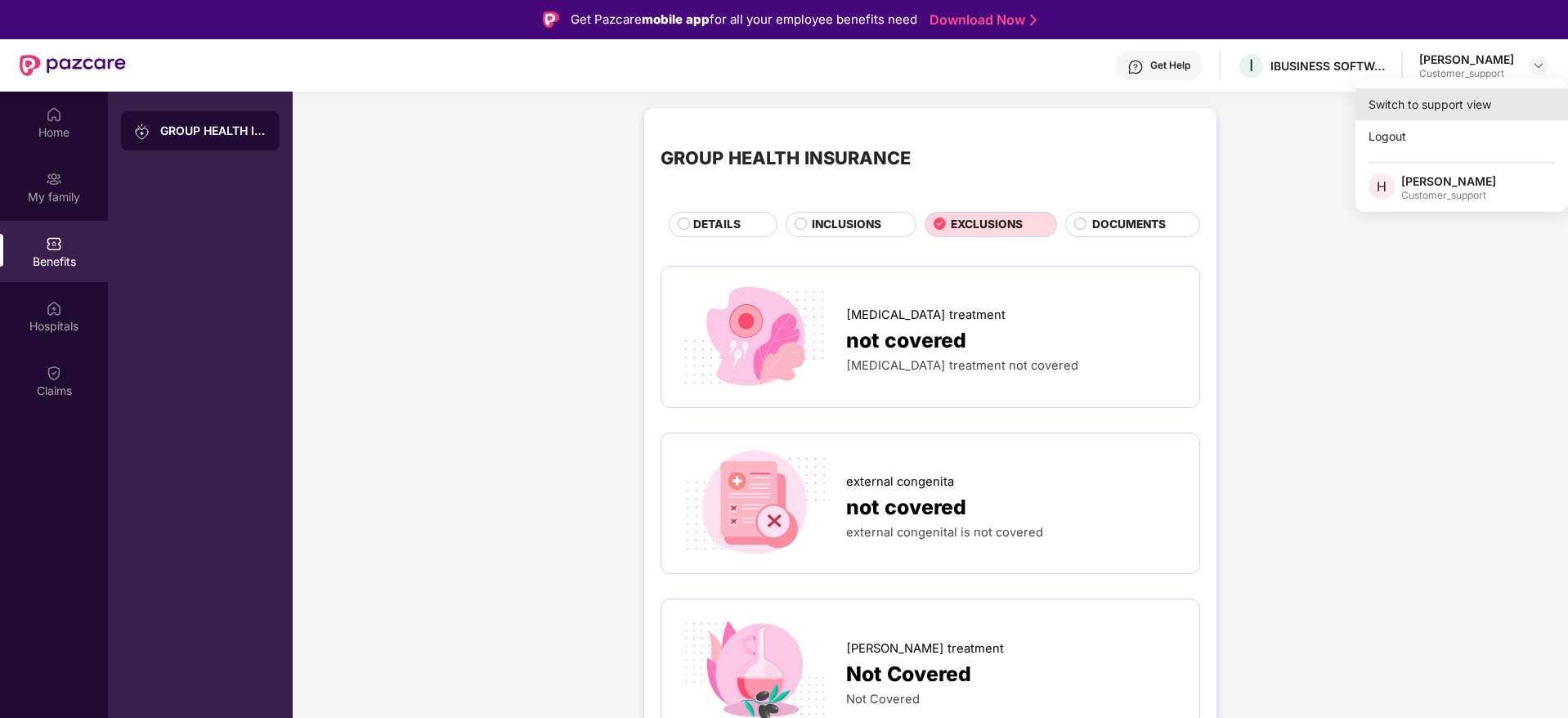
click at [1421, 101] on div "Switch to support view" at bounding box center [1462, 105] width 213 height 32
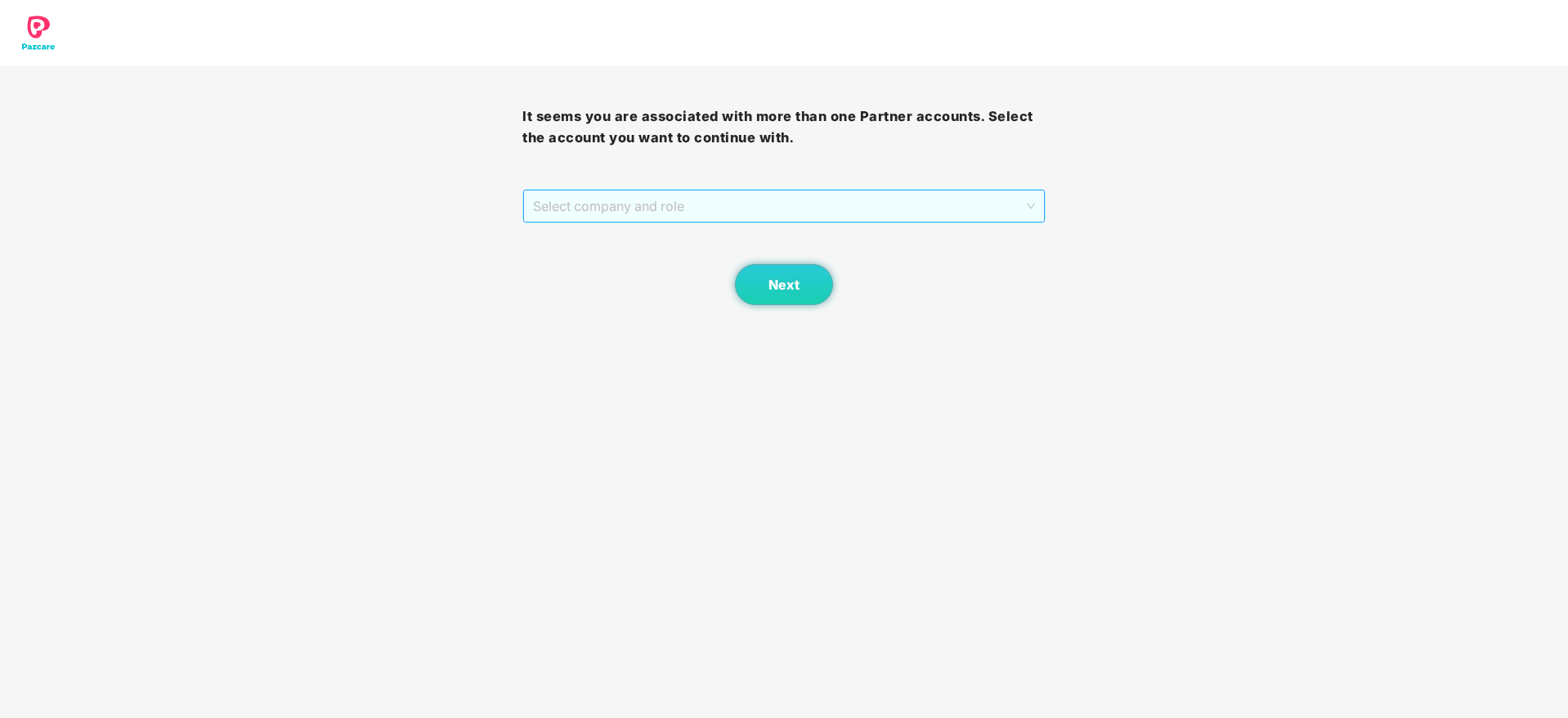
click at [803, 203] on span "Select company and role" at bounding box center [784, 206] width 501 height 31
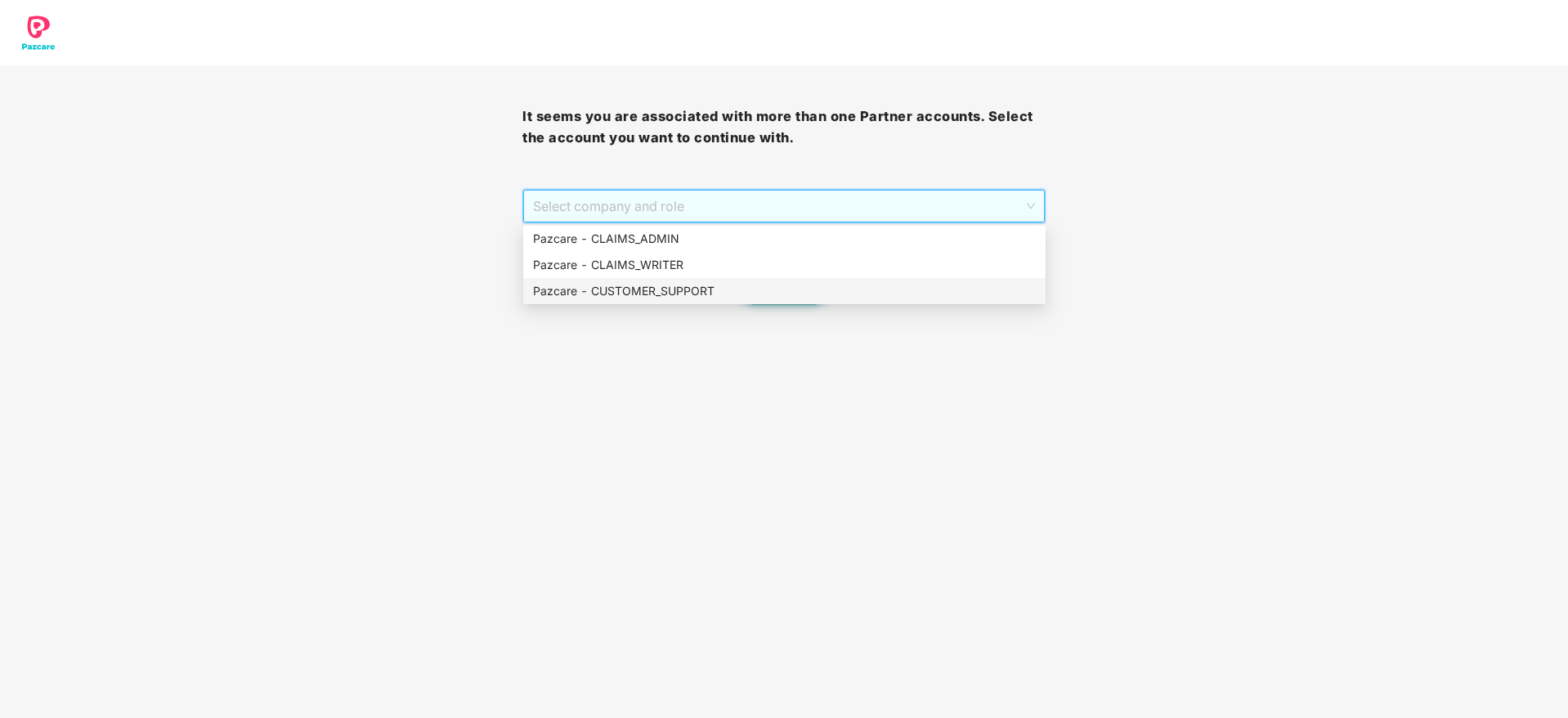
click at [729, 289] on div "Pazcare - CUSTOMER_SUPPORT" at bounding box center [784, 290] width 503 height 18
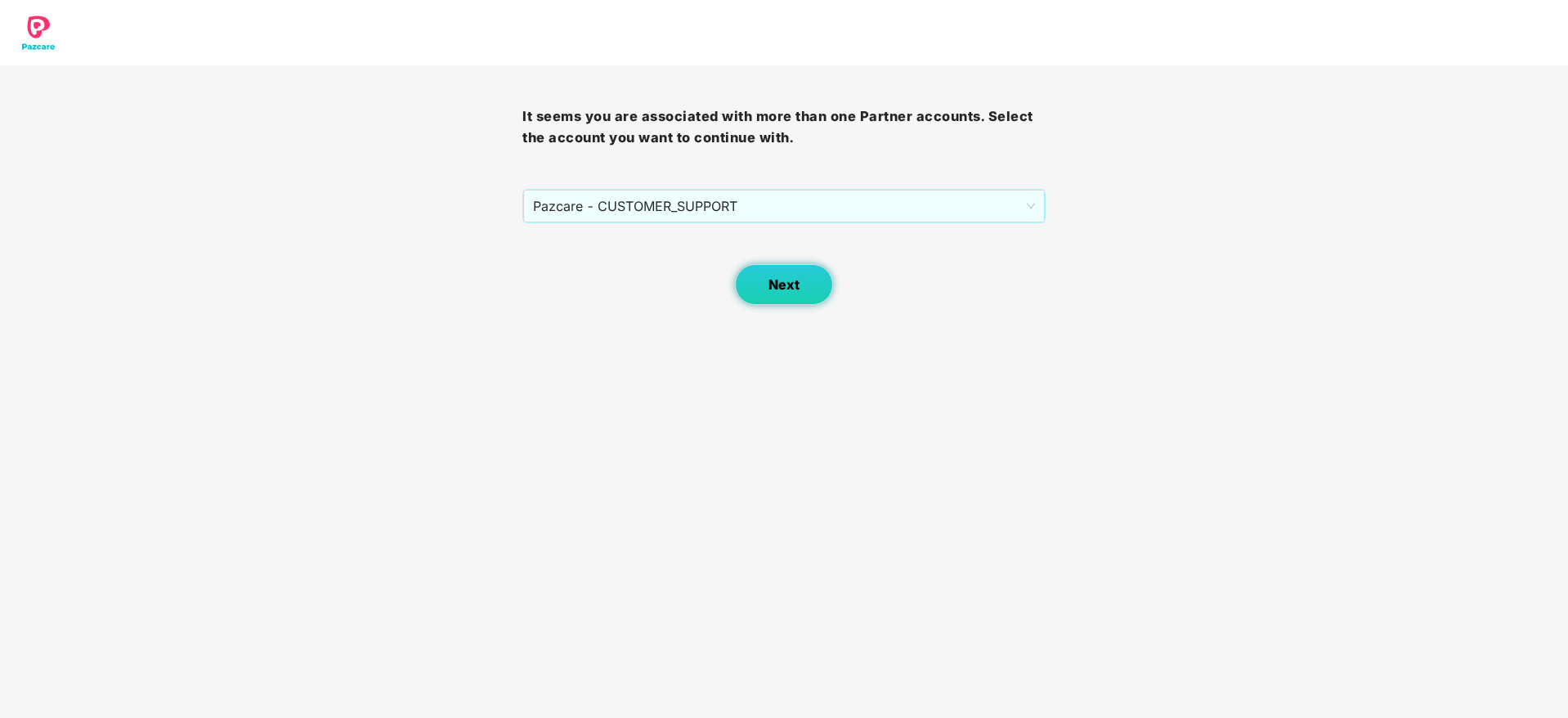
click at [773, 283] on span "Next" at bounding box center [784, 285] width 31 height 15
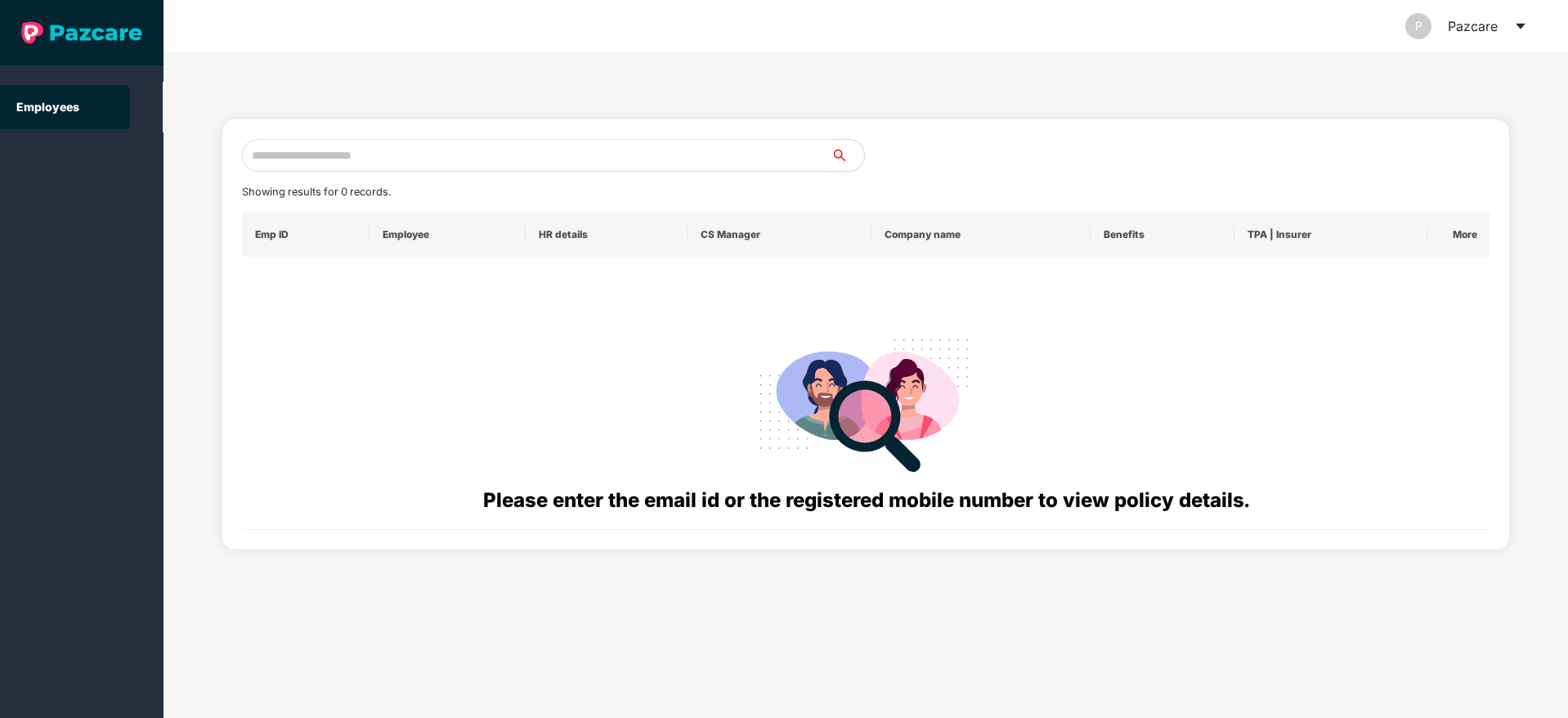
click at [603, 162] on input "text" at bounding box center [536, 155] width 590 height 33
paste input "**********"
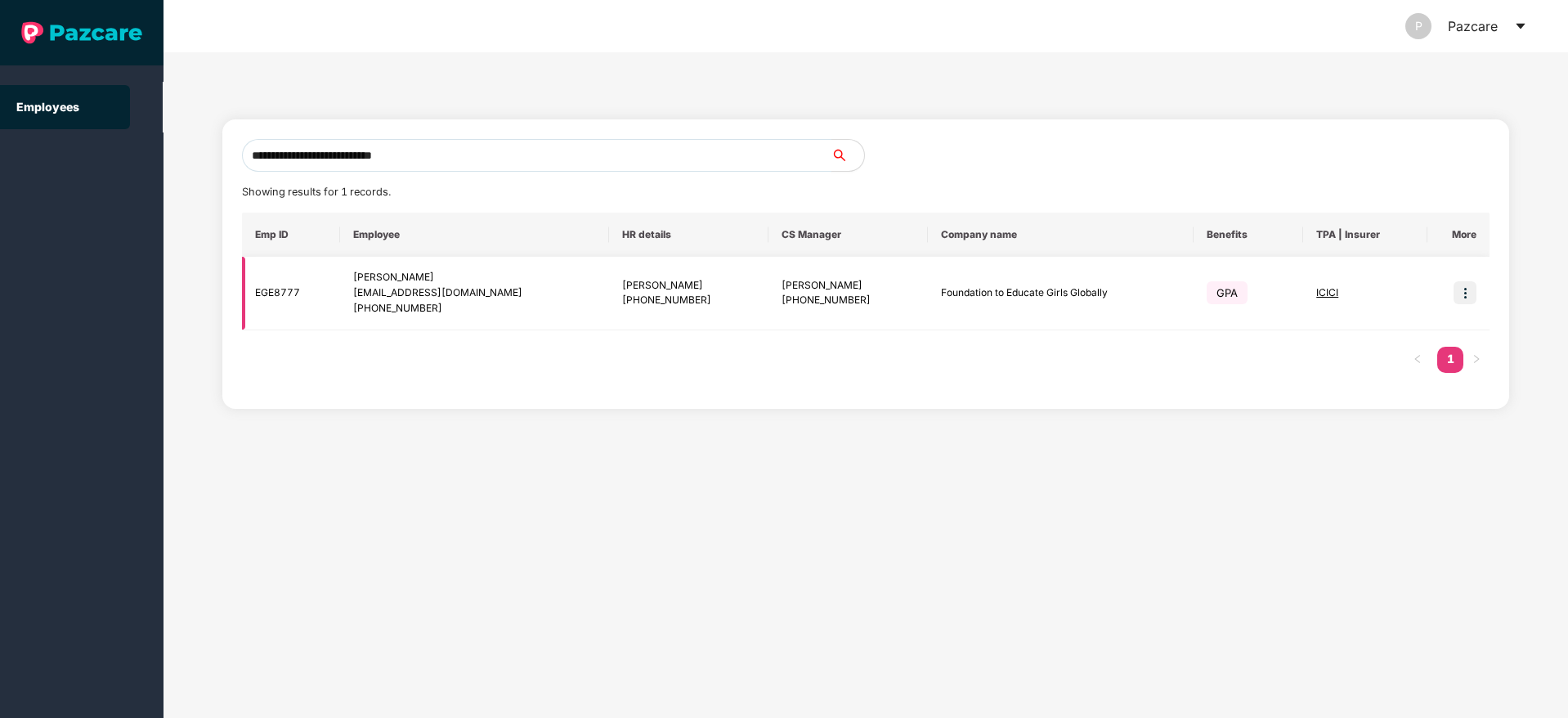
type input "**********"
click at [1466, 287] on img at bounding box center [1464, 292] width 23 height 23
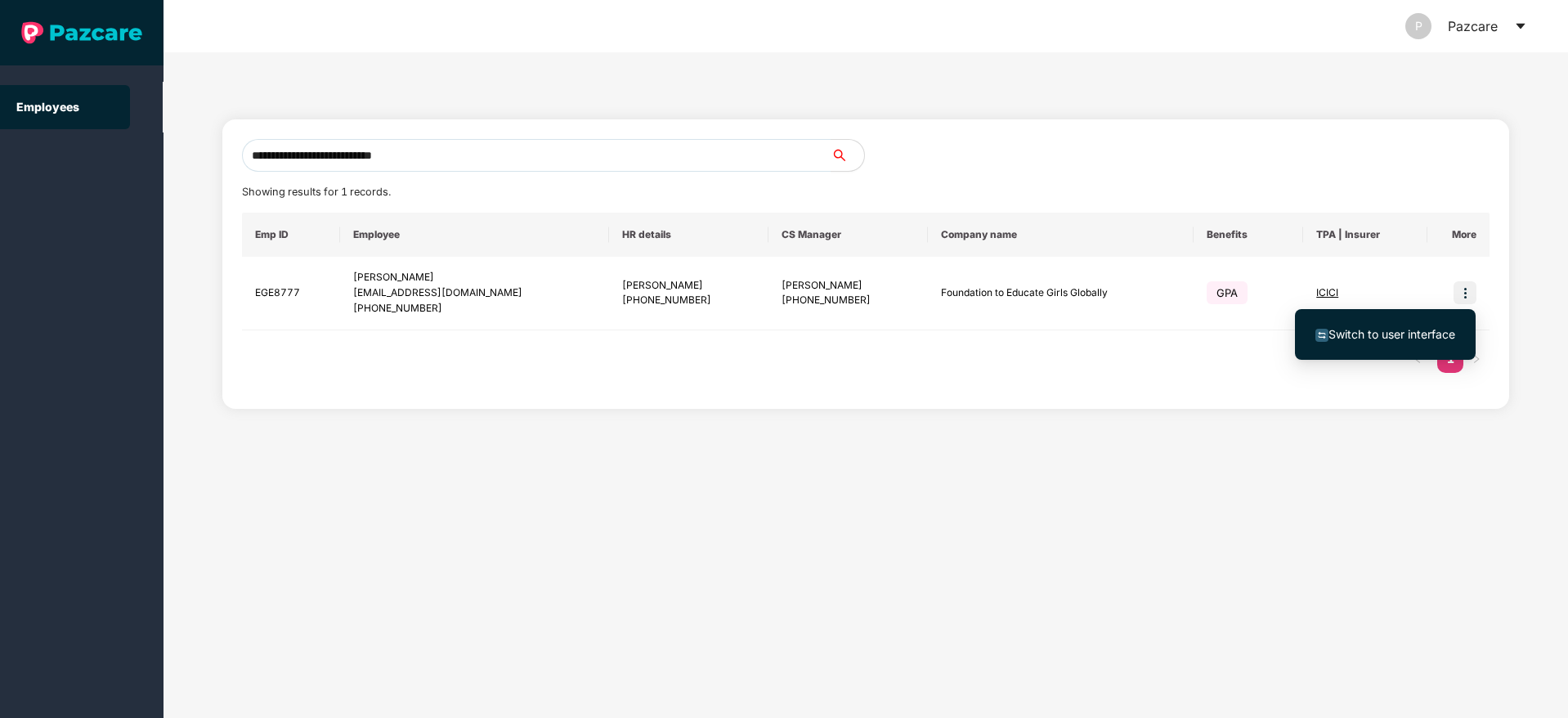
click at [1361, 330] on span "Switch to user interface" at bounding box center [1392, 334] width 127 height 13
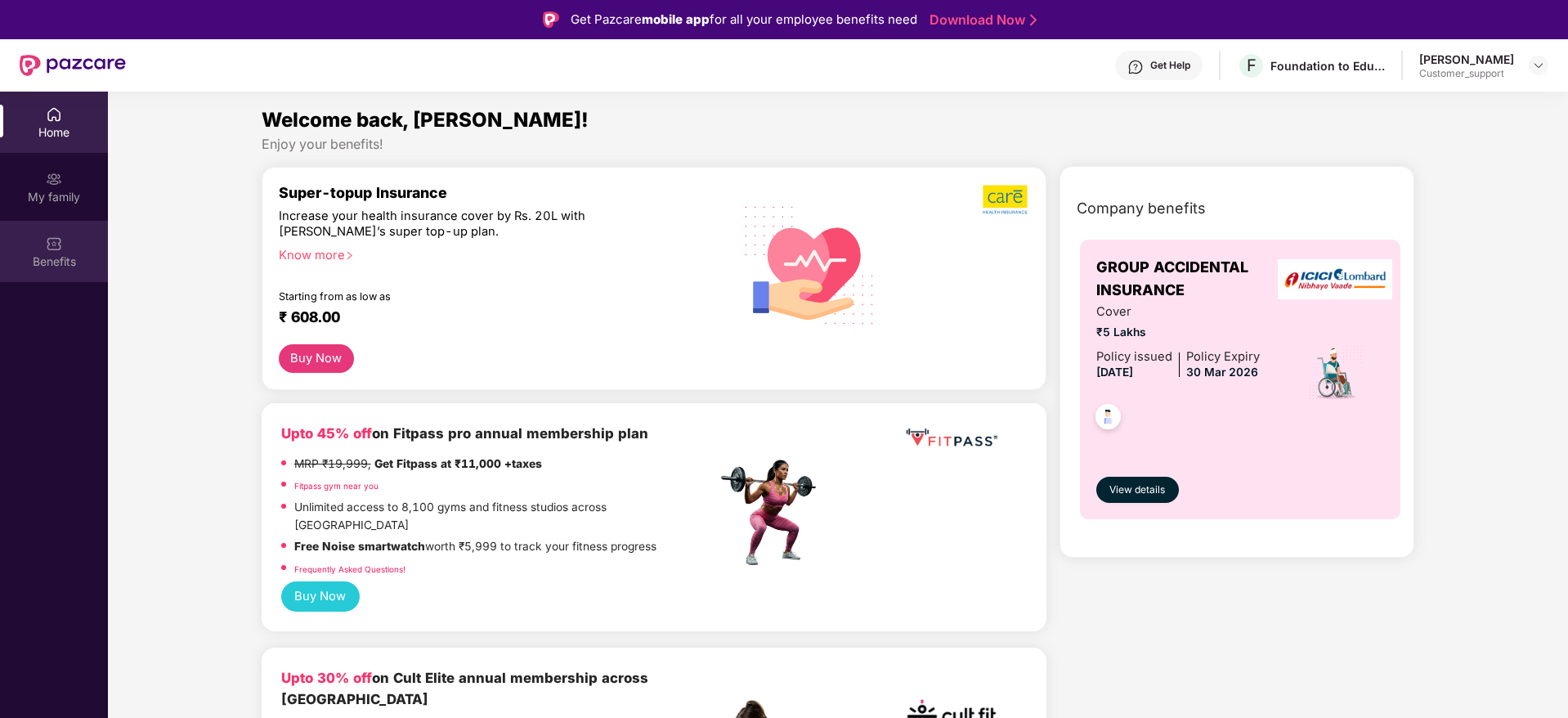
click at [67, 256] on div "Benefits" at bounding box center [54, 261] width 108 height 16
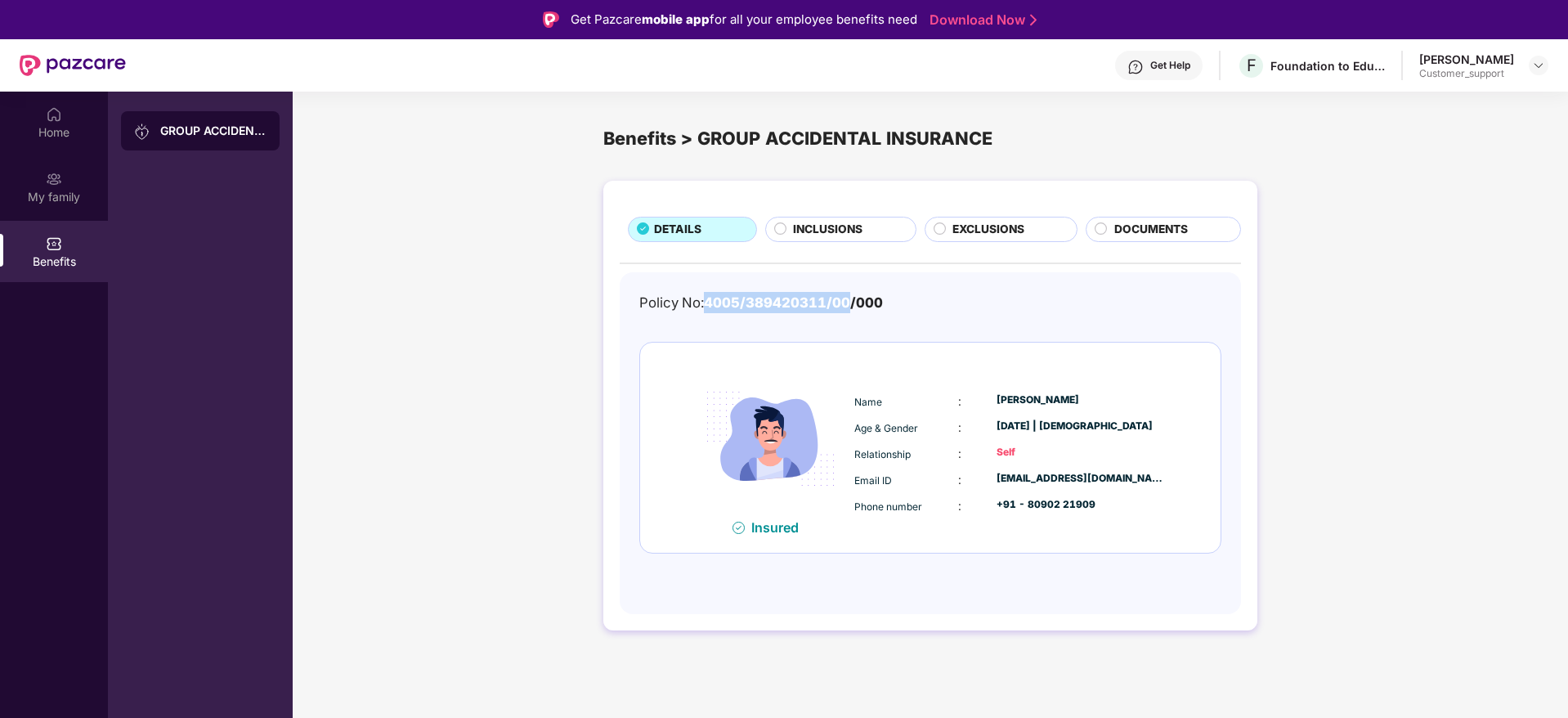
drag, startPoint x: 709, startPoint y: 304, endPoint x: 850, endPoint y: 297, distance: 141.2
click at [850, 297] on span "4005/389420311/00/000" at bounding box center [794, 302] width 179 height 16
copy span "4005/389420311/00"
click at [1538, 63] on img at bounding box center [1538, 66] width 13 height 13
click at [1521, 107] on div "Switch to support view" at bounding box center [1462, 105] width 213 height 32
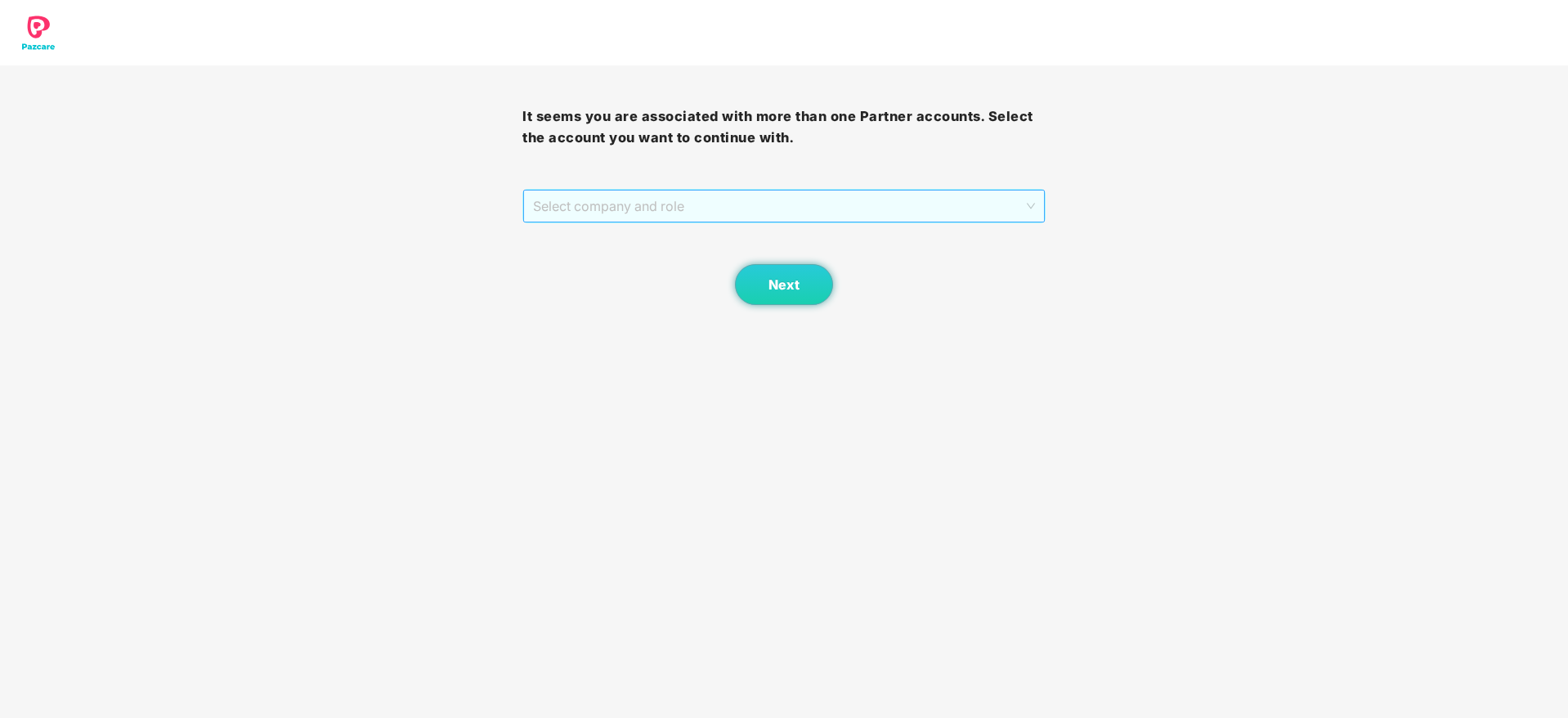
click at [843, 197] on span "Select company and role" at bounding box center [784, 206] width 501 height 31
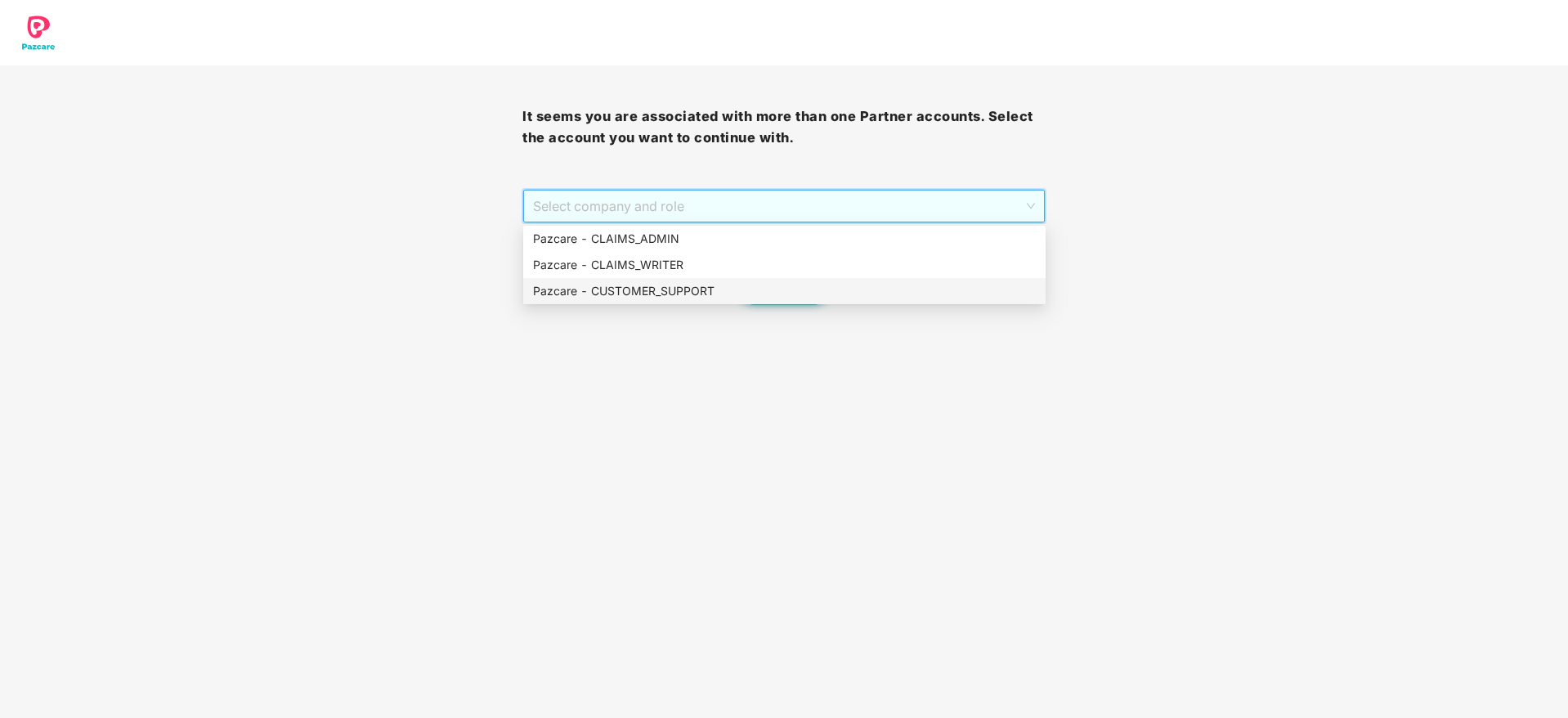
click at [843, 282] on div "Pazcare - CUSTOMER_SUPPORT" at bounding box center [784, 290] width 503 height 18
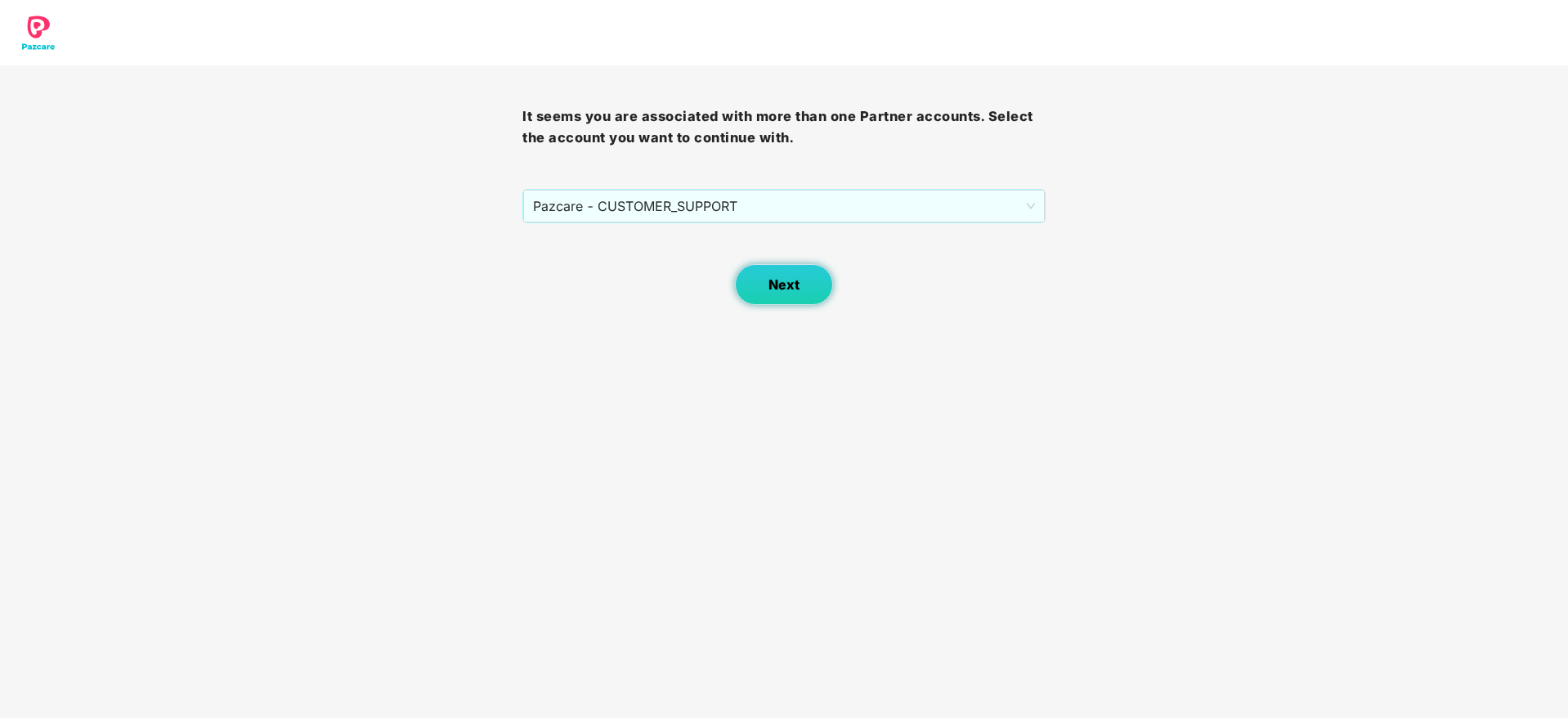
click at [784, 285] on span "Next" at bounding box center [784, 285] width 31 height 15
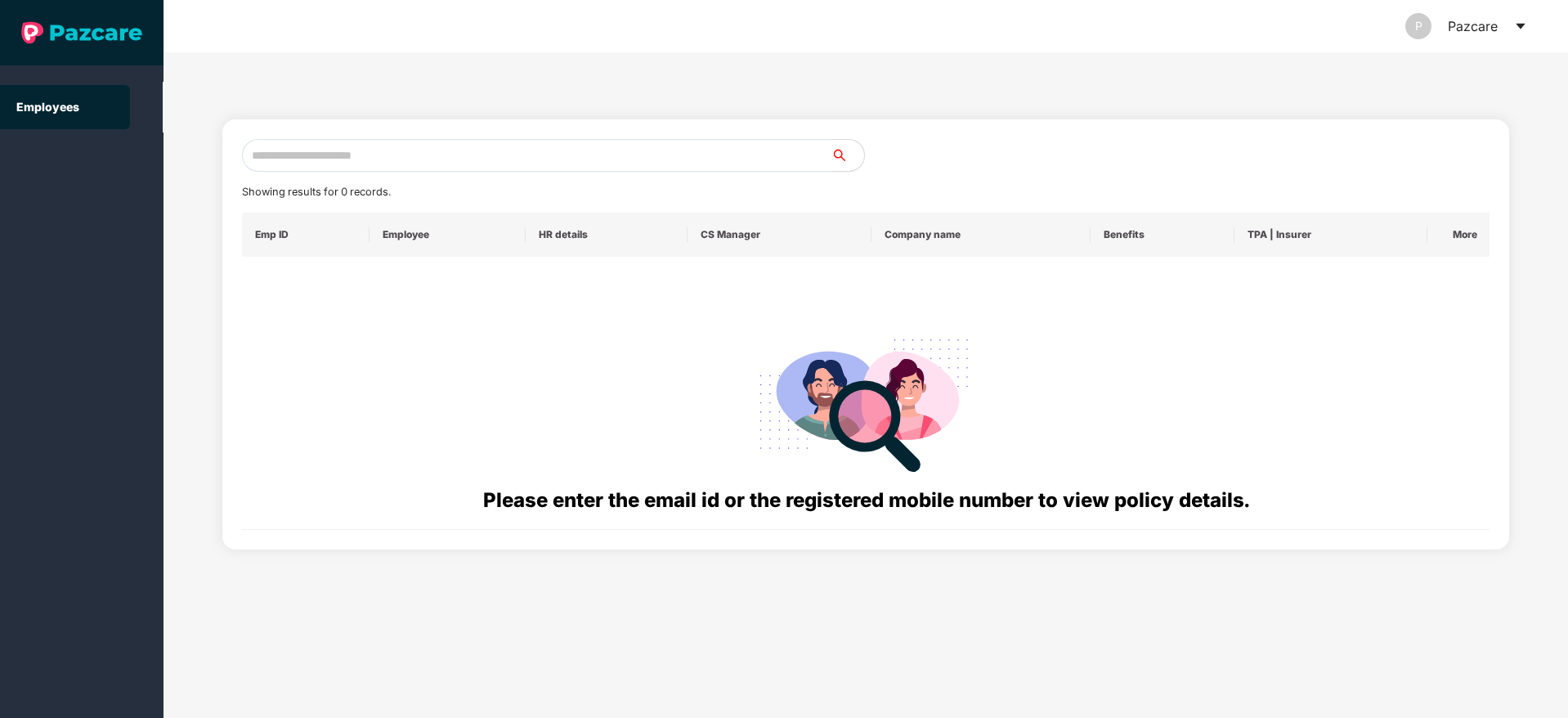
paste input "**********"
click at [682, 151] on input "text" at bounding box center [536, 155] width 590 height 33
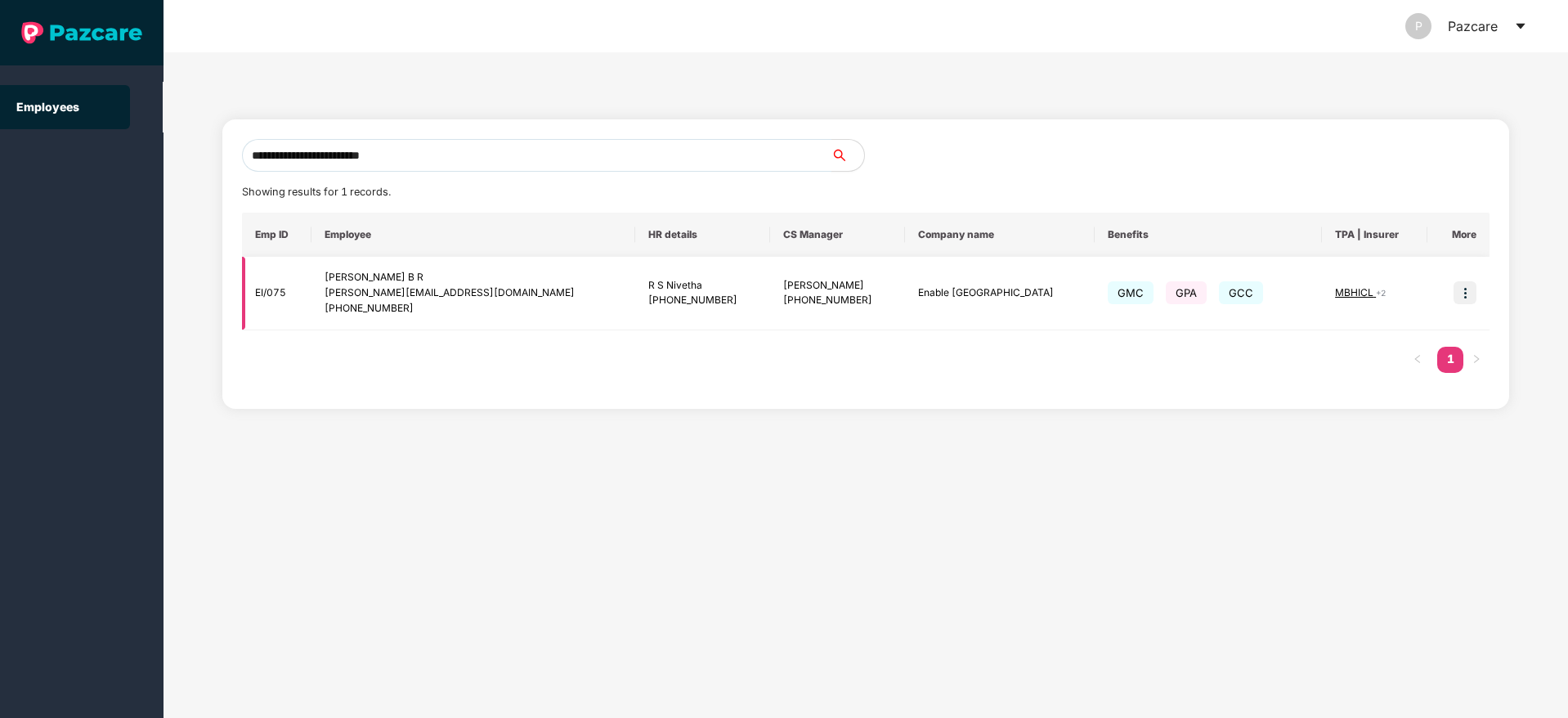
type input "**********"
click at [1462, 291] on img at bounding box center [1464, 292] width 23 height 23
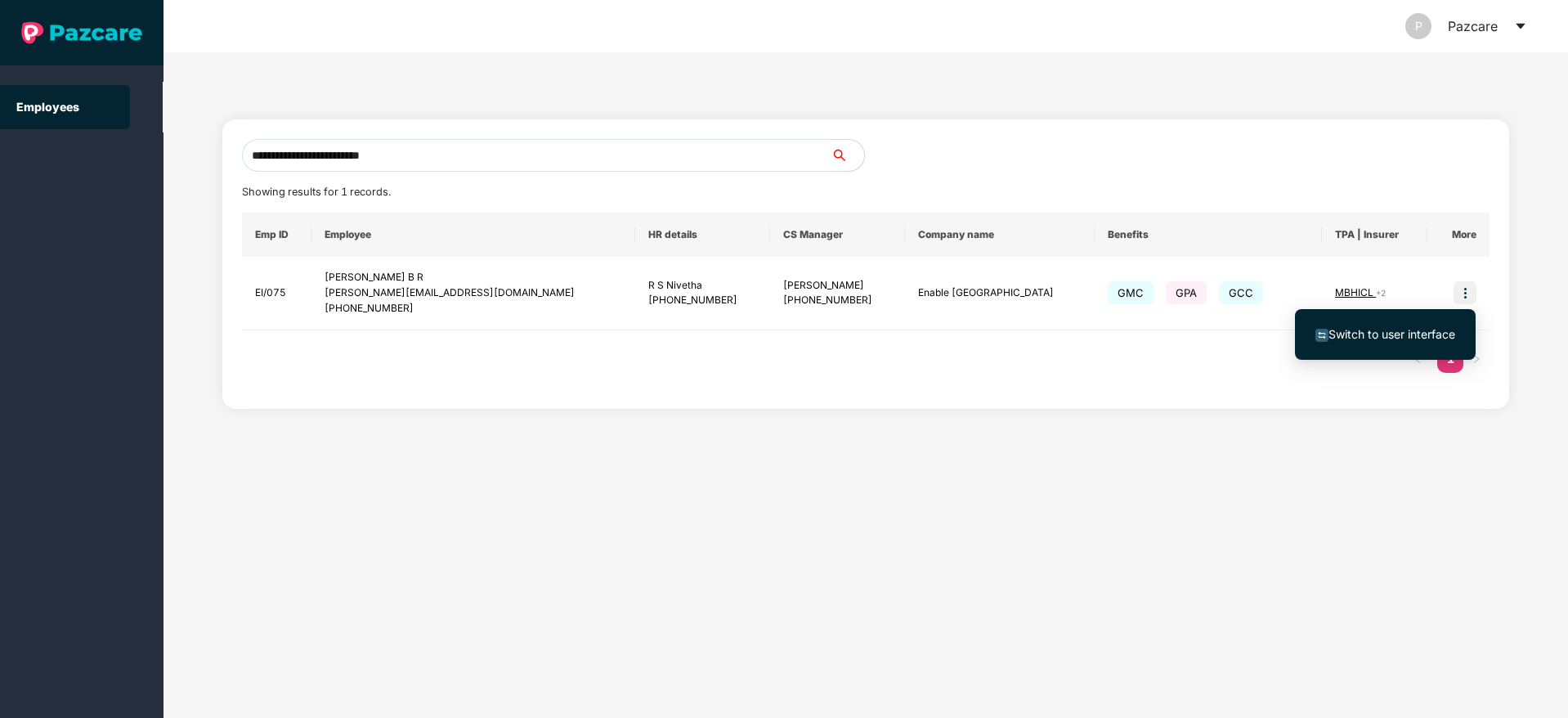
click at [1373, 337] on span "Switch to user interface" at bounding box center [1392, 334] width 127 height 13
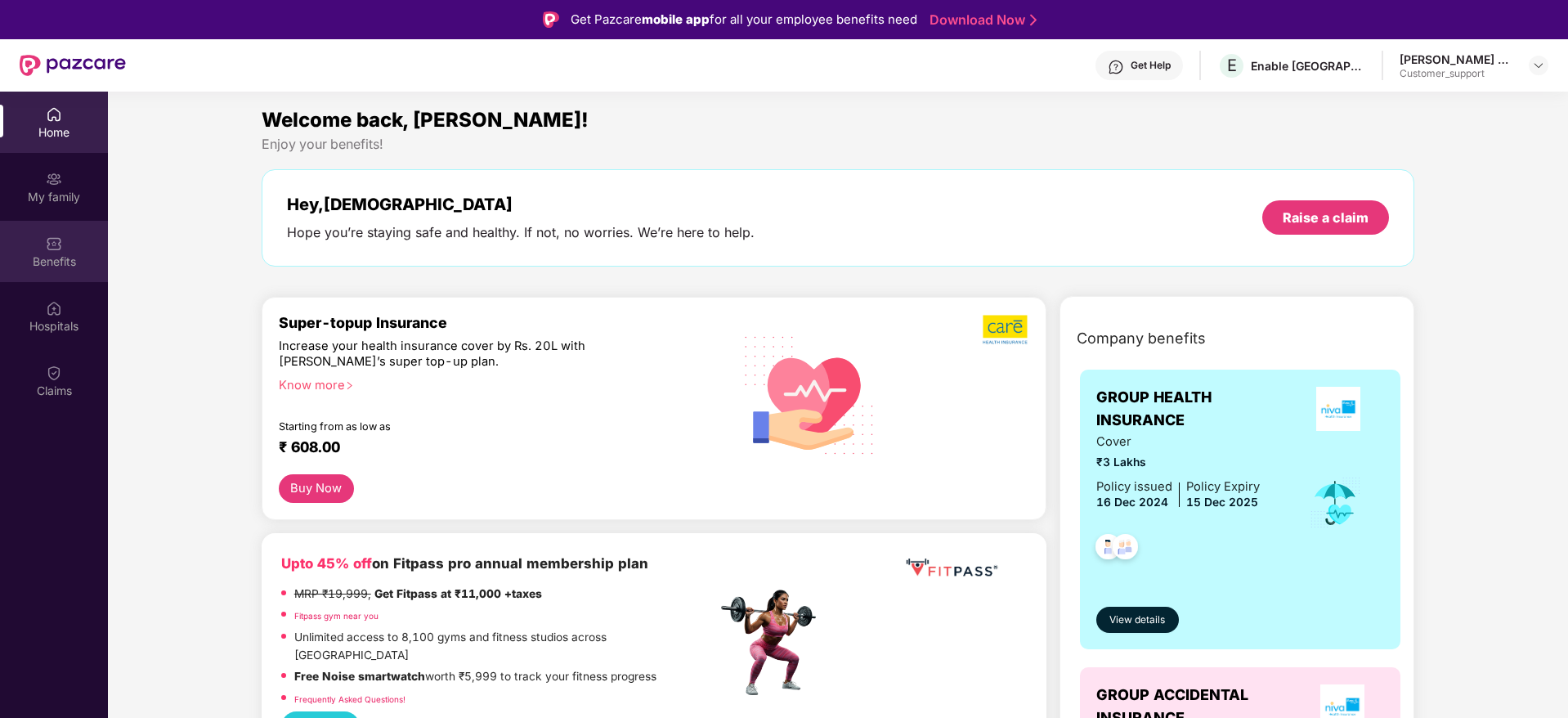
click at [53, 260] on div "Benefits" at bounding box center [54, 261] width 108 height 16
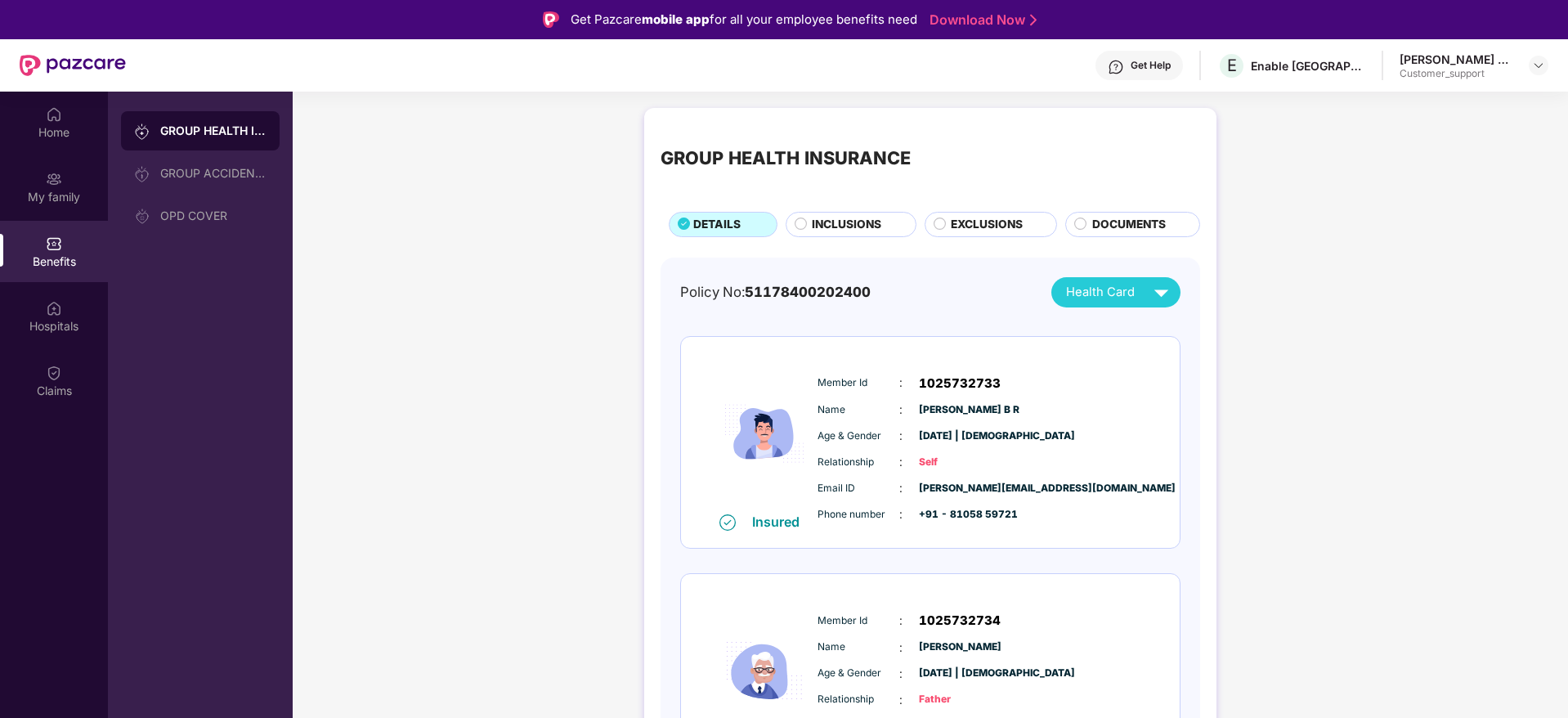
click at [845, 219] on span "INCLUSIONS" at bounding box center [846, 224] width 69 height 18
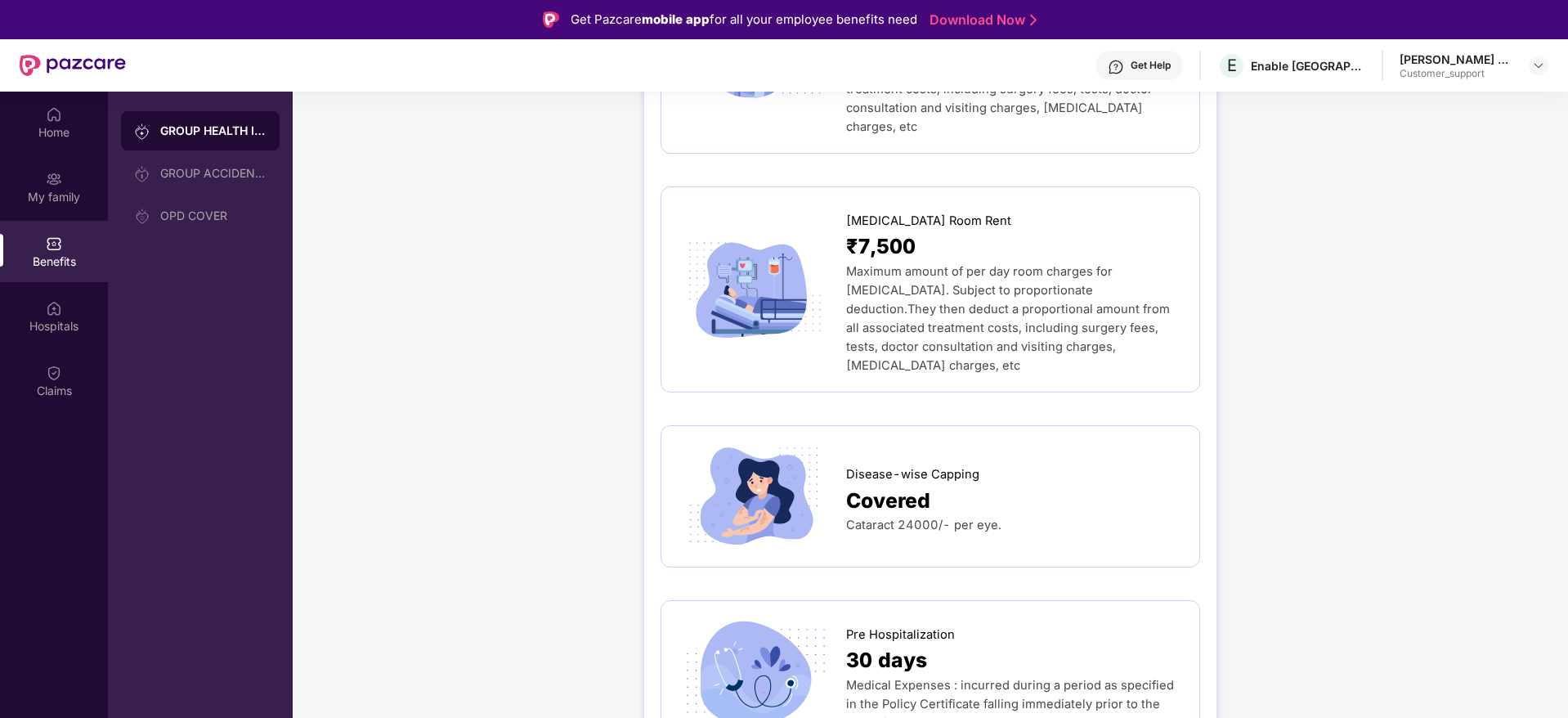
scroll to position [540, 0]
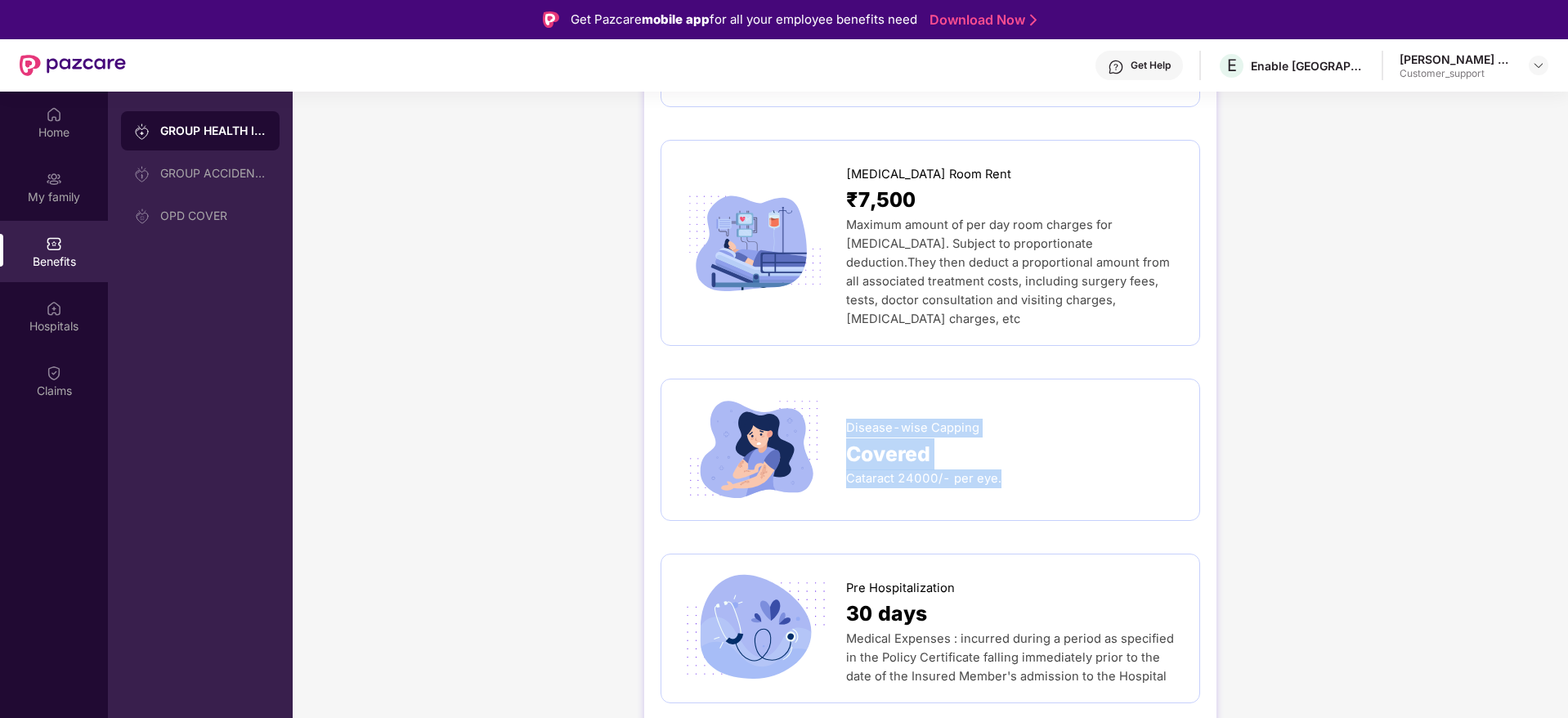
drag, startPoint x: 847, startPoint y: 385, endPoint x: 1023, endPoint y: 462, distance: 192.1
click at [1023, 462] on div "Disease-wise Capping Covered Cataract 24000/- per eye." at bounding box center [930, 450] width 505 height 108
copy div "Disease-wise Capping Covered Cataract 24000/- per eye."
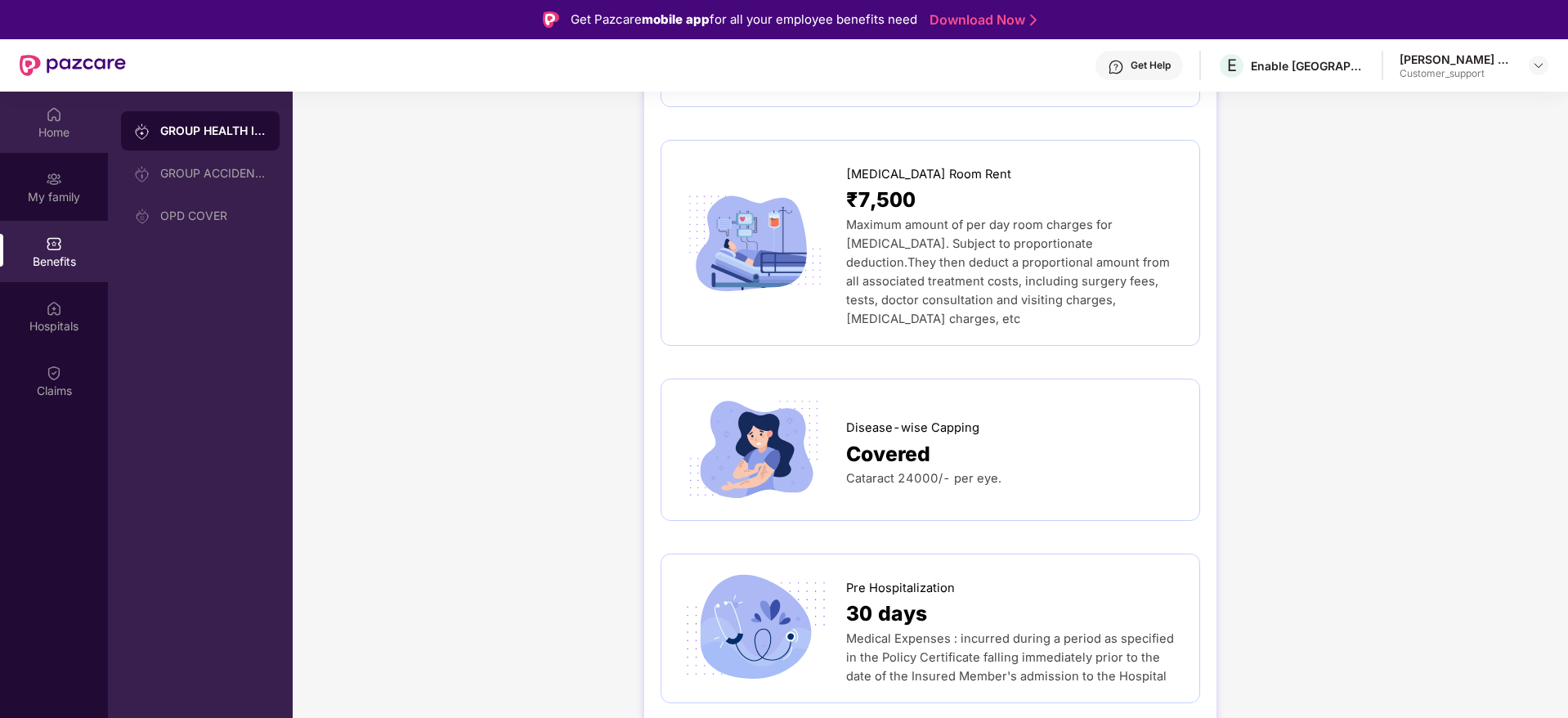
click at [53, 131] on div "Home" at bounding box center [54, 132] width 108 height 16
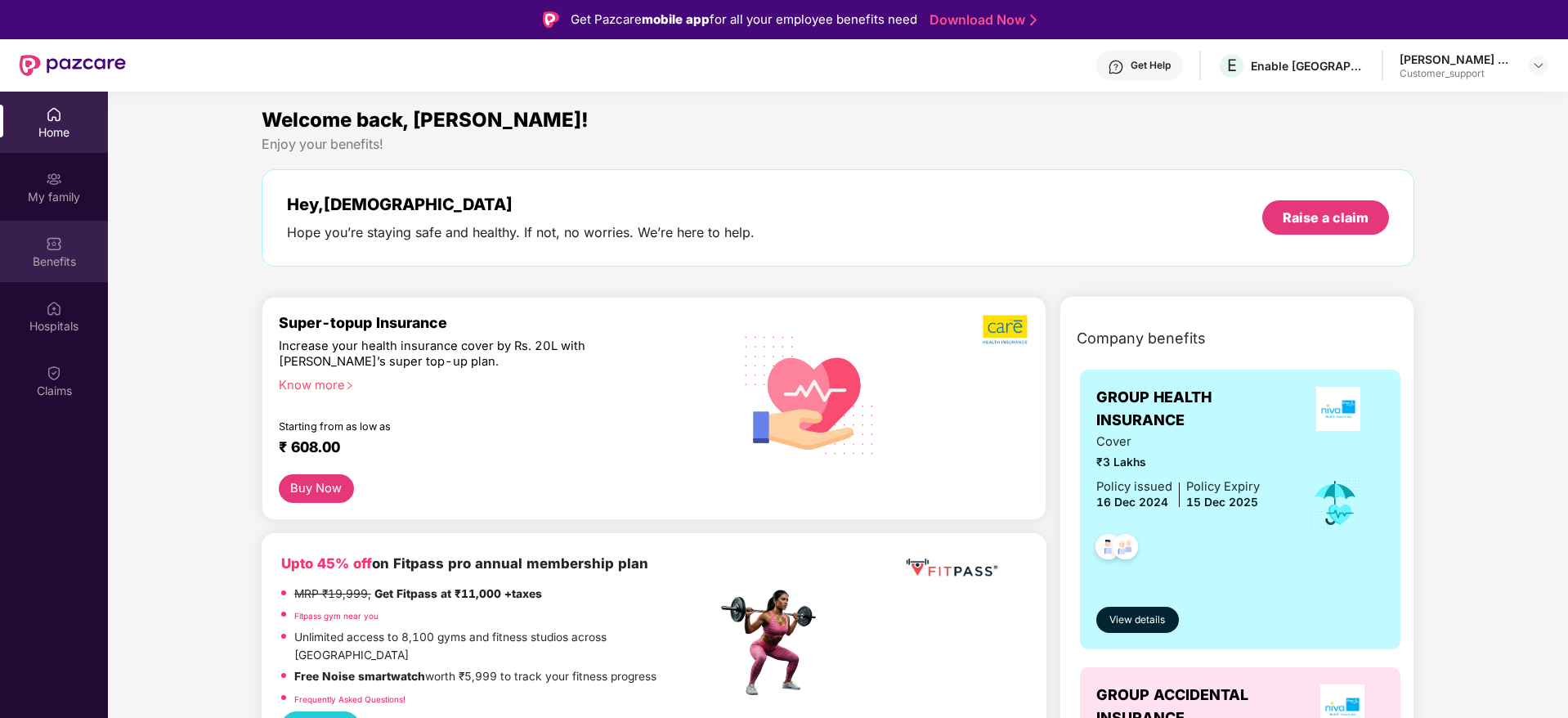
click at [71, 264] on div "Benefits" at bounding box center [54, 261] width 108 height 16
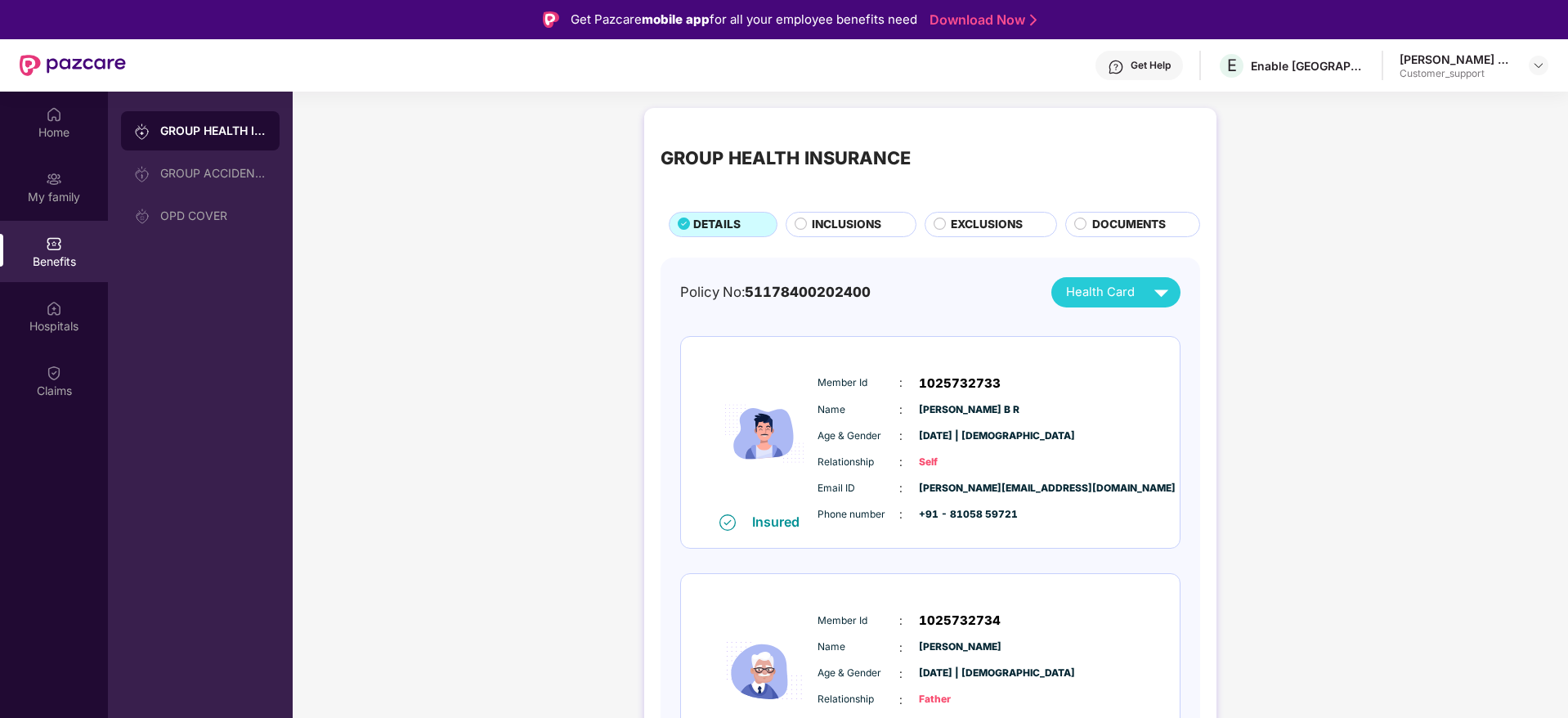
click at [844, 223] on span "INCLUSIONS" at bounding box center [846, 224] width 69 height 18
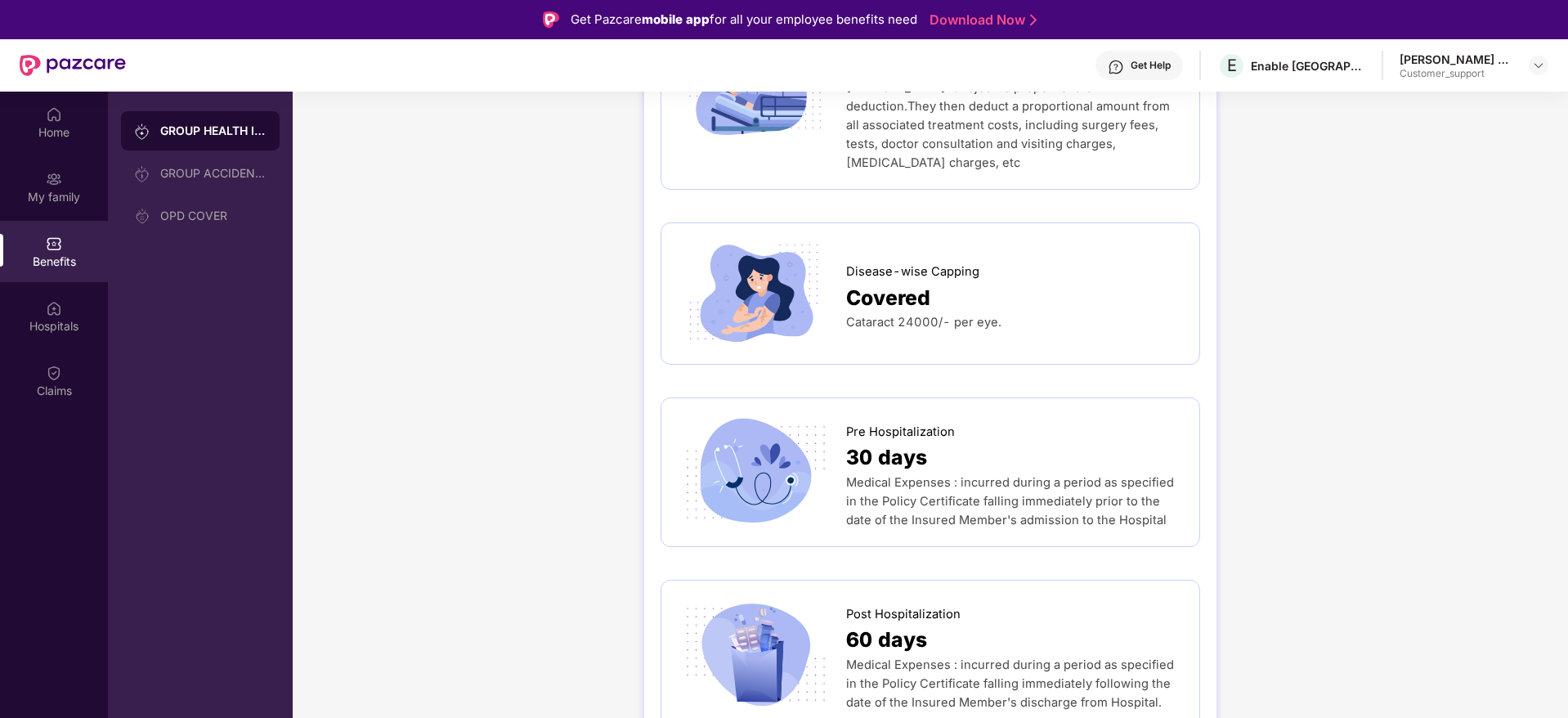
scroll to position [687, 0]
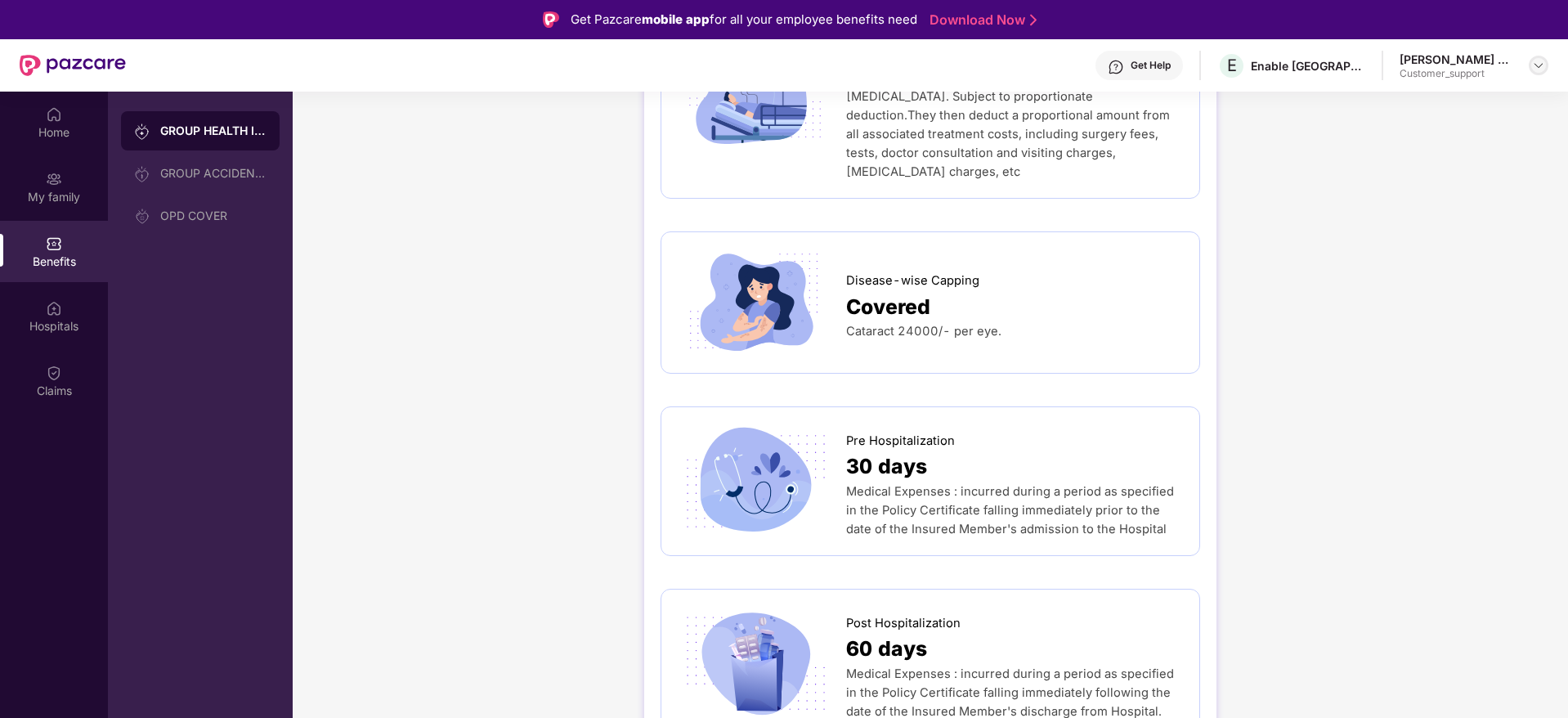
click at [1540, 67] on img at bounding box center [1538, 66] width 13 height 13
click at [1417, 116] on div "Switch to support view" at bounding box center [1462, 105] width 213 height 32
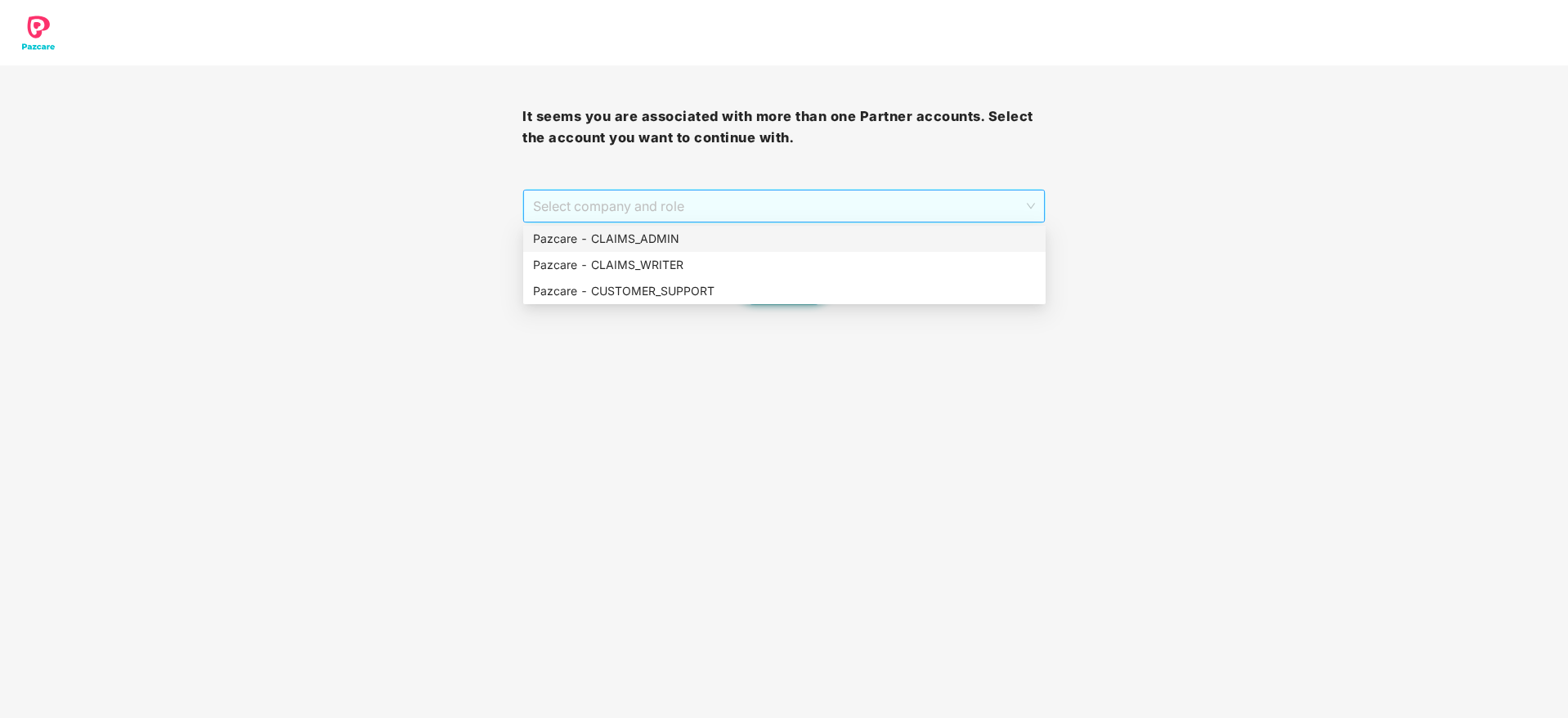
click at [793, 211] on span "Select company and role" at bounding box center [784, 206] width 501 height 31
click at [792, 282] on div "Pazcare - CUSTOMER_SUPPORT" at bounding box center [784, 290] width 503 height 18
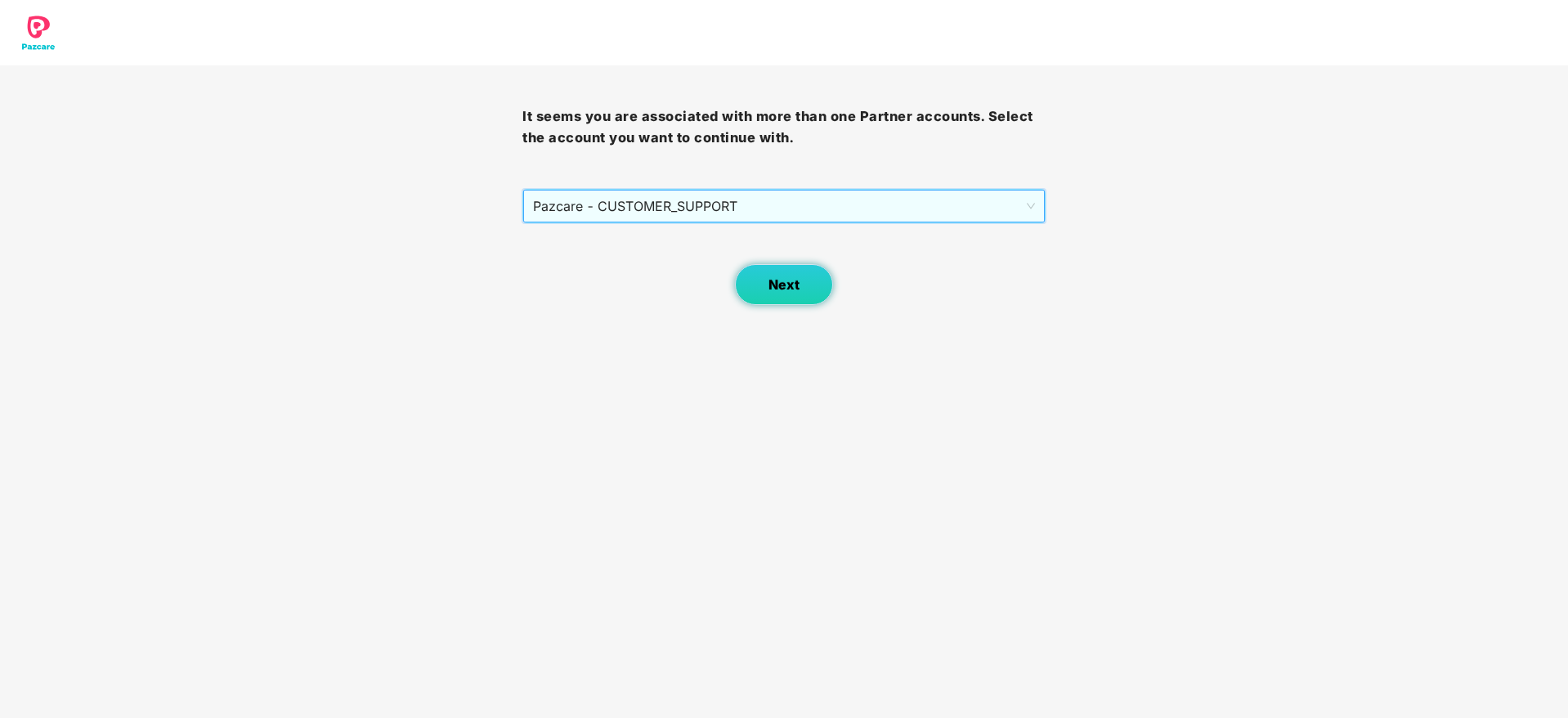
click at [792, 282] on span "Next" at bounding box center [784, 285] width 31 height 15
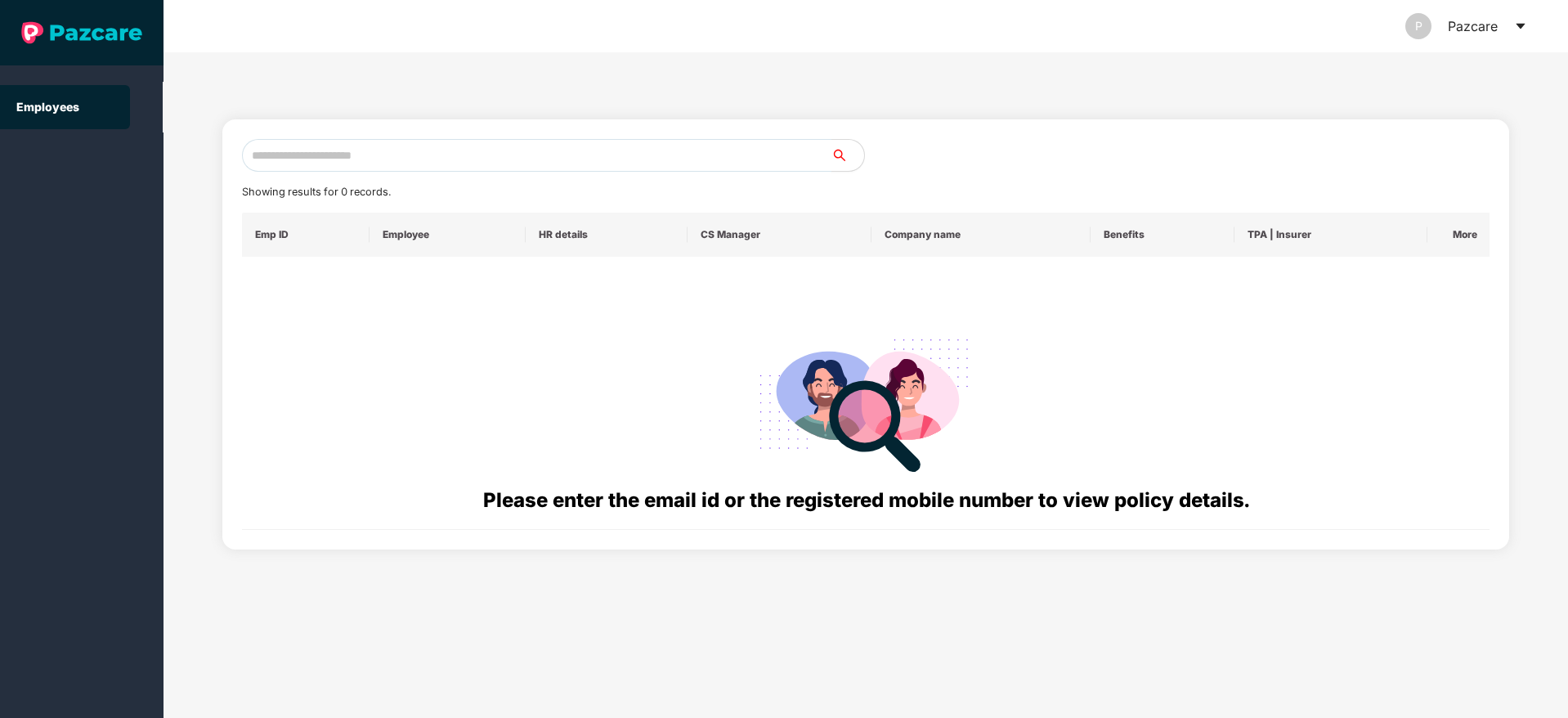
paste input "**********"
click at [484, 147] on input "**********" at bounding box center [536, 155] width 590 height 33
click at [252, 150] on input "**********" at bounding box center [536, 155] width 590 height 33
drag, startPoint x: 522, startPoint y: 154, endPoint x: 161, endPoint y: 184, distance: 362.2
click at [161, 184] on section "**********" at bounding box center [784, 359] width 1568 height 718
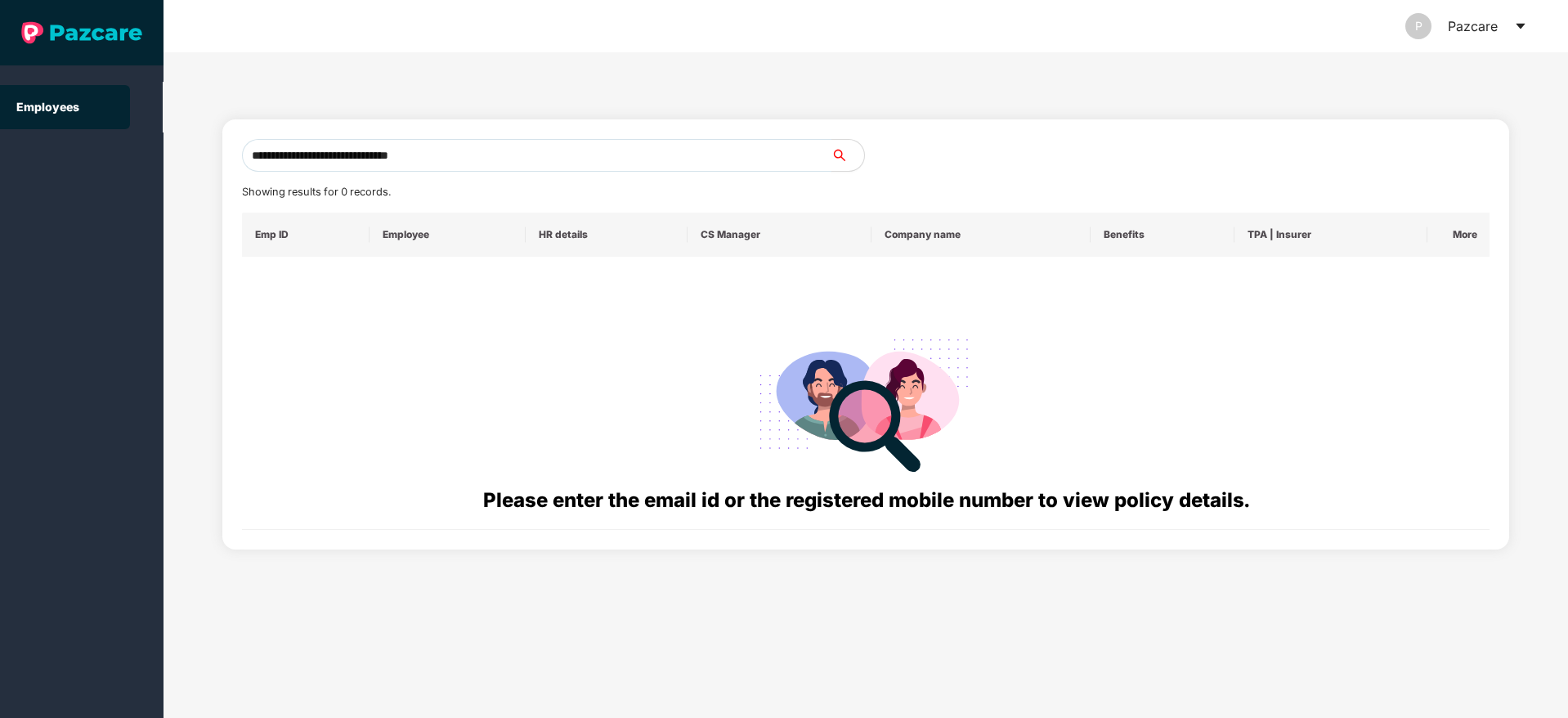
paste input "text"
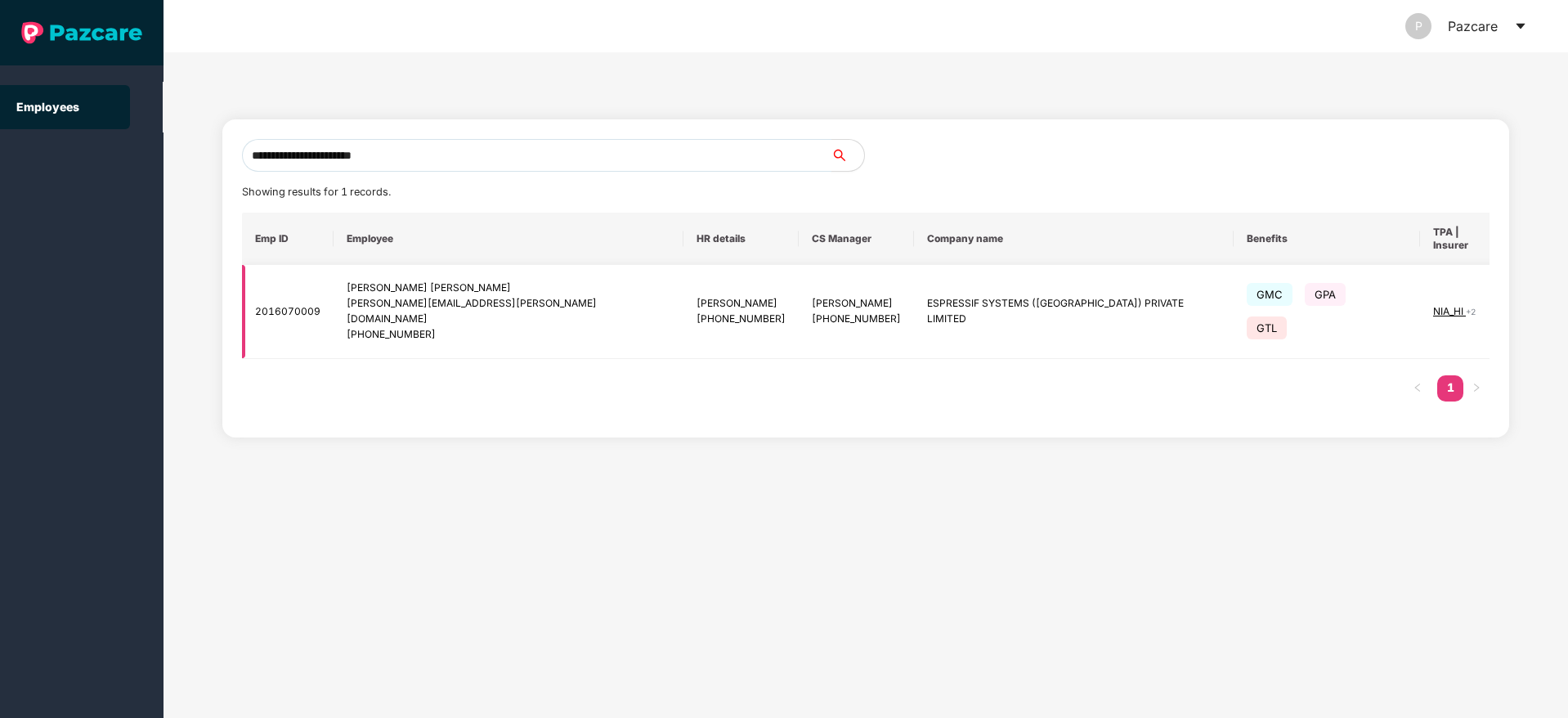
type input "**********"
click at [1540, 300] on img at bounding box center [1551, 311] width 23 height 23
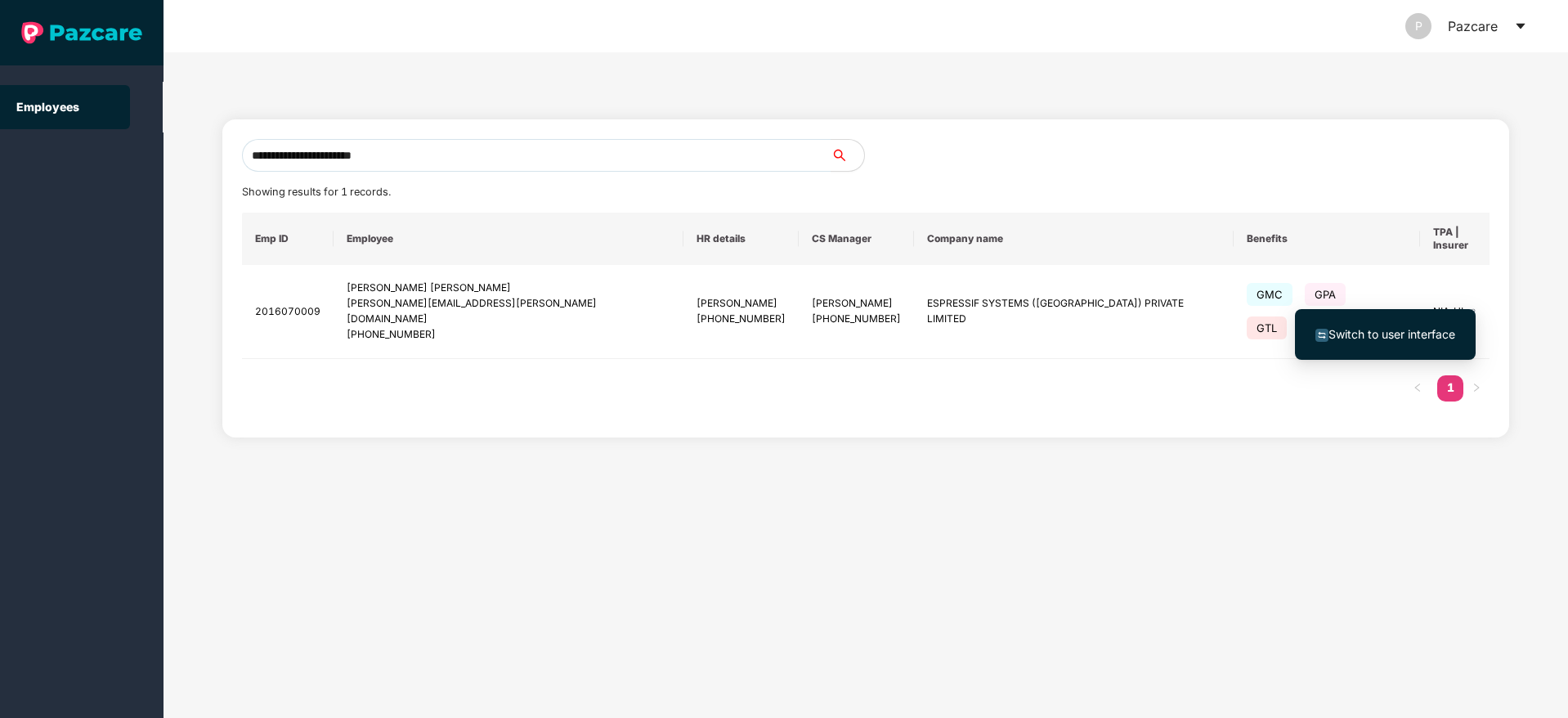
click at [1373, 322] on li "Switch to user interface" at bounding box center [1385, 334] width 181 height 35
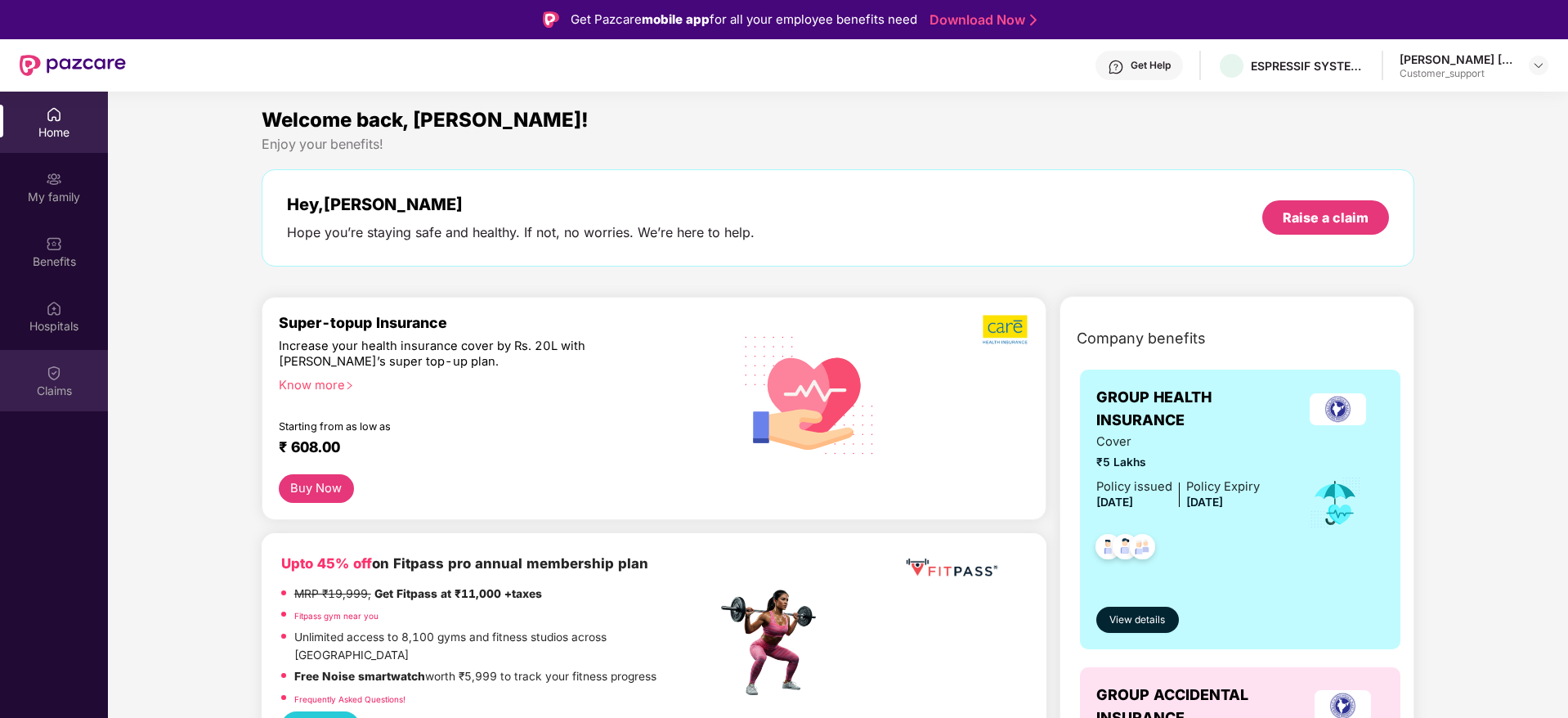
click at [61, 388] on div "Claims" at bounding box center [54, 391] width 108 height 16
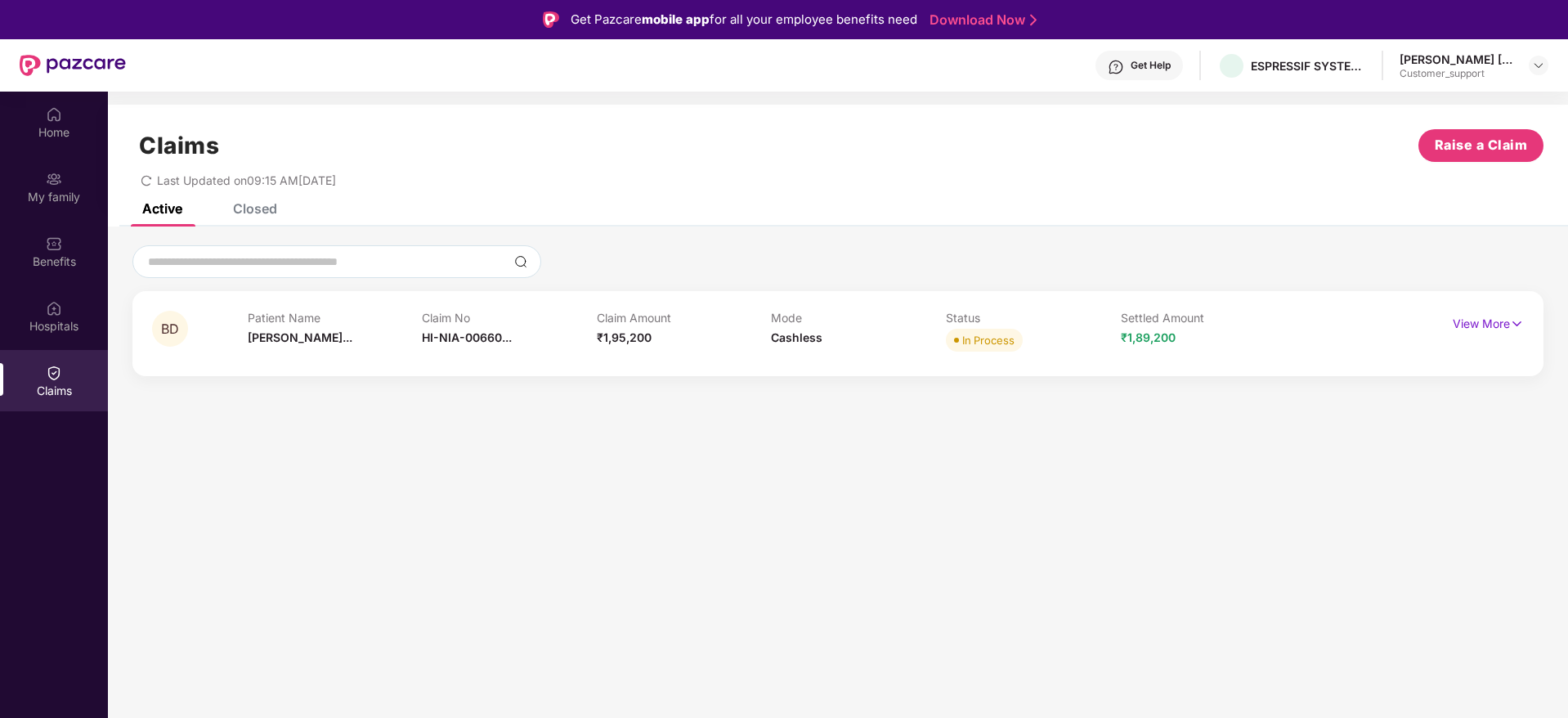
click at [253, 213] on div "Closed" at bounding box center [255, 208] width 44 height 16
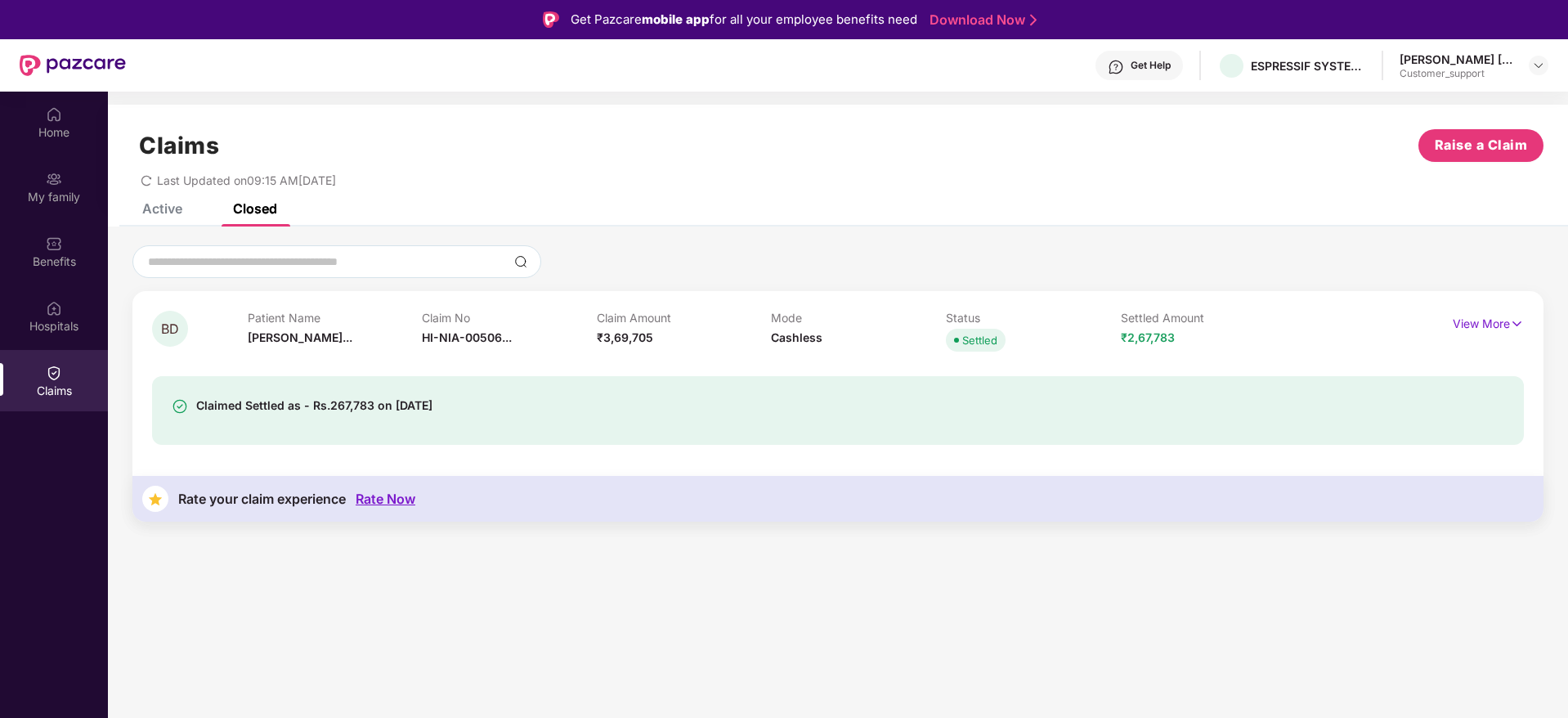
click at [1138, 60] on div "Get Help" at bounding box center [1150, 66] width 40 height 13
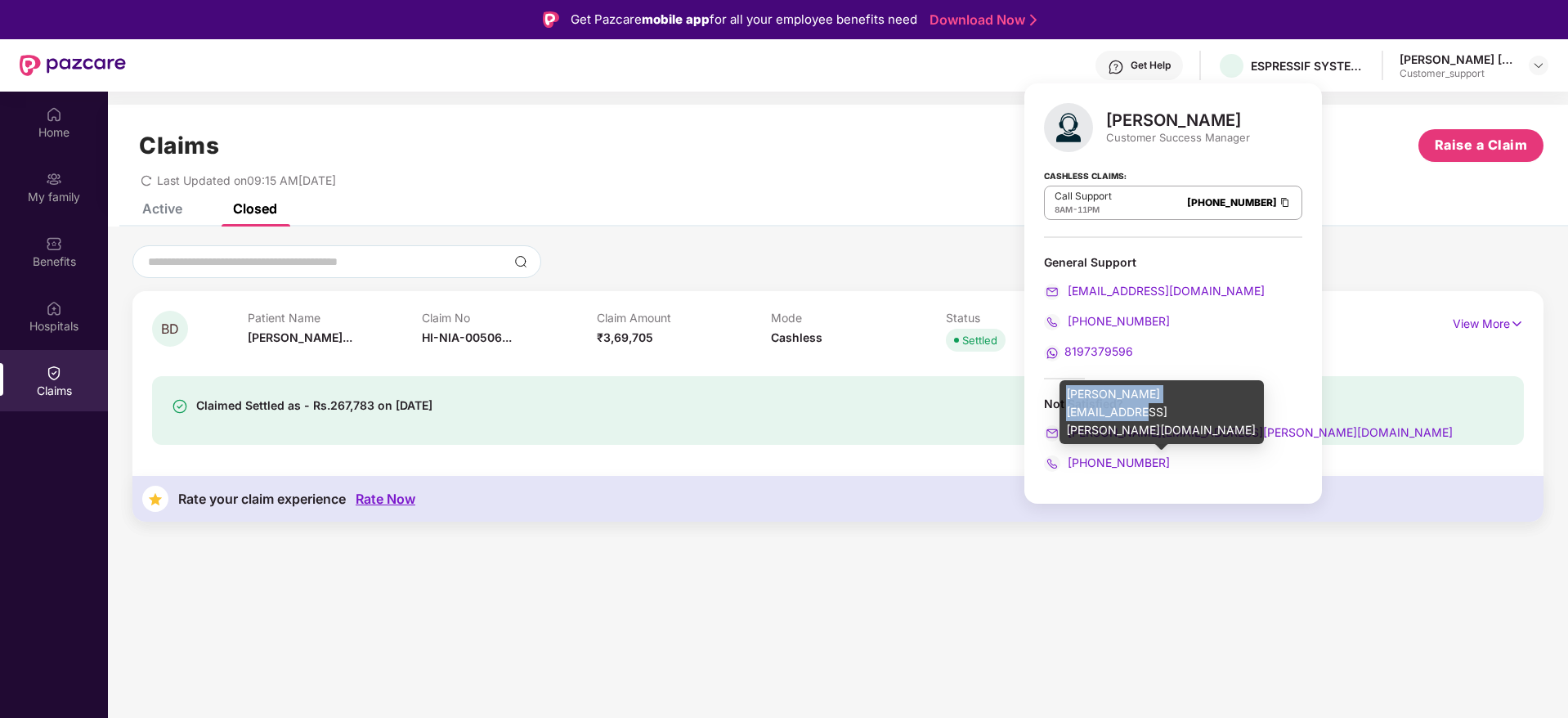
drag, startPoint x: 1226, startPoint y: 391, endPoint x: 1068, endPoint y: 396, distance: 158.1
click at [1068, 396] on div "[PERSON_NAME][EMAIL_ADDRESS][PERSON_NAME][DOMAIN_NAME]" at bounding box center [1161, 413] width 204 height 64
copy div "[PERSON_NAME][EMAIL_ADDRESS][PERSON_NAME][DOMAIN_NAME]"
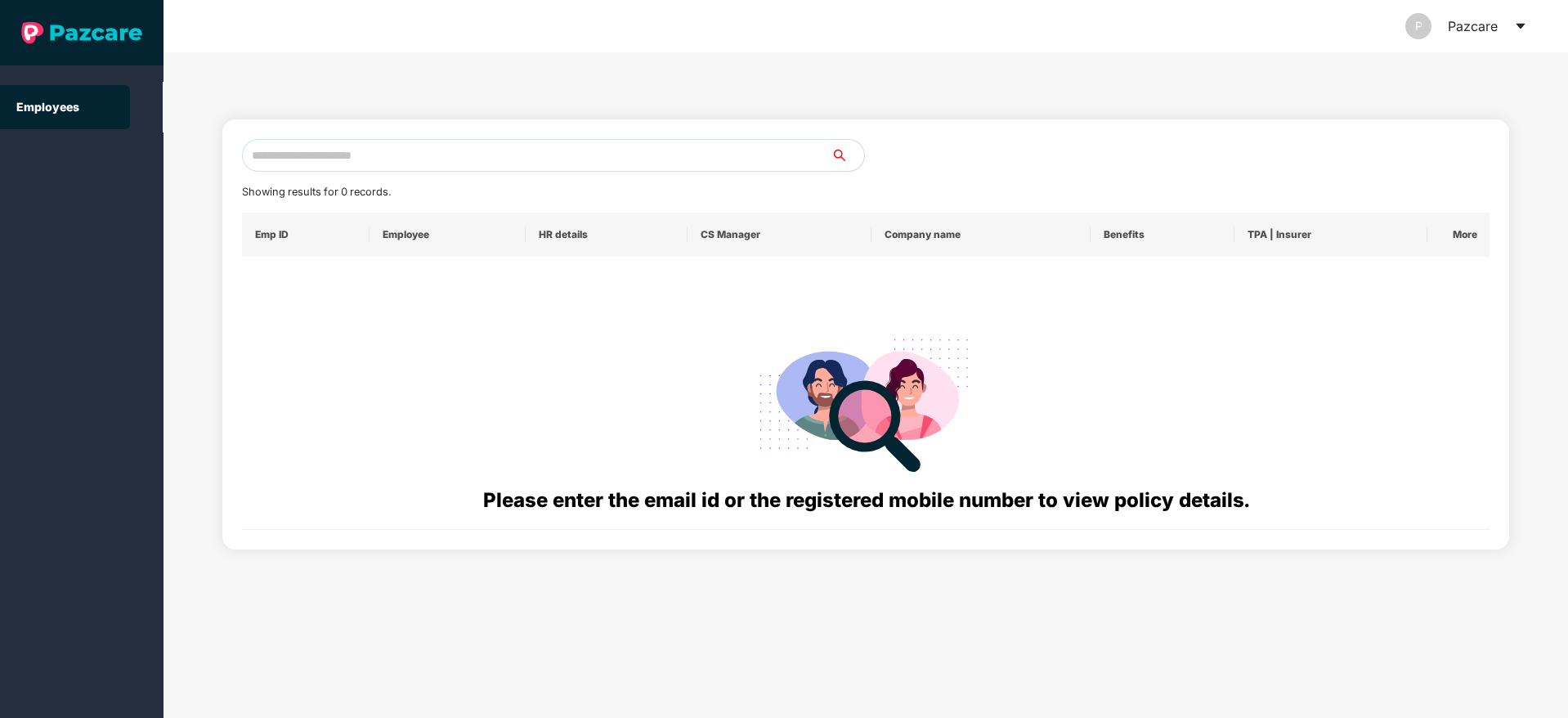
click at [546, 163] on input "text" at bounding box center [536, 155] width 590 height 33
paste input "**********"
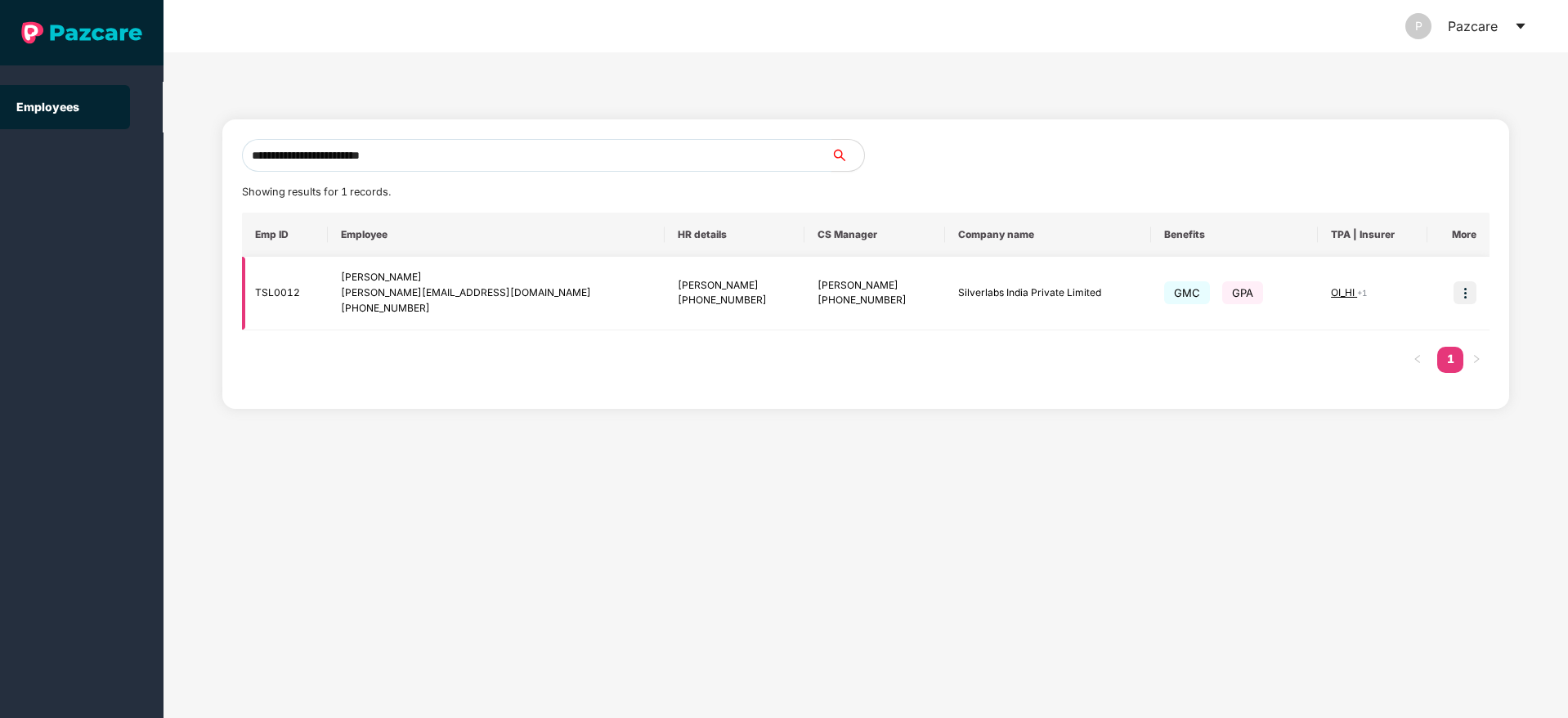
type input "**********"
click at [1459, 294] on img at bounding box center [1464, 292] width 23 height 23
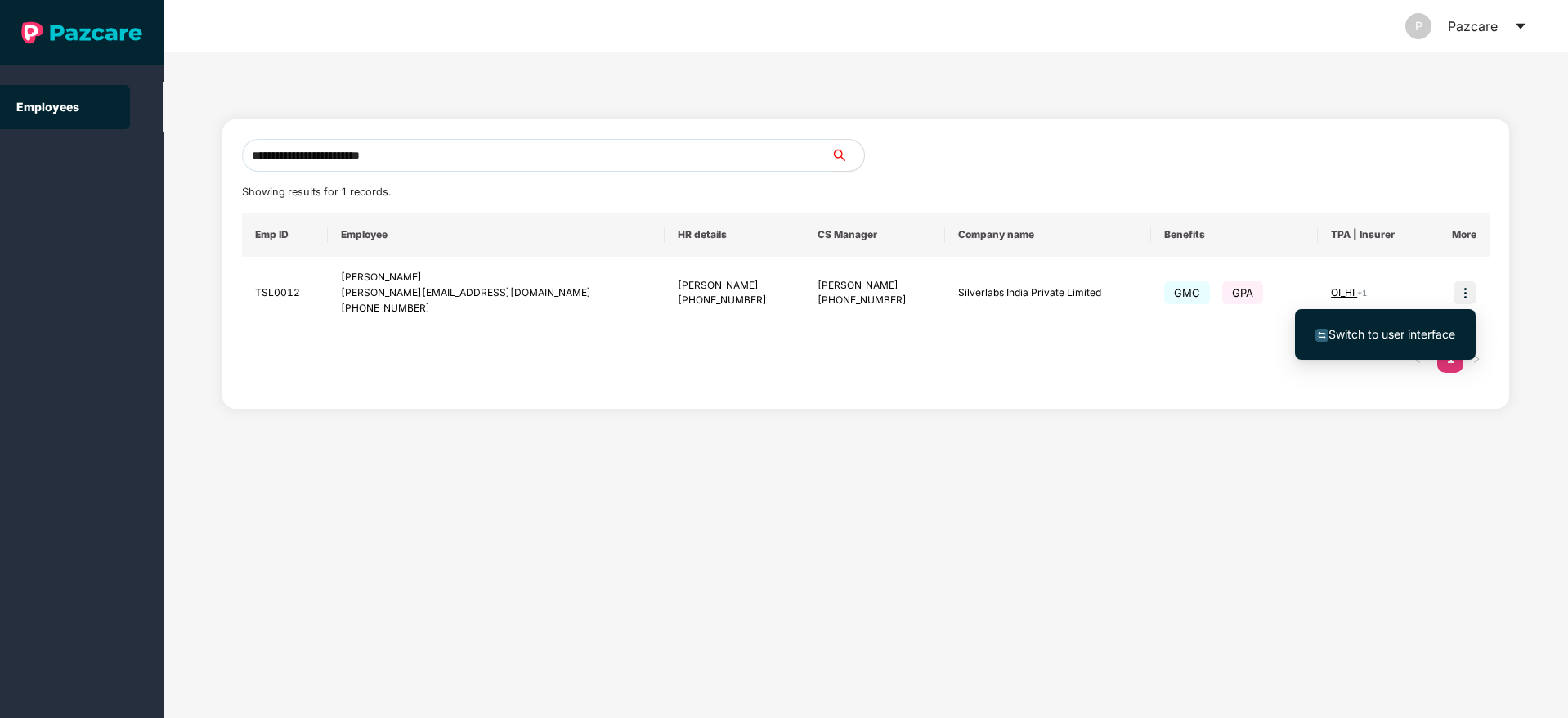
click at [1336, 337] on span "Switch to user interface" at bounding box center [1392, 334] width 127 height 13
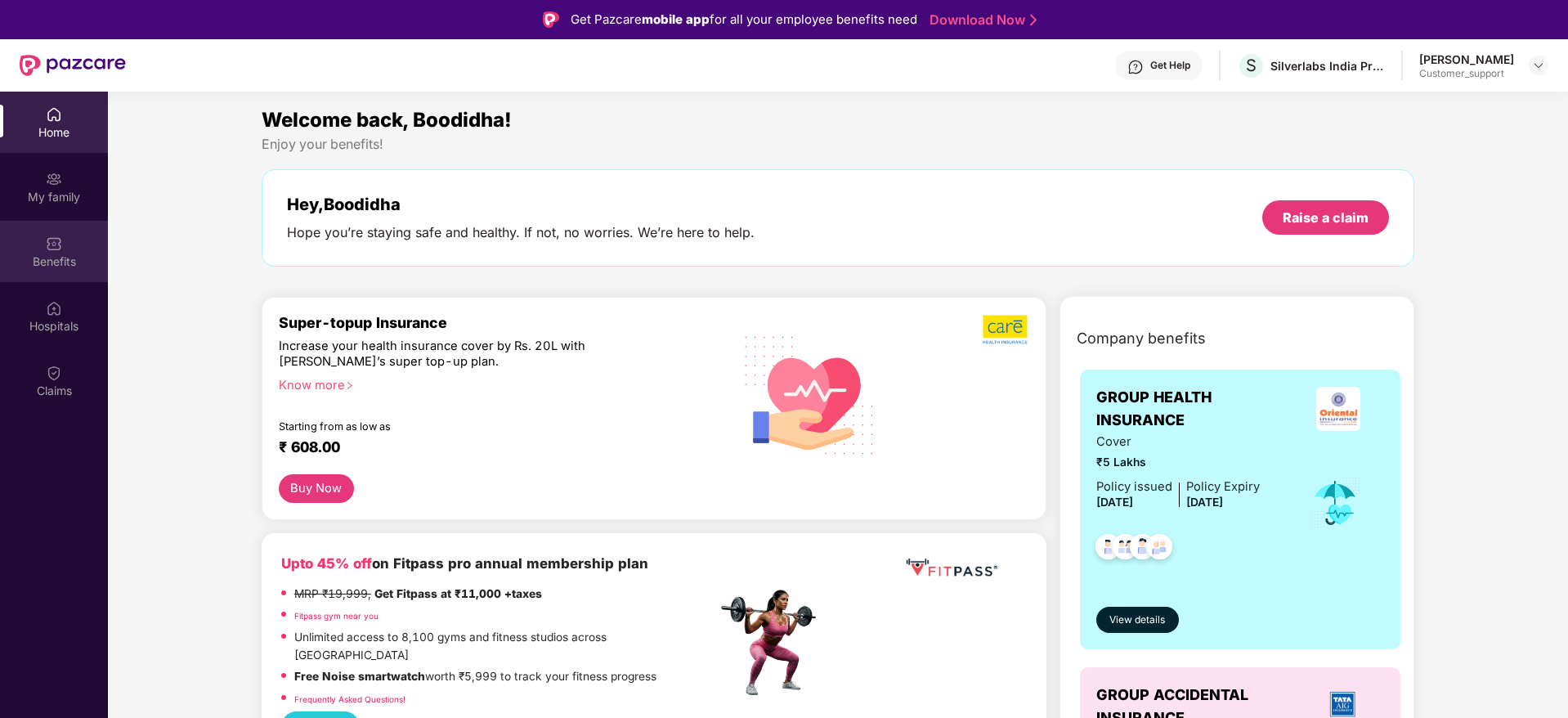
click at [55, 267] on div "Benefits" at bounding box center [54, 261] width 108 height 16
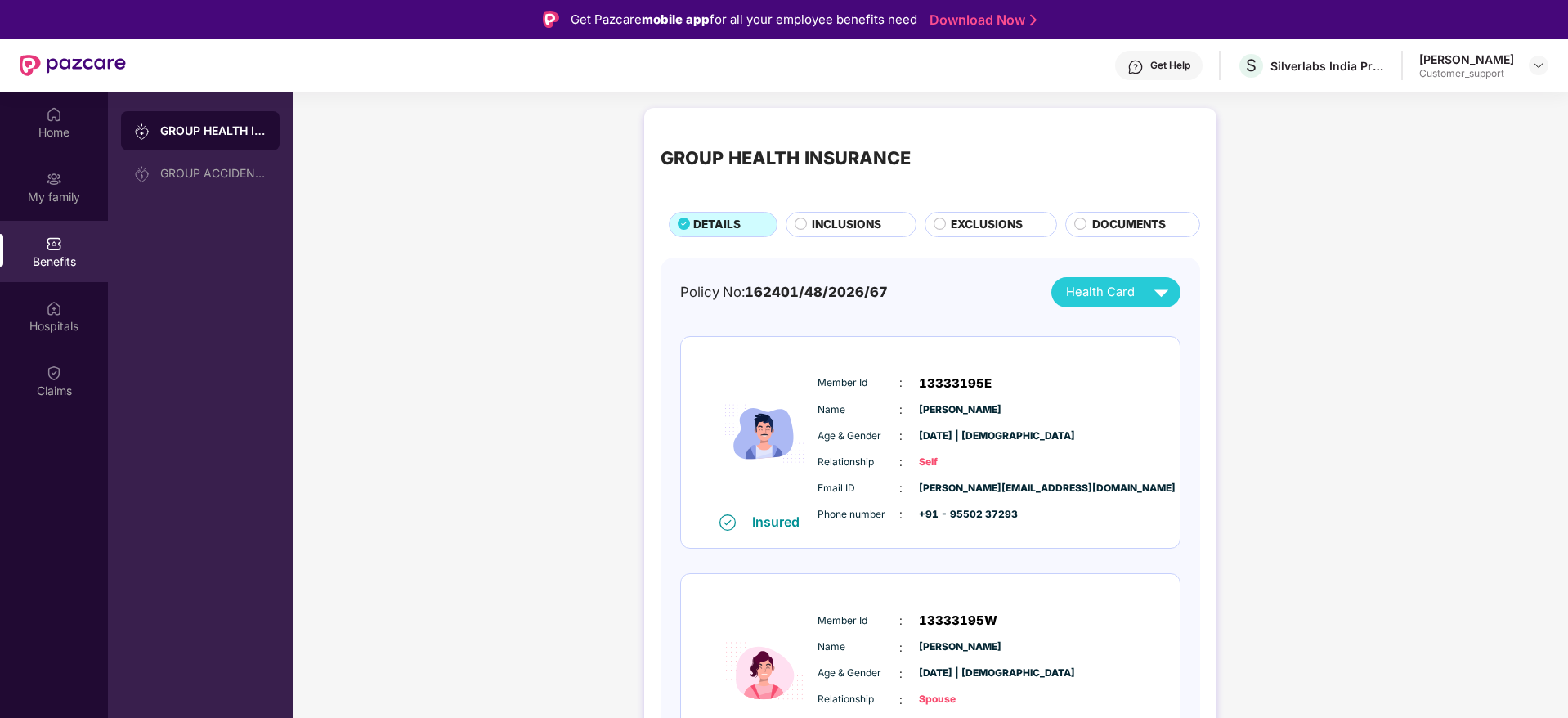
click at [850, 220] on span "INCLUSIONS" at bounding box center [846, 224] width 69 height 18
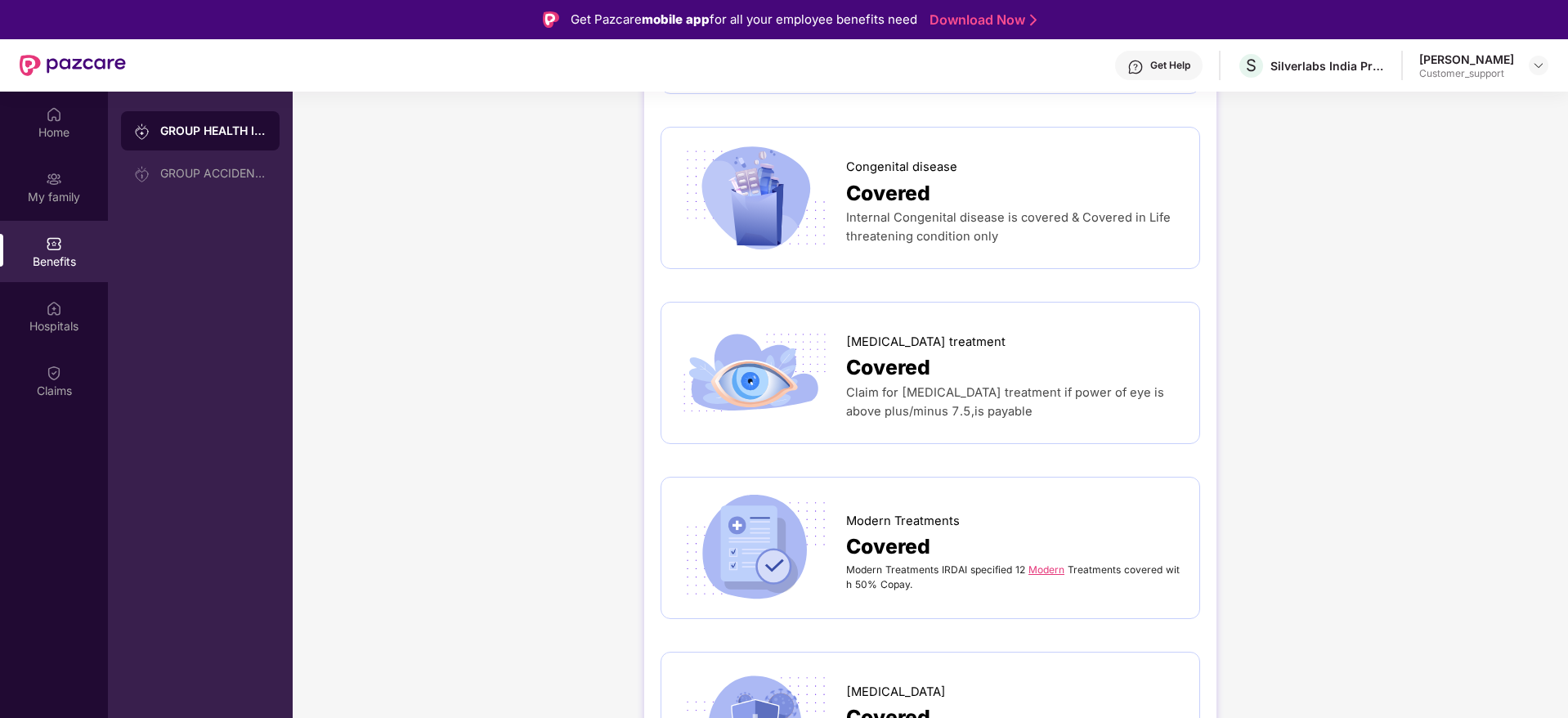
scroll to position [2502, 0]
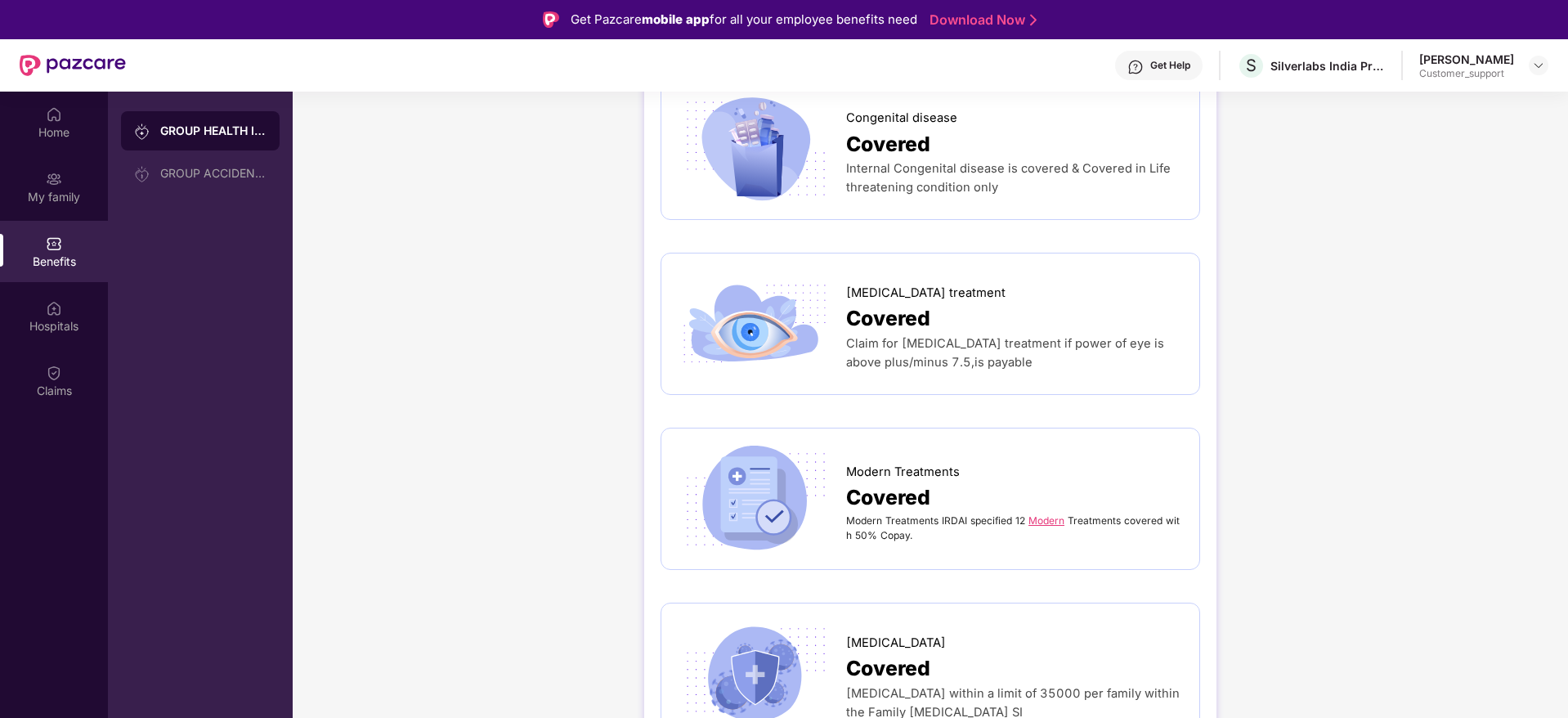
click at [1054, 527] on div "Modern Treatments IRDAI specified 12 Modern Treatments covered with 50% Copay." at bounding box center [1014, 528] width 337 height 30
click at [1039, 516] on link "Modern" at bounding box center [1046, 521] width 36 height 13
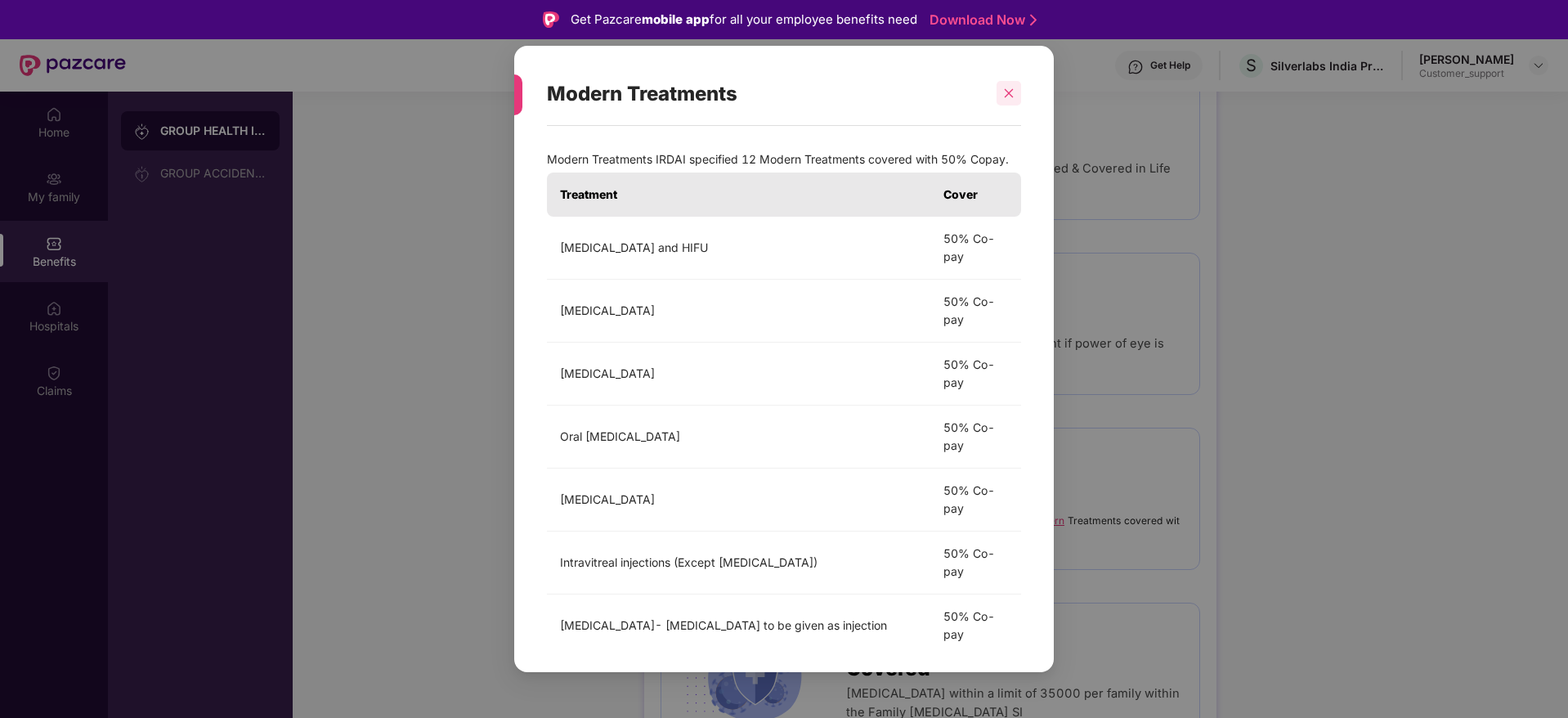
click at [1012, 93] on icon "close" at bounding box center [1009, 94] width 12 height 12
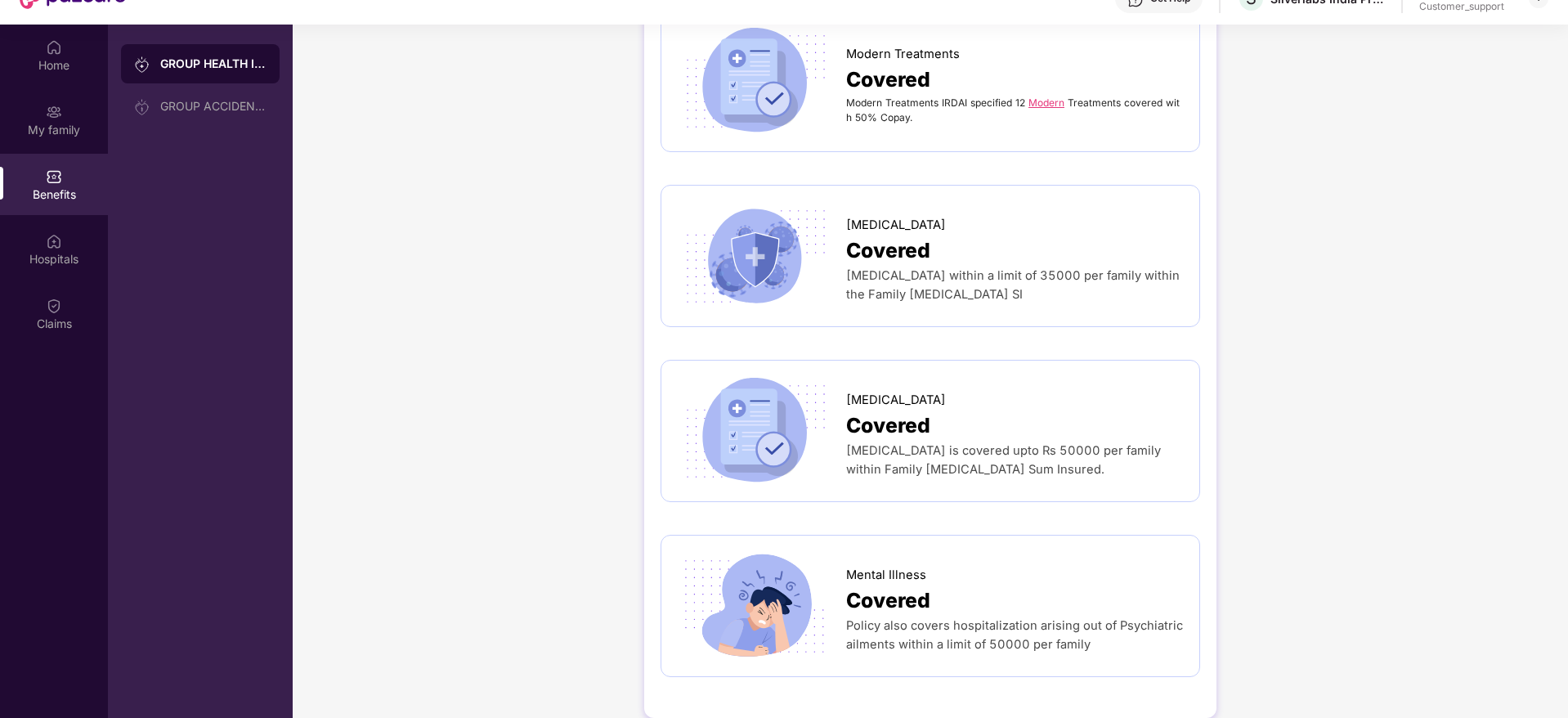
scroll to position [92, 0]
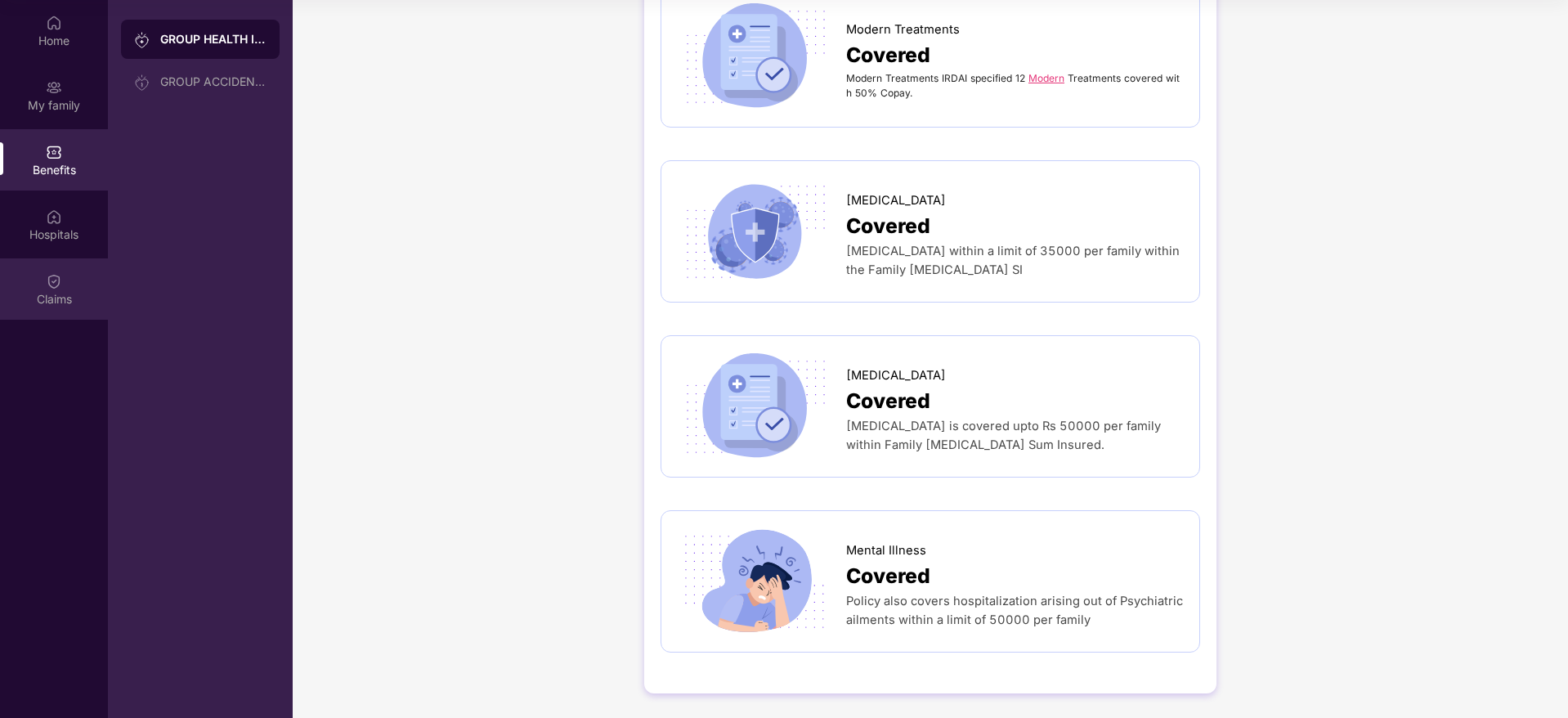
click at [70, 274] on div "Claims" at bounding box center [54, 289] width 108 height 62
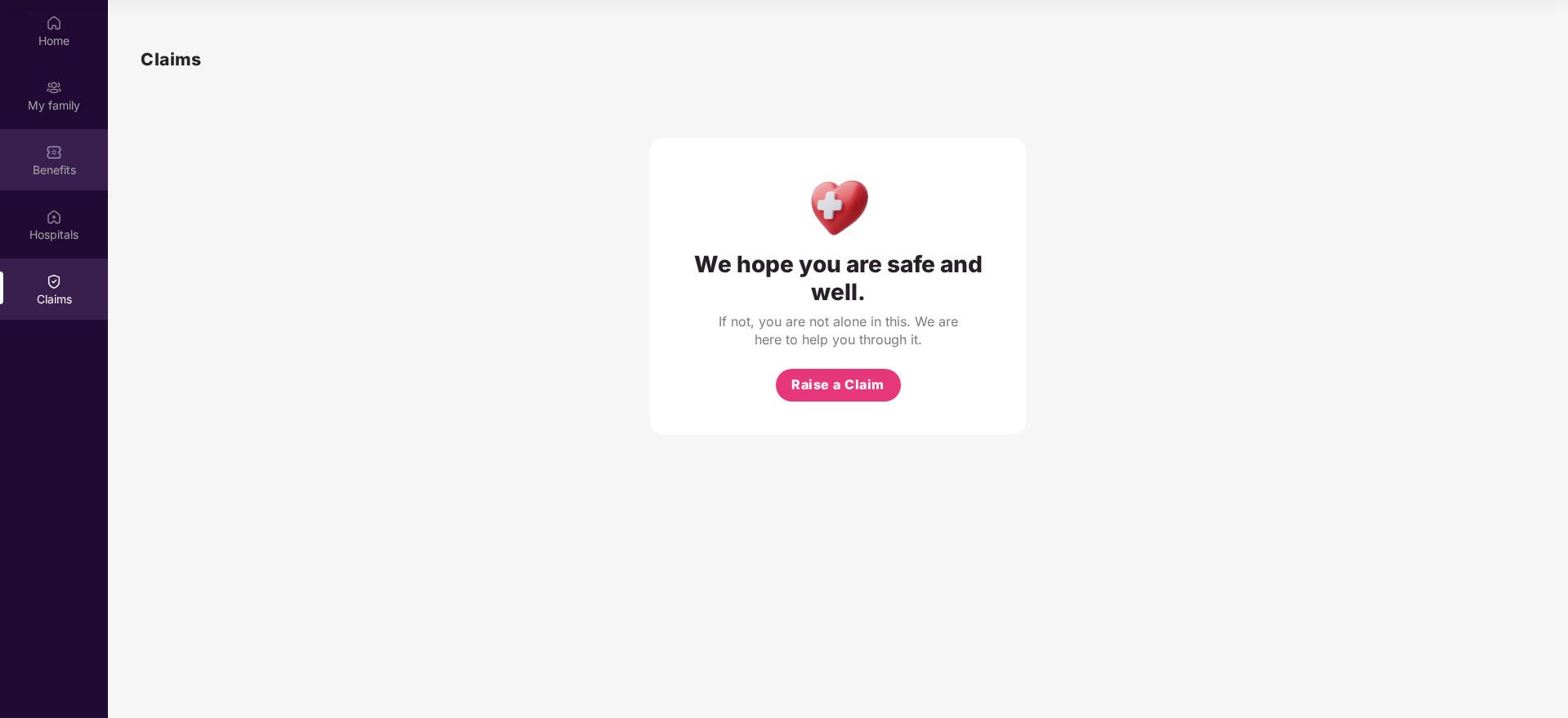
click at [70, 148] on div "Benefits" at bounding box center [54, 159] width 108 height 62
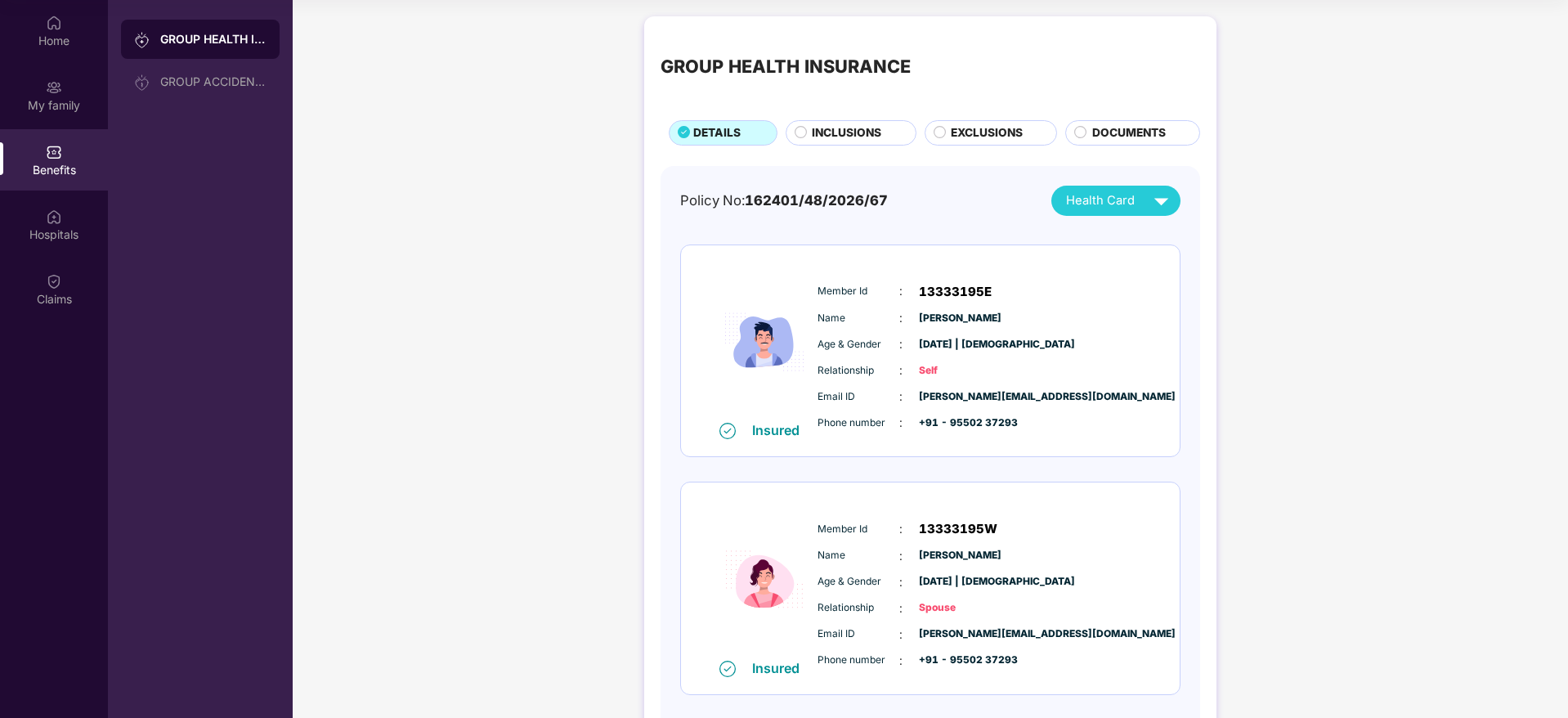
click at [1126, 124] on span "DOCUMENTS" at bounding box center [1129, 132] width 73 height 18
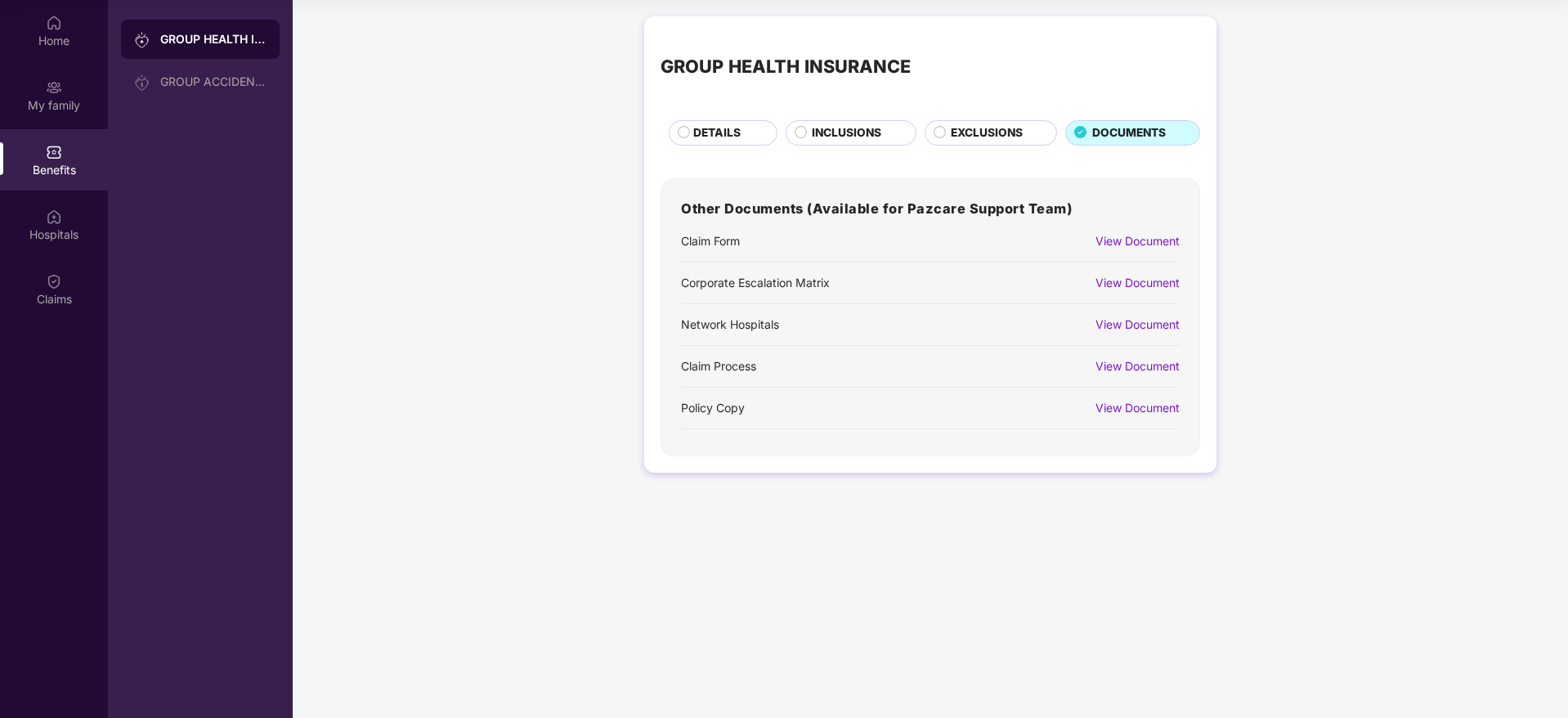
click at [1149, 402] on div "View Document" at bounding box center [1138, 408] width 84 height 18
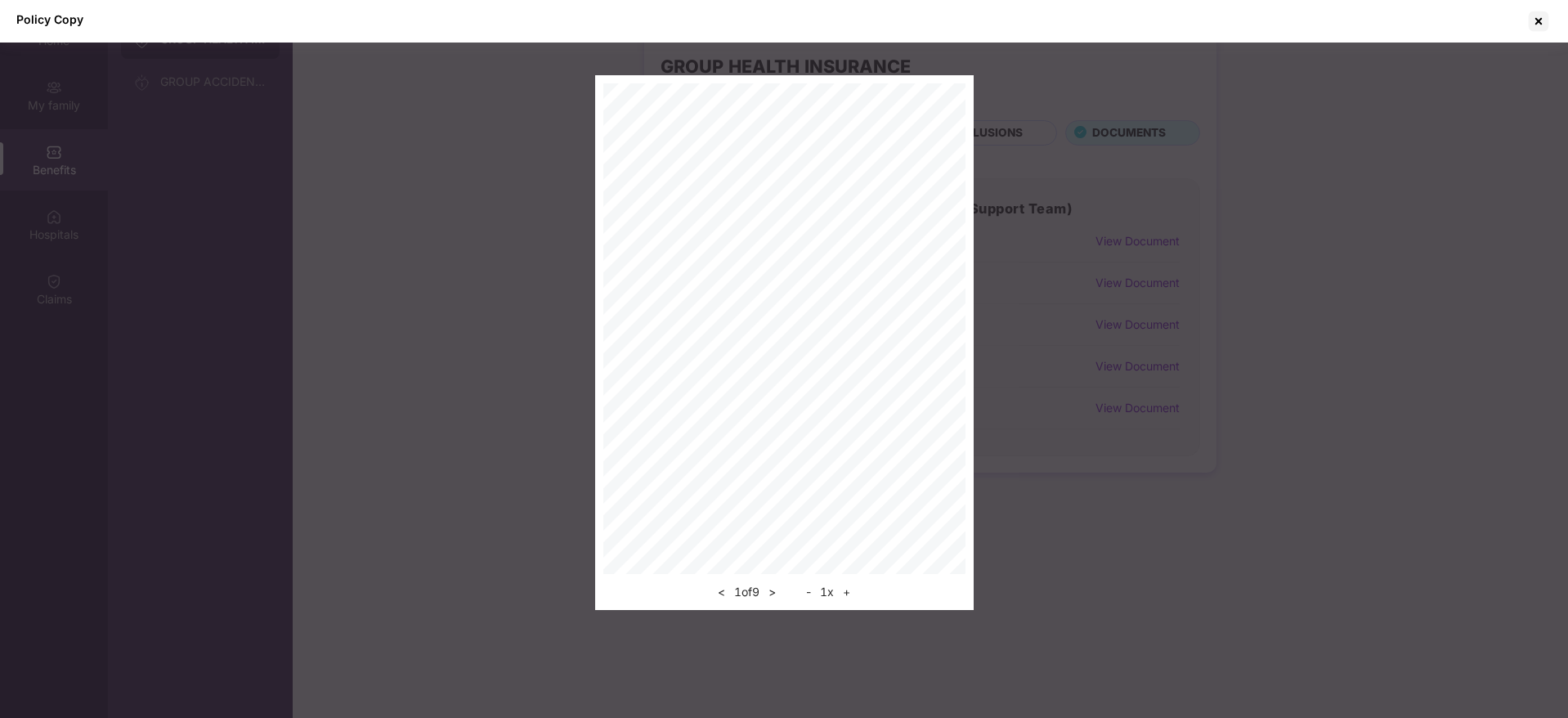
click at [779, 596] on button ">" at bounding box center [772, 591] width 17 height 19
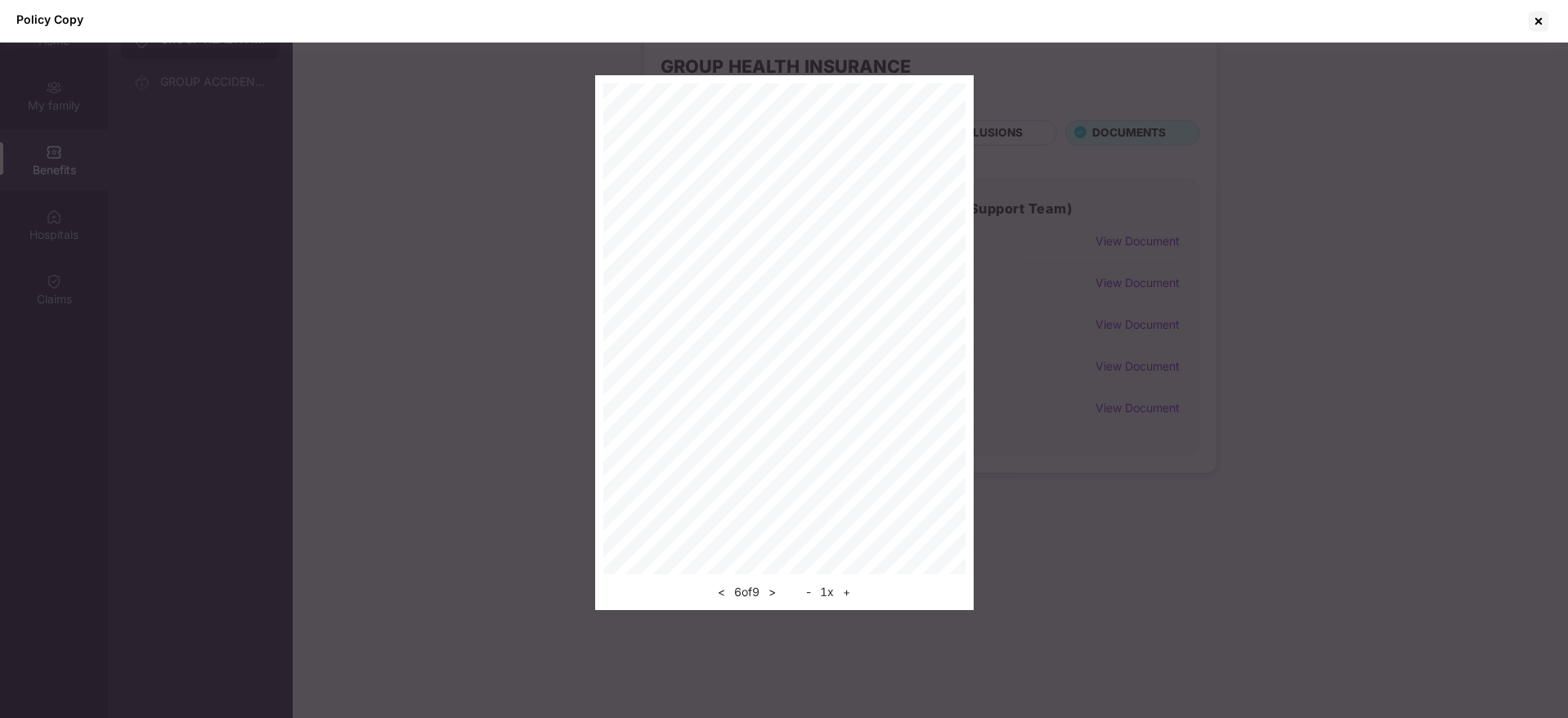
click at [779, 596] on button ">" at bounding box center [772, 591] width 17 height 19
click at [1537, 19] on div at bounding box center [1538, 21] width 26 height 26
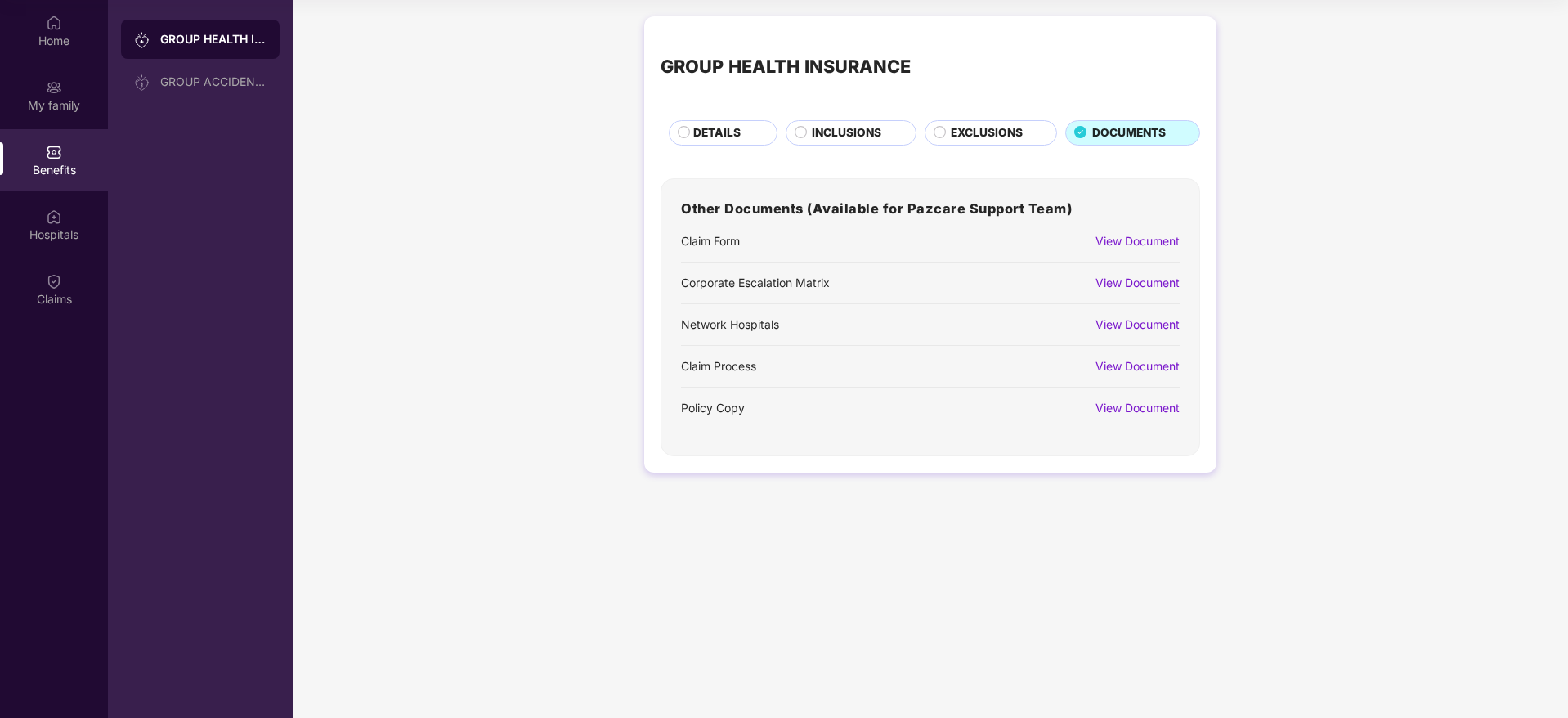
click at [937, 129] on circle at bounding box center [940, 132] width 12 height 12
